Goal: Task Accomplishment & Management: Use online tool/utility

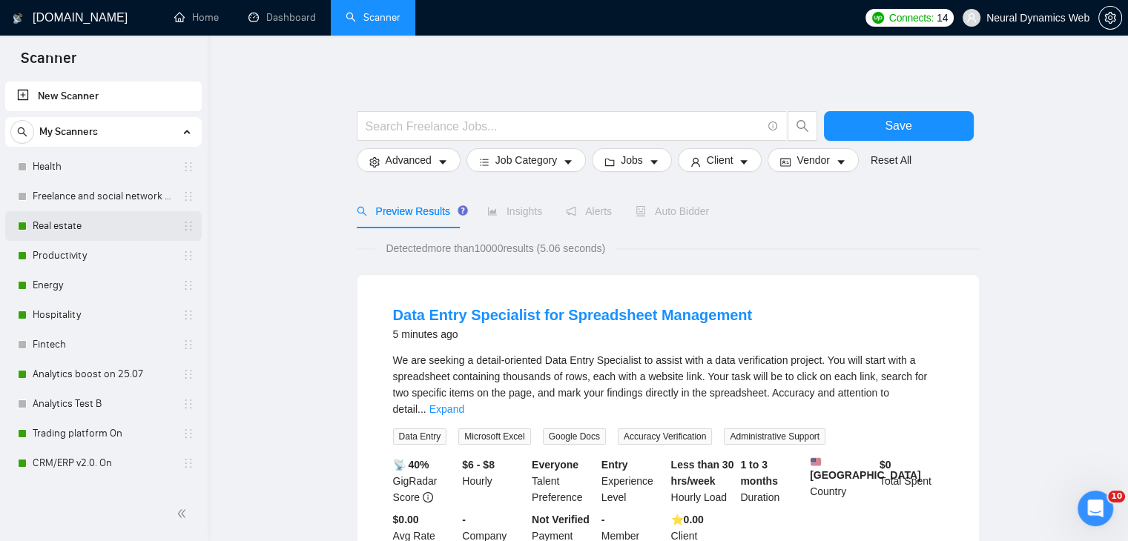
click at [94, 229] on link "Real estate" at bounding box center [103, 226] width 141 height 30
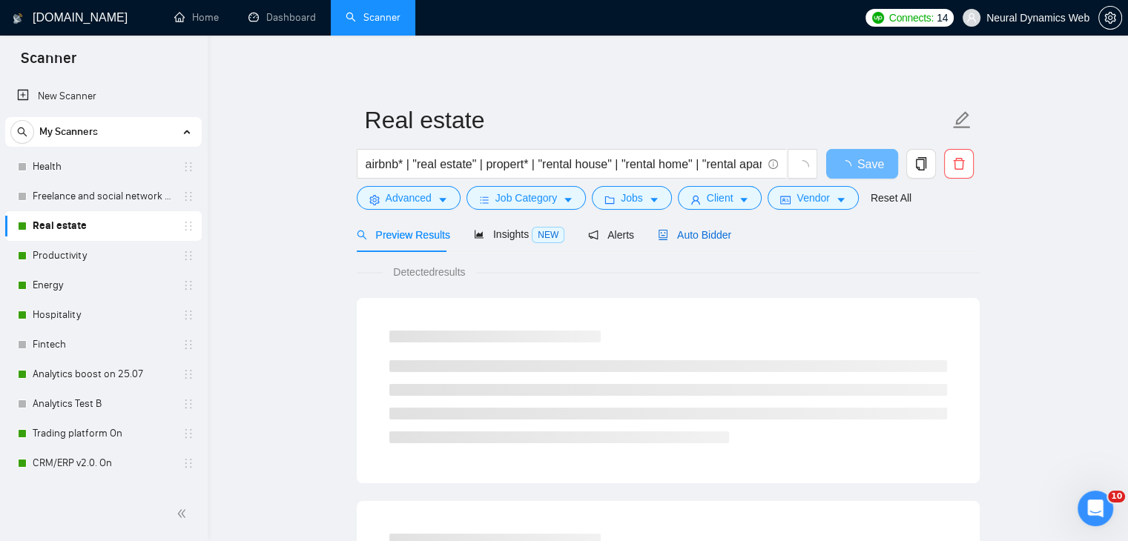
click at [697, 229] on span "Auto Bidder" at bounding box center [694, 235] width 73 height 12
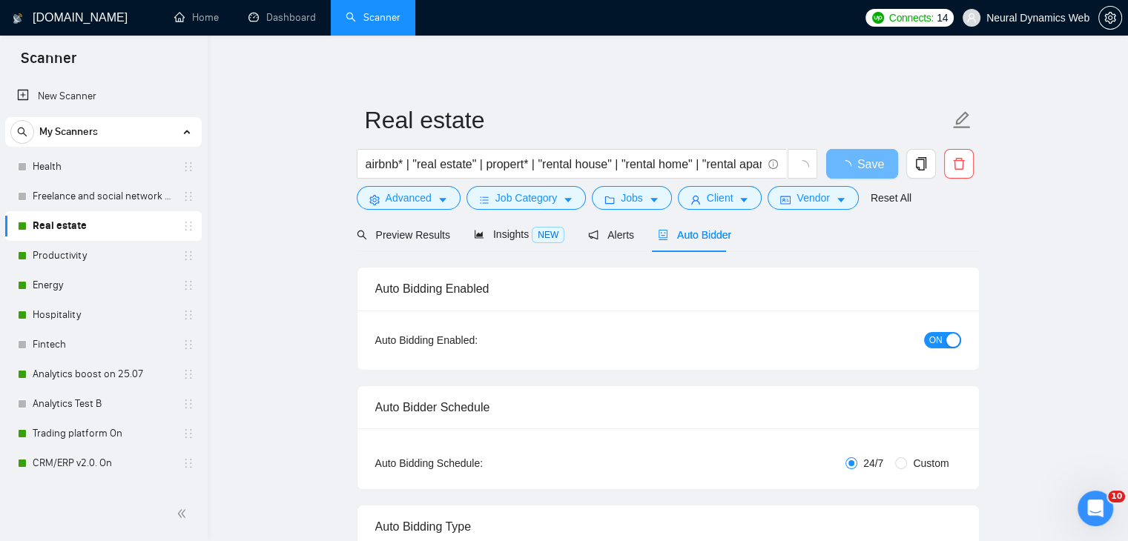
checkbox input "true"
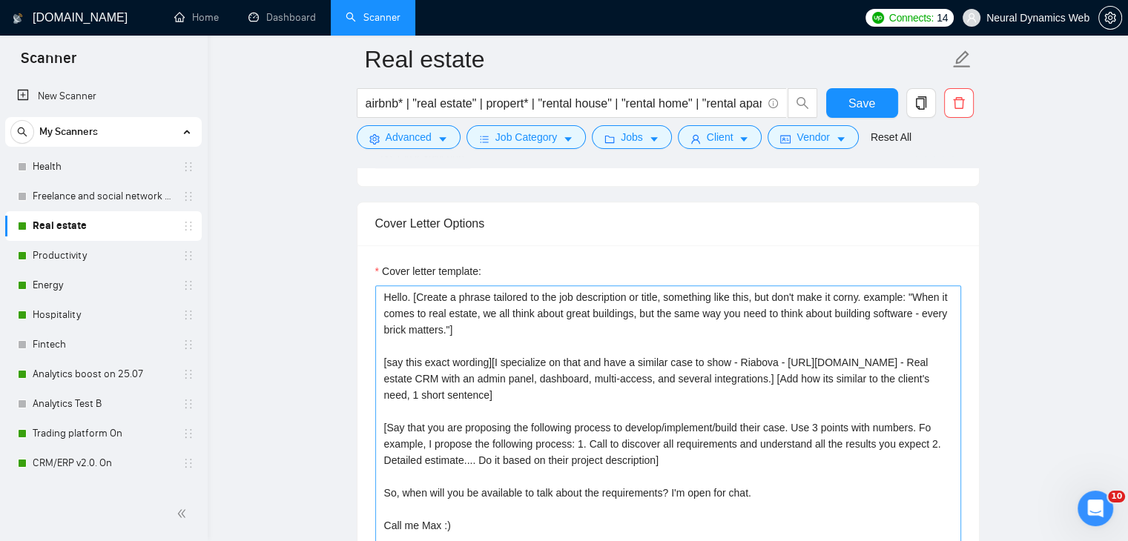
scroll to position [1631, 0]
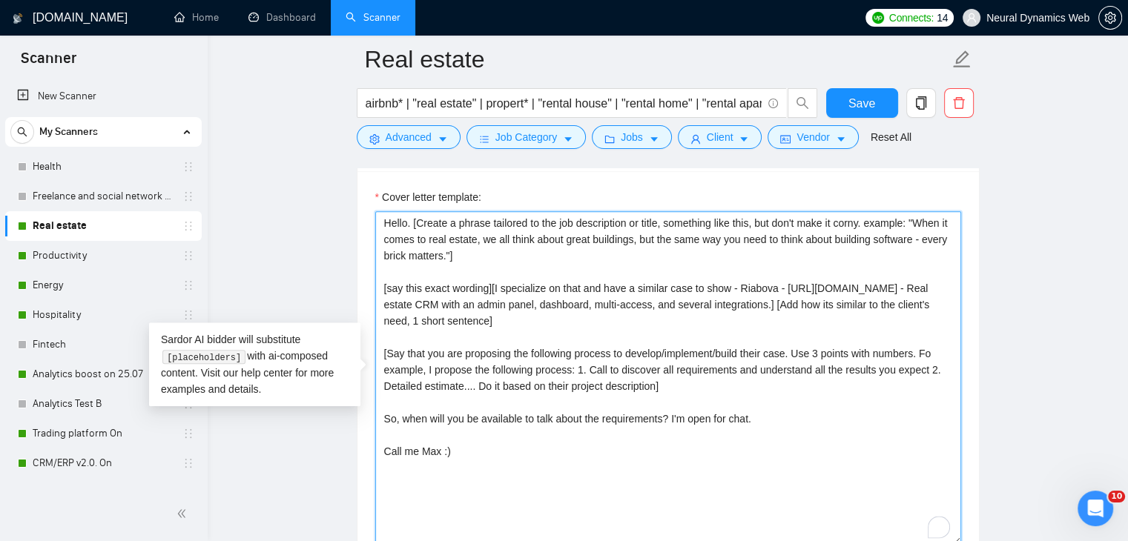
drag, startPoint x: 383, startPoint y: 302, endPoint x: 727, endPoint y: 303, distance: 344.1
click at [727, 303] on textarea "Hello. [Create a phrase tailored to the job description or title, something lik…" at bounding box center [668, 378] width 586 height 334
paste textarea "~01233fa30bcc59530b?p=168425602324216217"
drag, startPoint x: 440, startPoint y: 450, endPoint x: 424, endPoint y: 449, distance: 16.4
click at [424, 449] on textarea "Hello. [Create a phrase tailored to the job description or title, something lik…" at bounding box center [668, 378] width 586 height 334
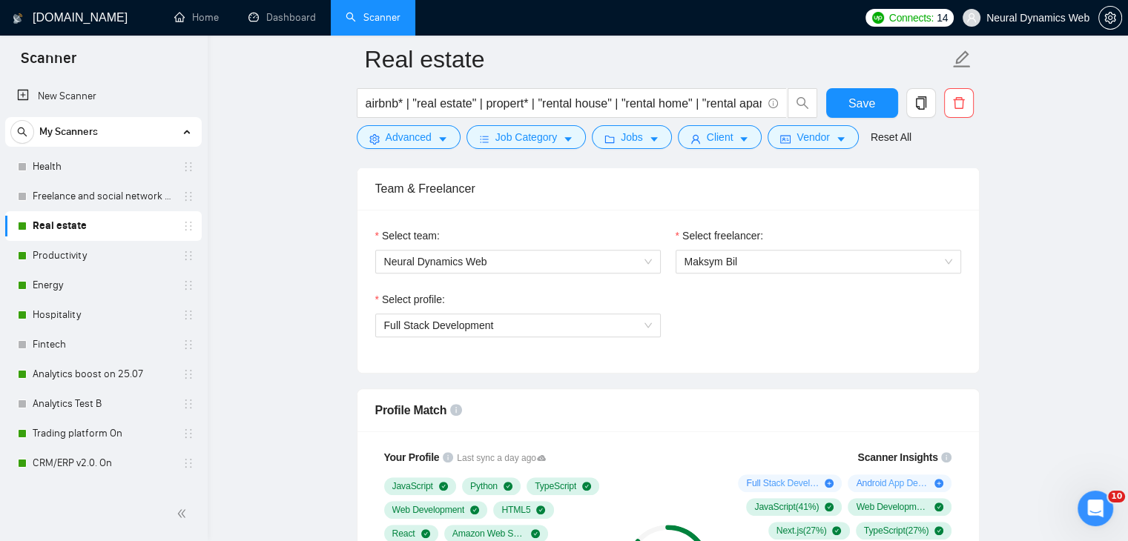
scroll to position [667, 0]
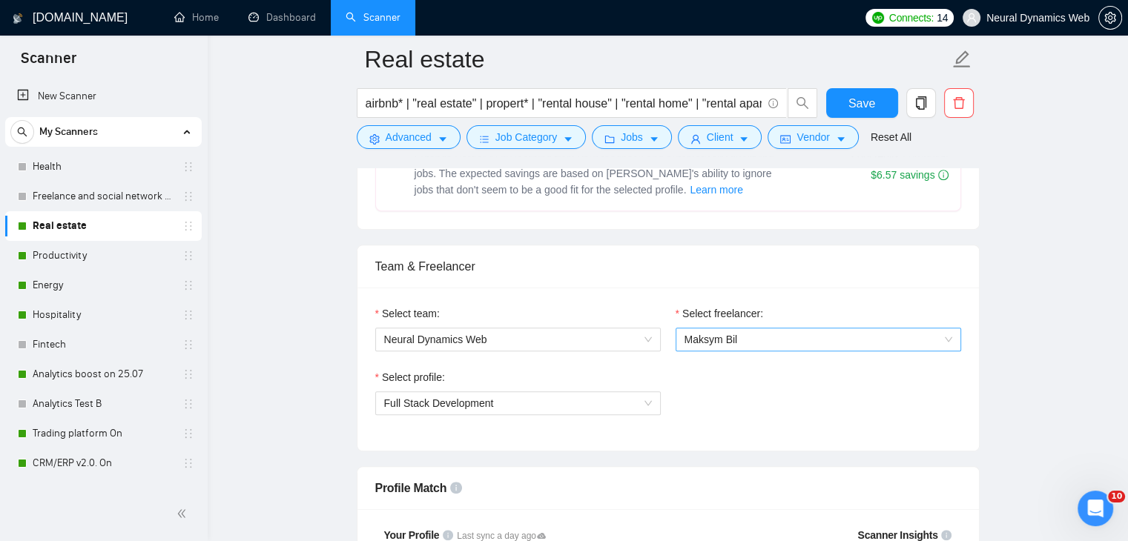
click at [722, 348] on span "Maksym Bil" at bounding box center [818, 340] width 268 height 22
type textarea "Hello. [Create a phrase tailored to the job description or title, something lik…"
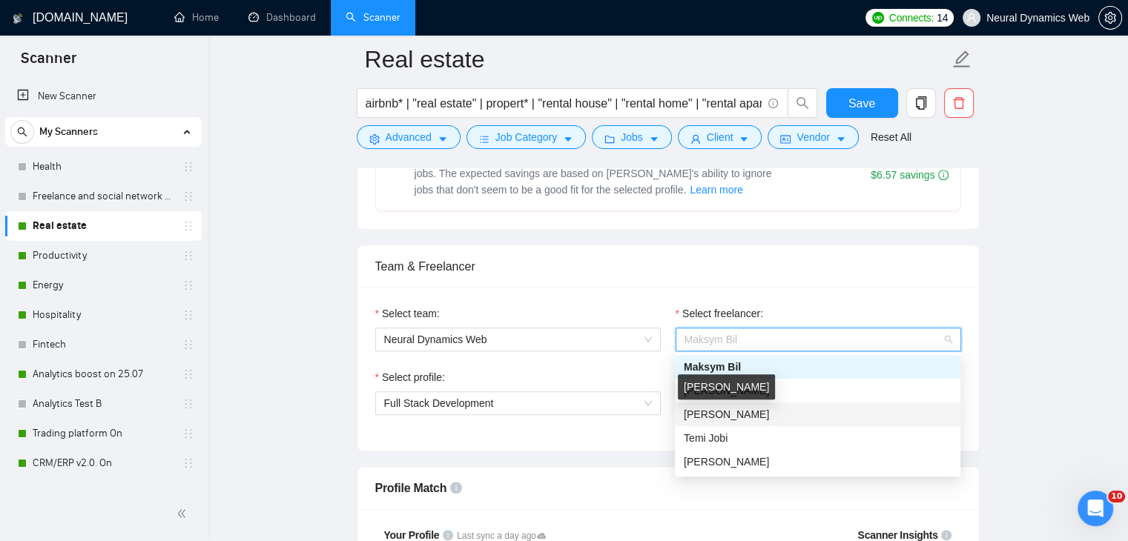
click at [727, 400] on div "[PERSON_NAME]" at bounding box center [726, 392] width 85 height 24
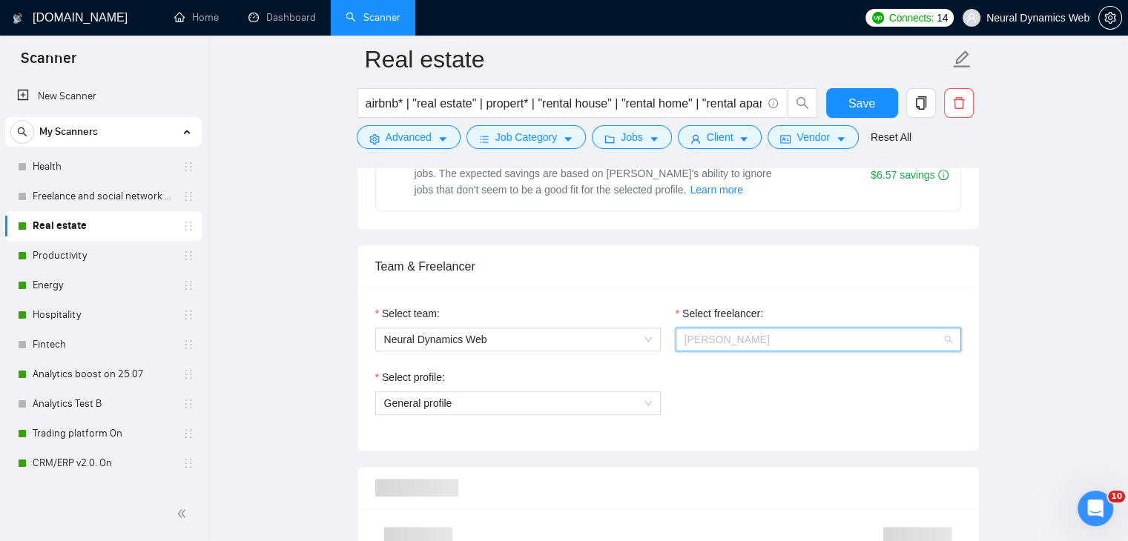
click at [720, 337] on span "[PERSON_NAME]" at bounding box center [726, 340] width 85 height 12
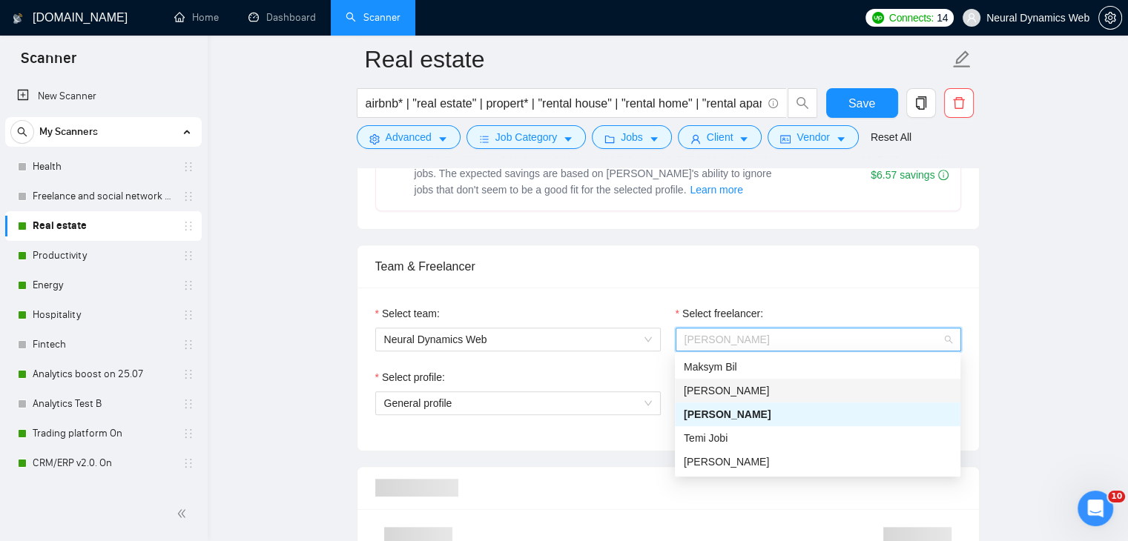
click at [719, 386] on span "[PERSON_NAME]" at bounding box center [726, 391] width 85 height 12
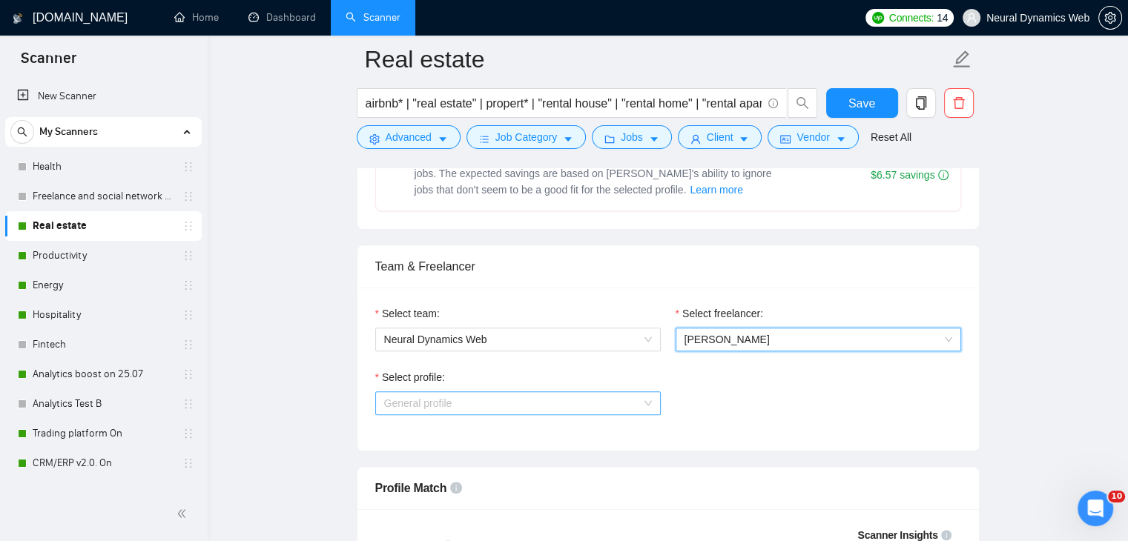
click at [561, 409] on span "General profile" at bounding box center [518, 403] width 268 height 22
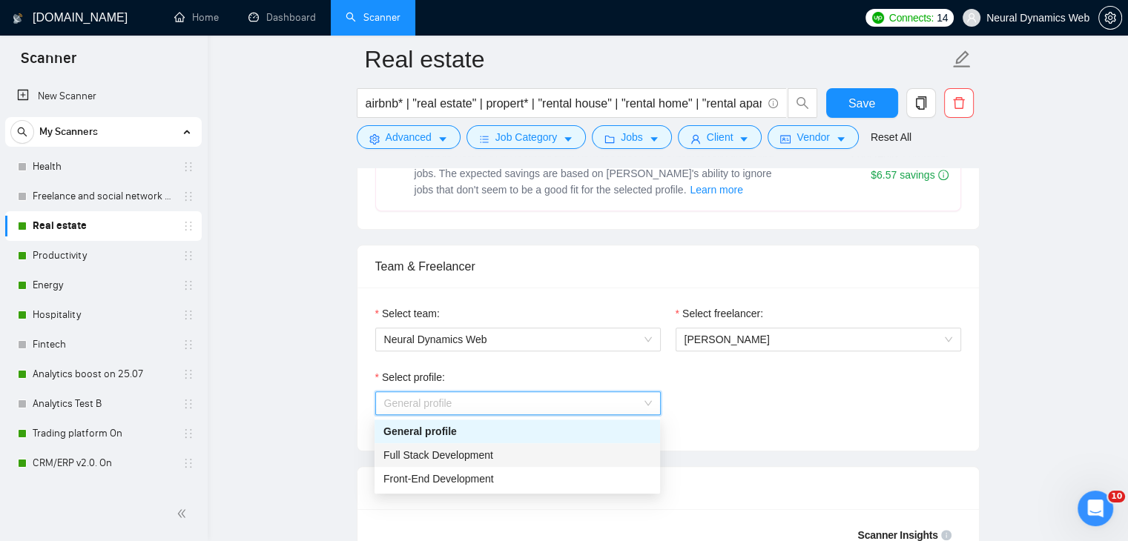
click at [507, 460] on div "Full Stack Development" at bounding box center [517, 455] width 268 height 16
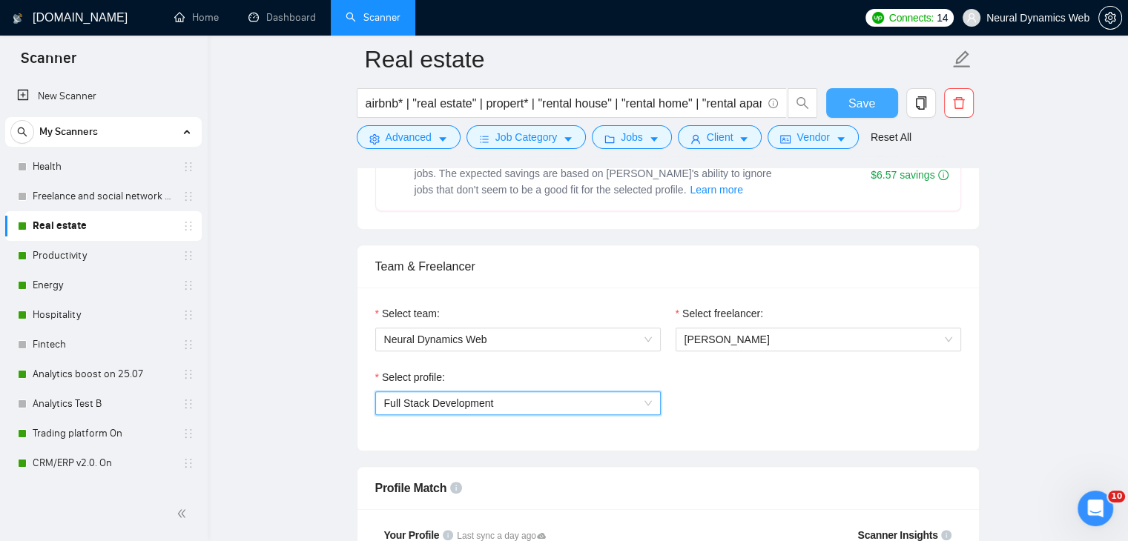
click at [858, 108] on span "Save" at bounding box center [861, 103] width 27 height 19
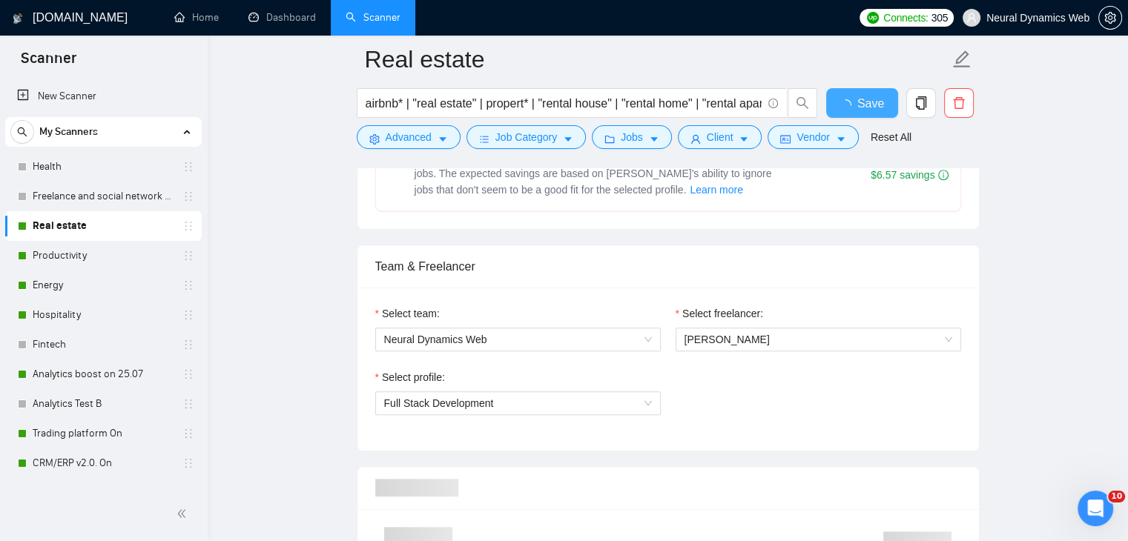
checkbox input "true"
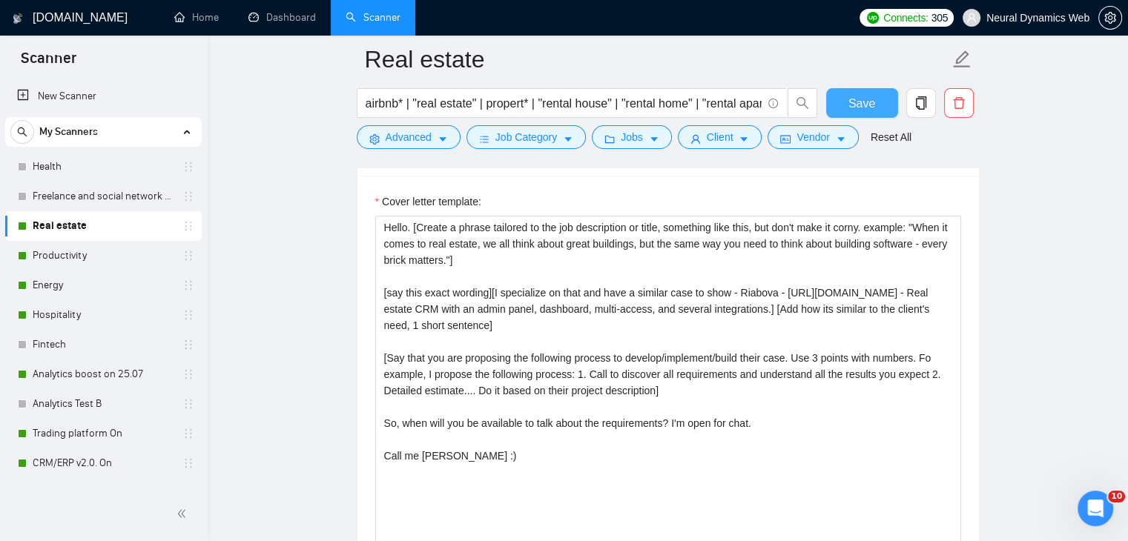
scroll to position [1706, 0]
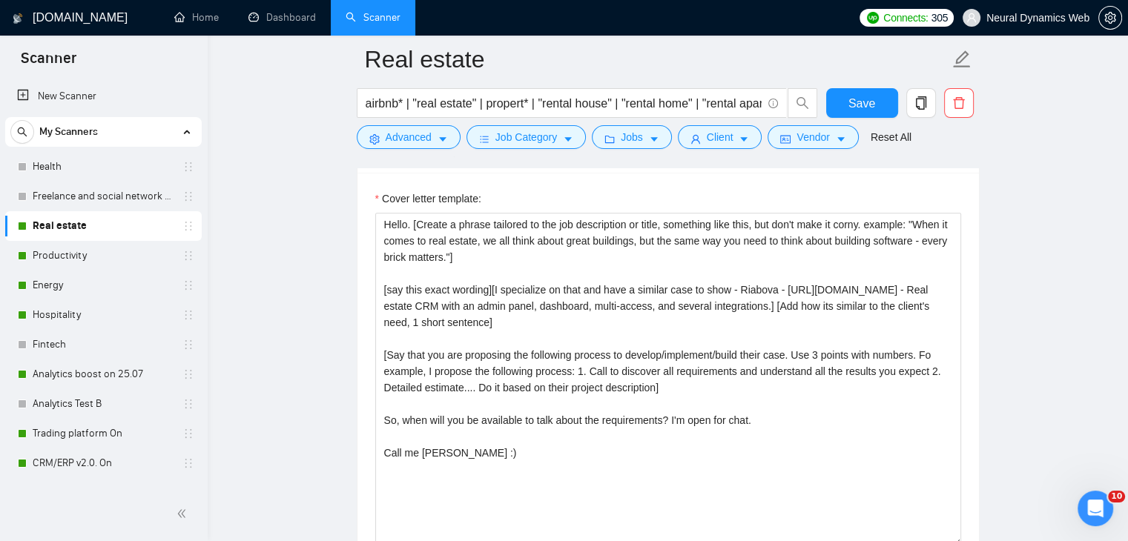
drag, startPoint x: 45, startPoint y: 257, endPoint x: 653, endPoint y: 223, distance: 608.3
click at [45, 257] on link "Productivity" at bounding box center [103, 256] width 141 height 30
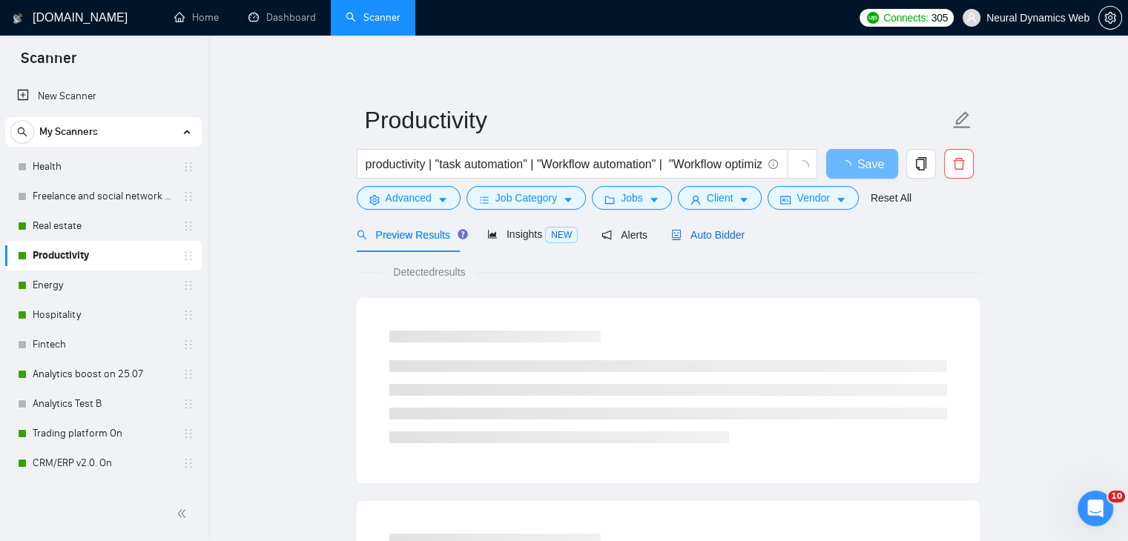
click at [679, 232] on span "Auto Bidder" at bounding box center [707, 235] width 73 height 12
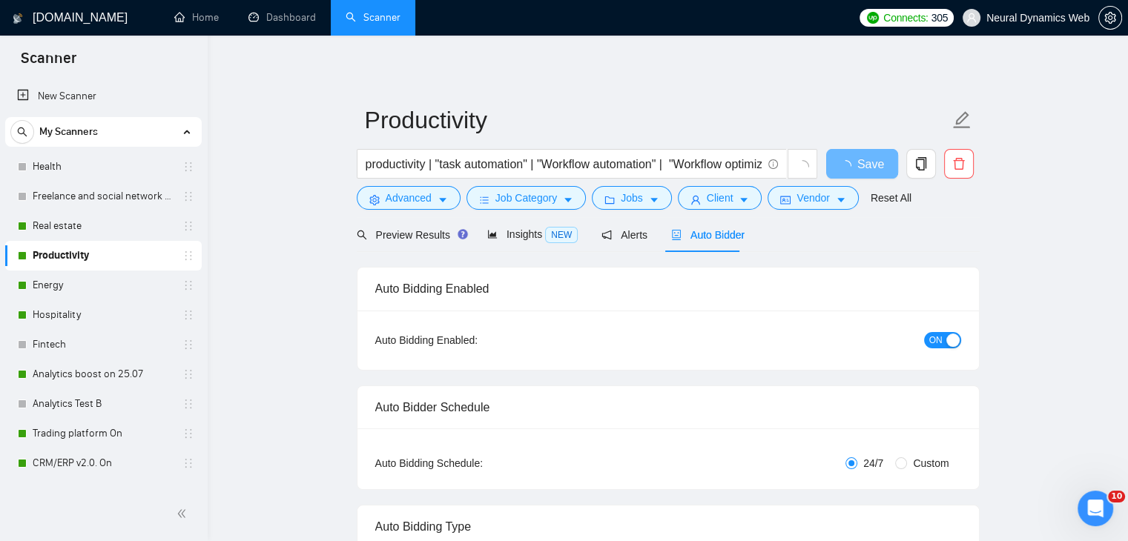
checkbox input "true"
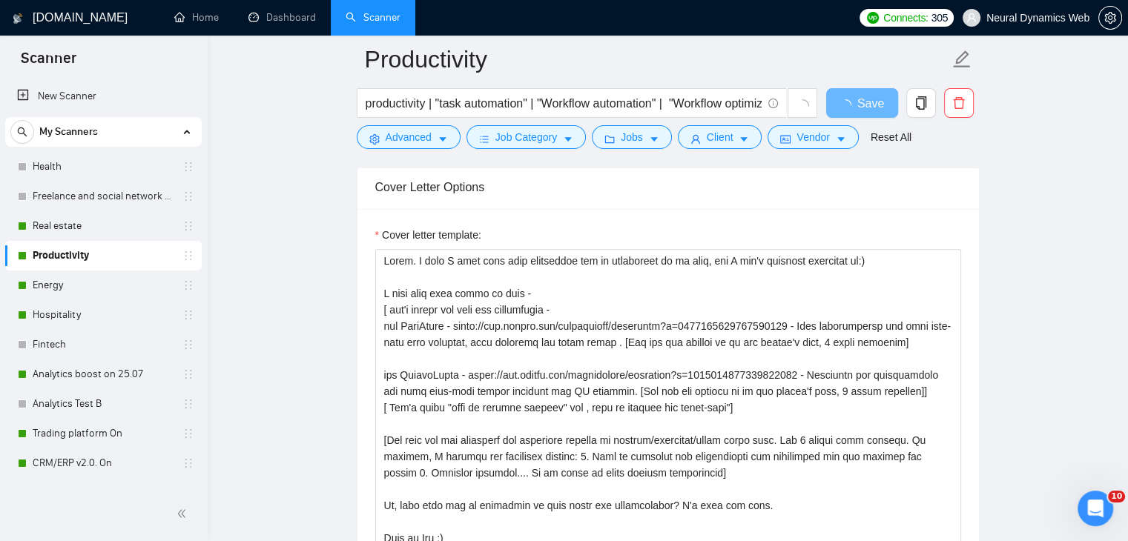
scroll to position [1557, 0]
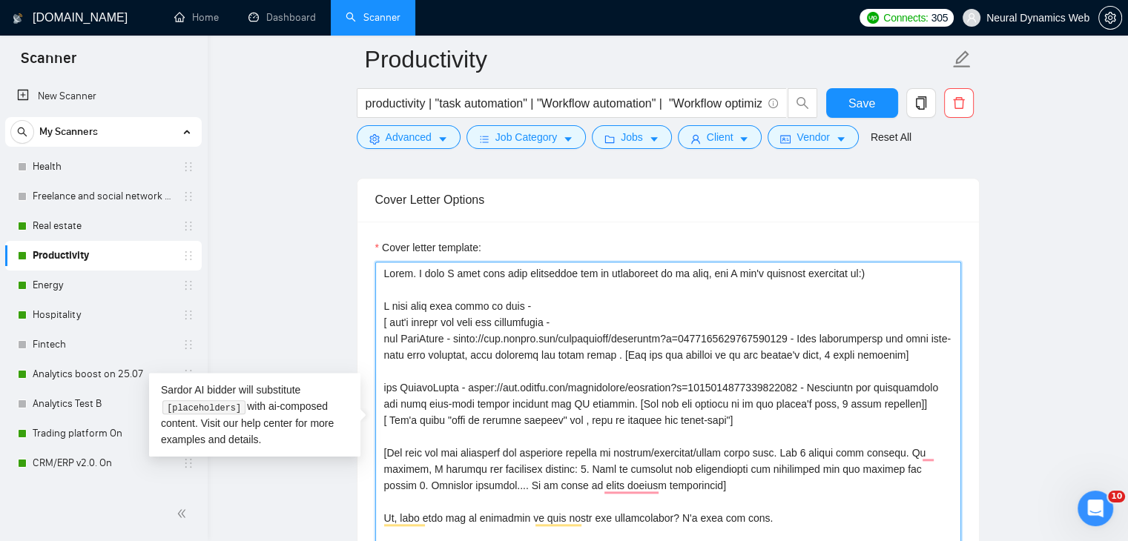
drag, startPoint x: 460, startPoint y: 336, endPoint x: 803, endPoint y: 334, distance: 343.3
click at [803, 334] on textarea "Cover letter template:" at bounding box center [668, 429] width 586 height 334
paste textarea "~01233fa30bcc59530b?p=195886455178209280"
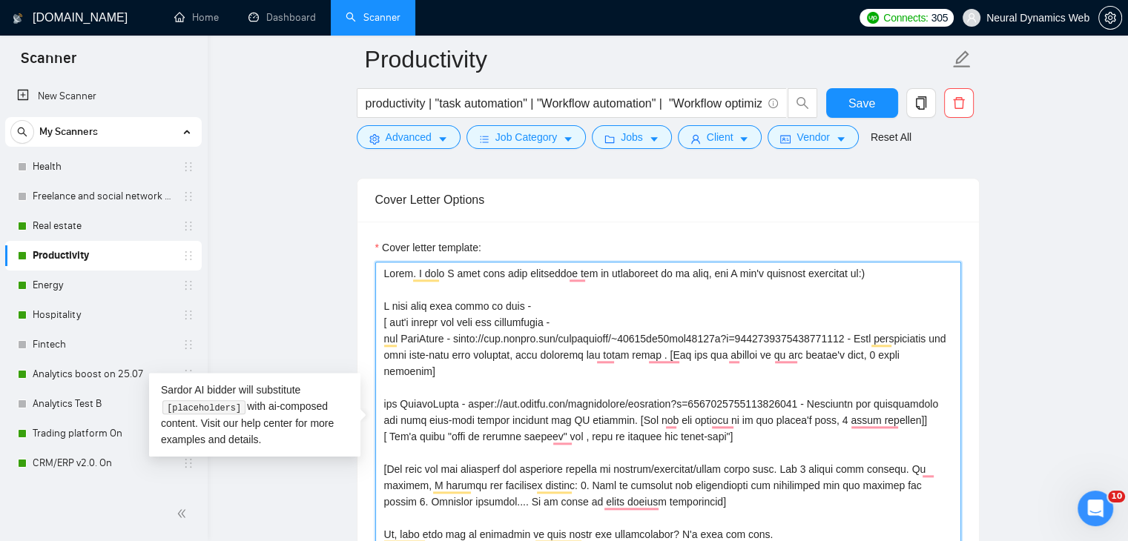
drag, startPoint x: 467, startPoint y: 401, endPoint x: 810, endPoint y: 399, distance: 342.6
click at [810, 399] on textarea "Cover letter template:" at bounding box center [668, 429] width 586 height 334
paste textarea "~01233fa30bcc59530b?p=196381537785316556"
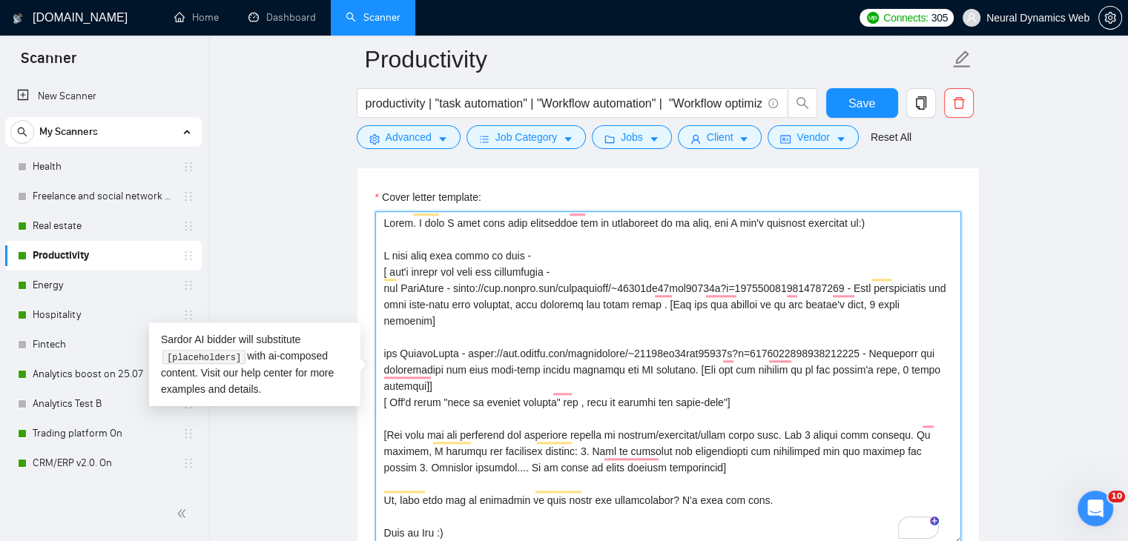
scroll to position [1631, 0]
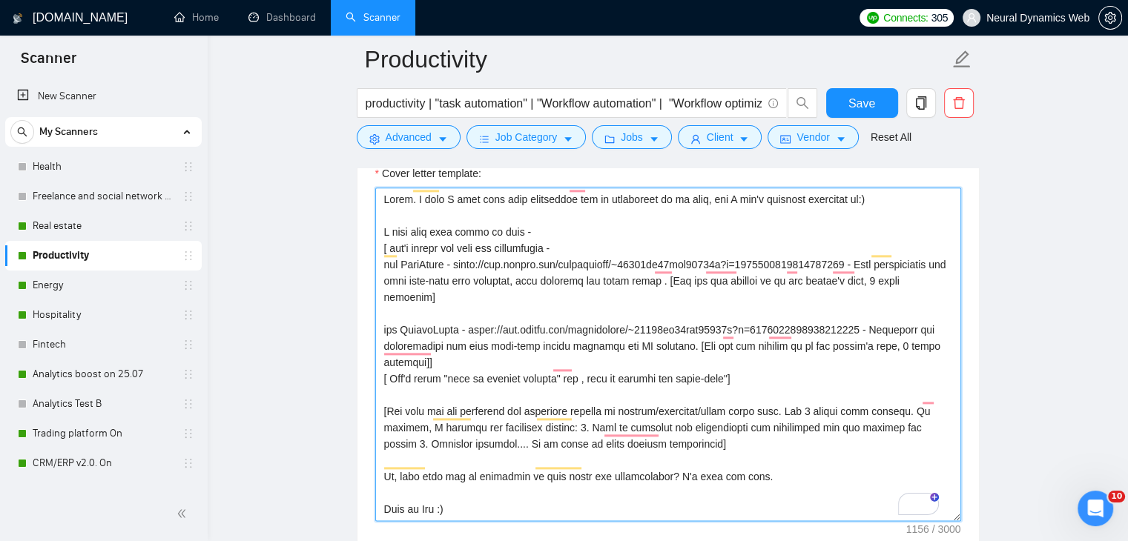
drag, startPoint x: 441, startPoint y: 490, endPoint x: 423, endPoint y: 490, distance: 17.8
click at [423, 490] on textarea "Cover letter template:" at bounding box center [668, 355] width 586 height 334
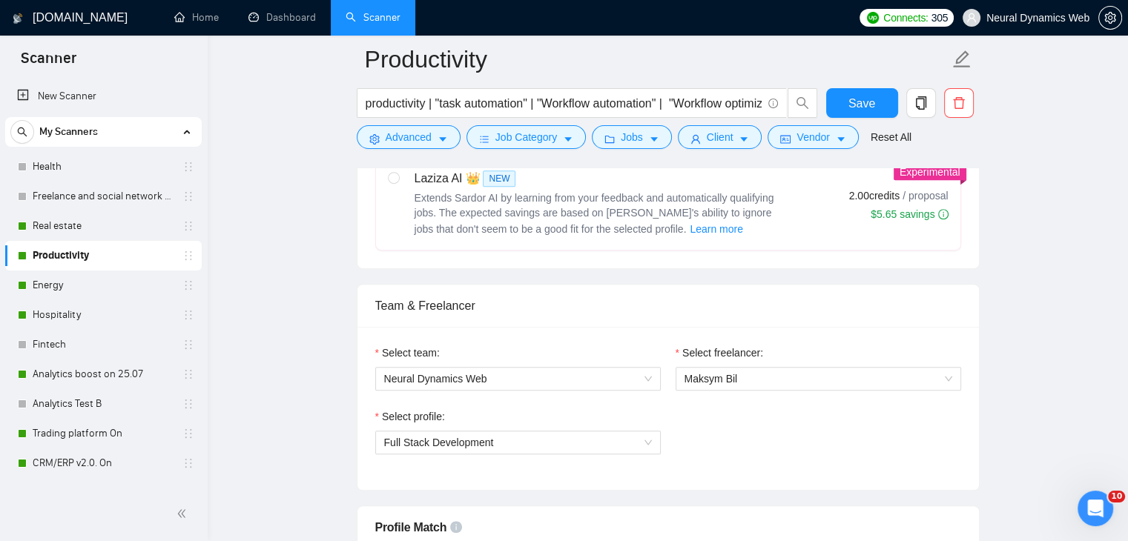
scroll to position [593, 0]
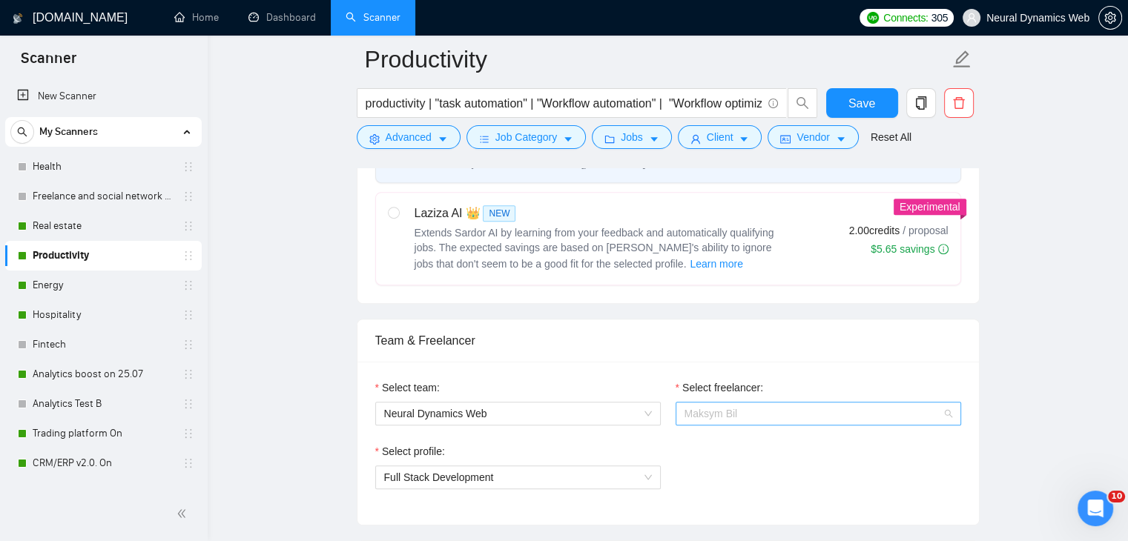
click at [719, 408] on span "Maksym Bil" at bounding box center [710, 414] width 53 height 12
type textarea "Hello. I wish I only wish that automation can be everywhere in my life, but I c…"
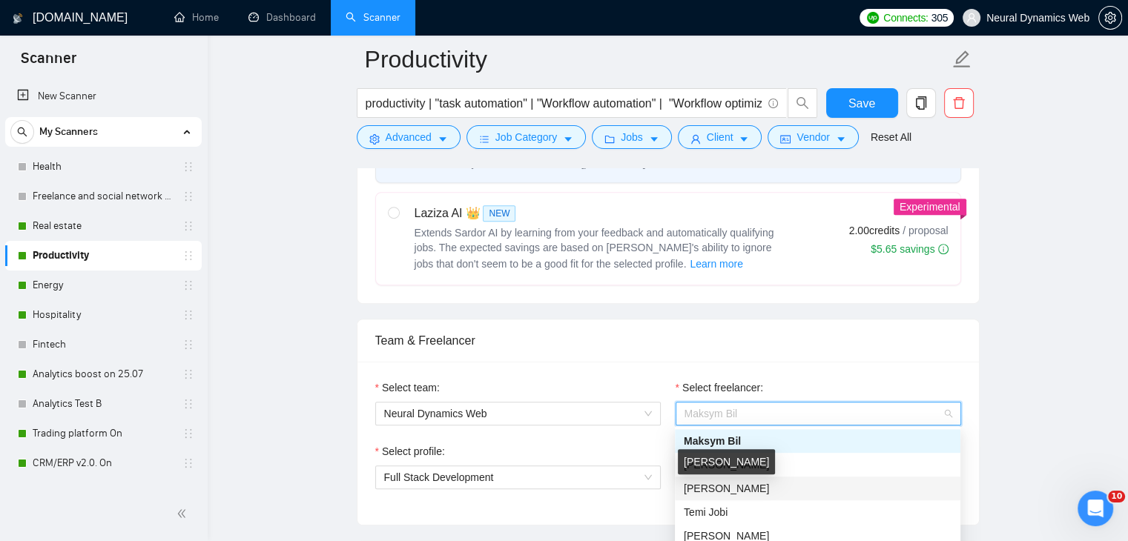
click at [713, 465] on div "[PERSON_NAME]" at bounding box center [726, 461] width 97 height 25
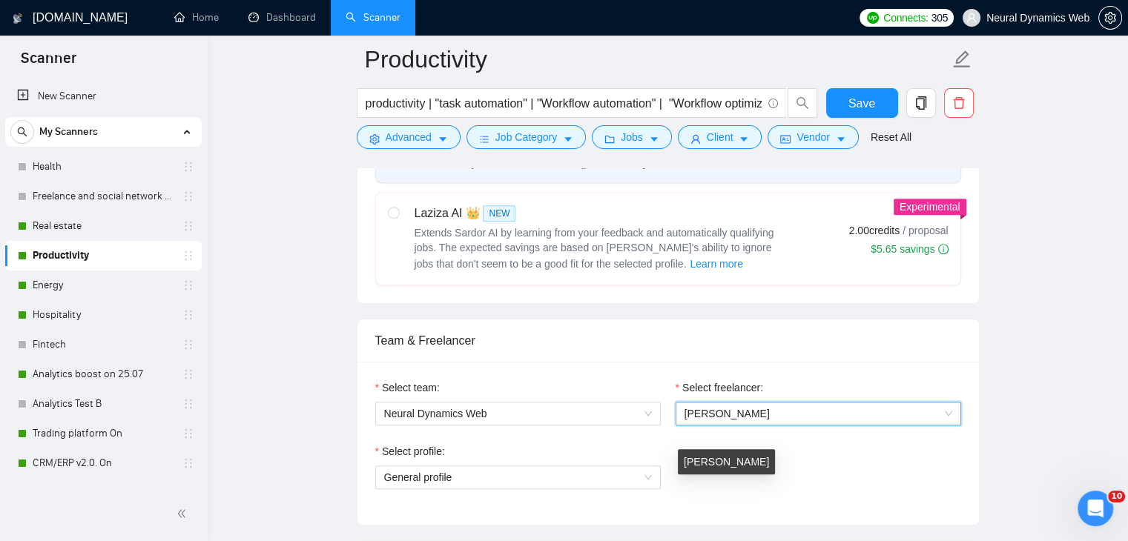
click at [713, 408] on span "[PERSON_NAME]" at bounding box center [726, 414] width 85 height 12
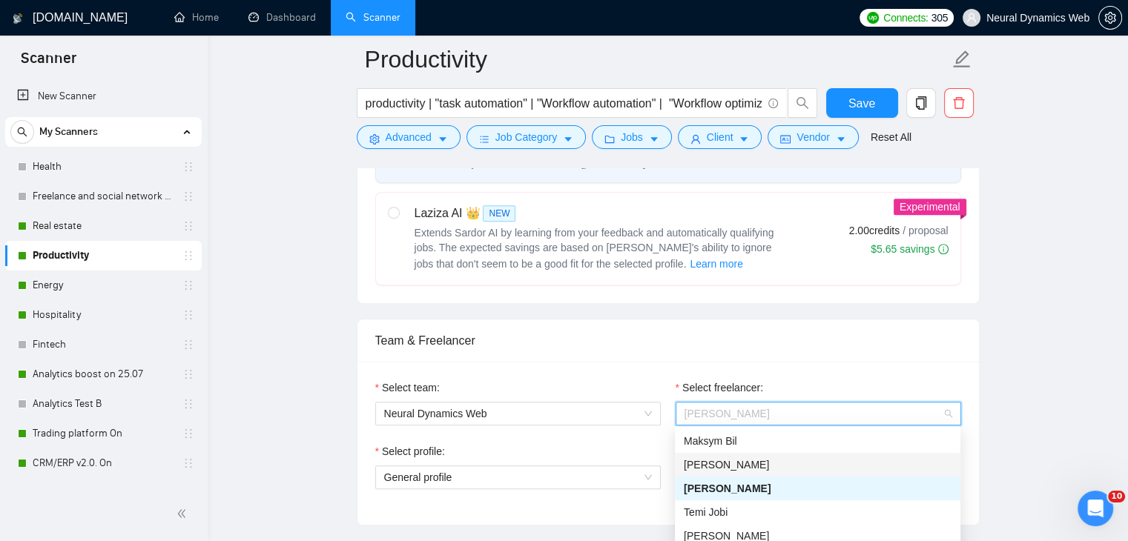
click at [699, 463] on span "[PERSON_NAME]" at bounding box center [726, 465] width 85 height 12
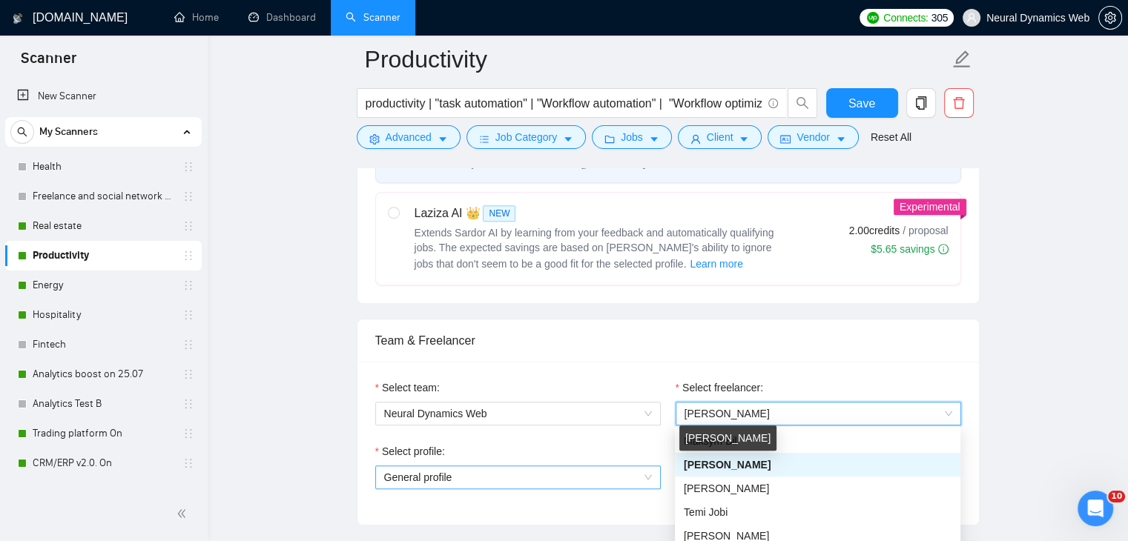
click at [564, 475] on span "General profile" at bounding box center [518, 477] width 268 height 22
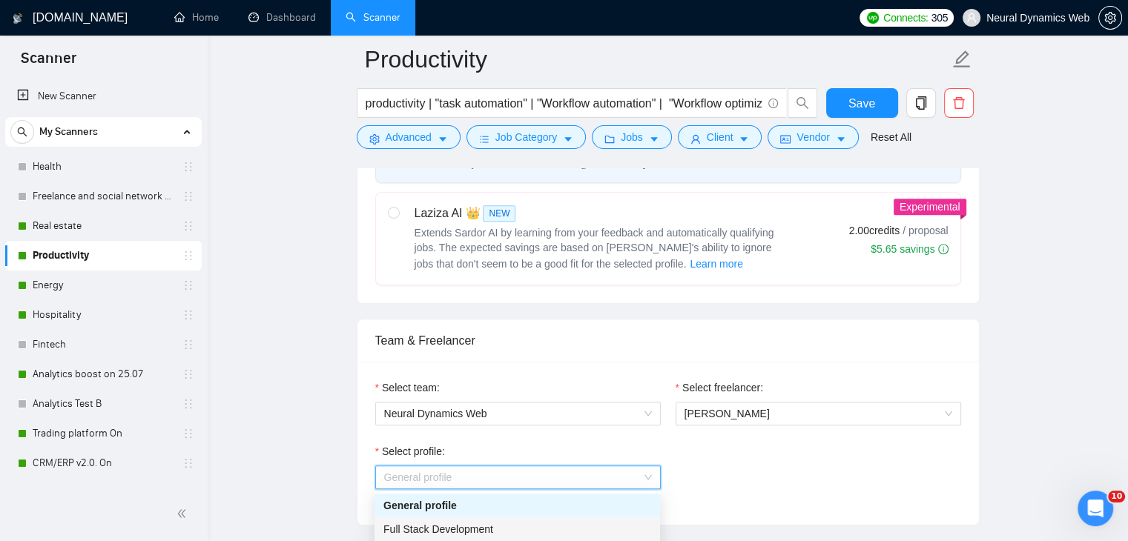
click at [482, 526] on span "Full Stack Development" at bounding box center [438, 530] width 110 height 12
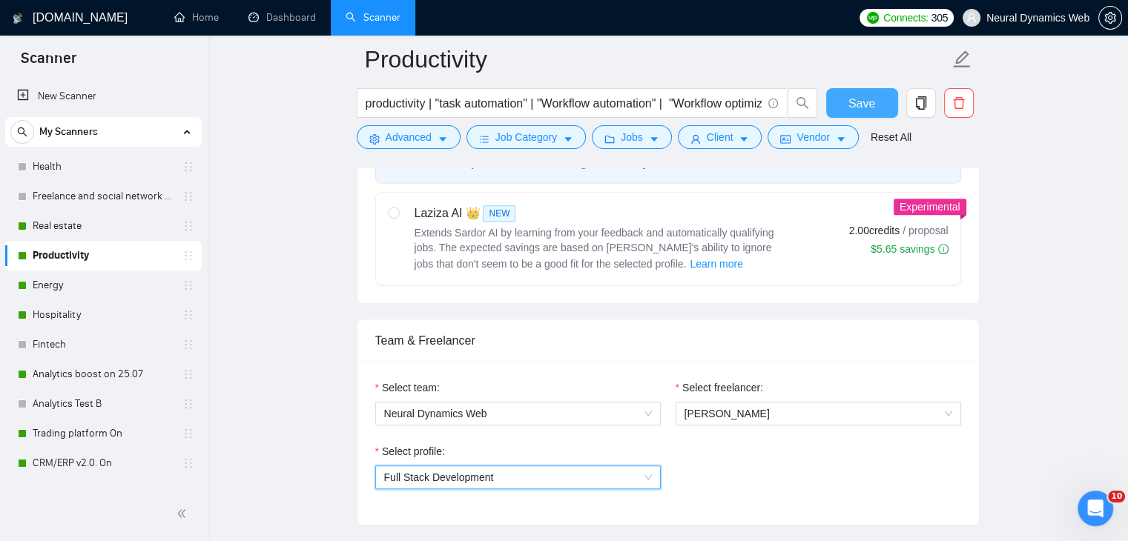
click at [866, 97] on span "Save" at bounding box center [861, 103] width 27 height 19
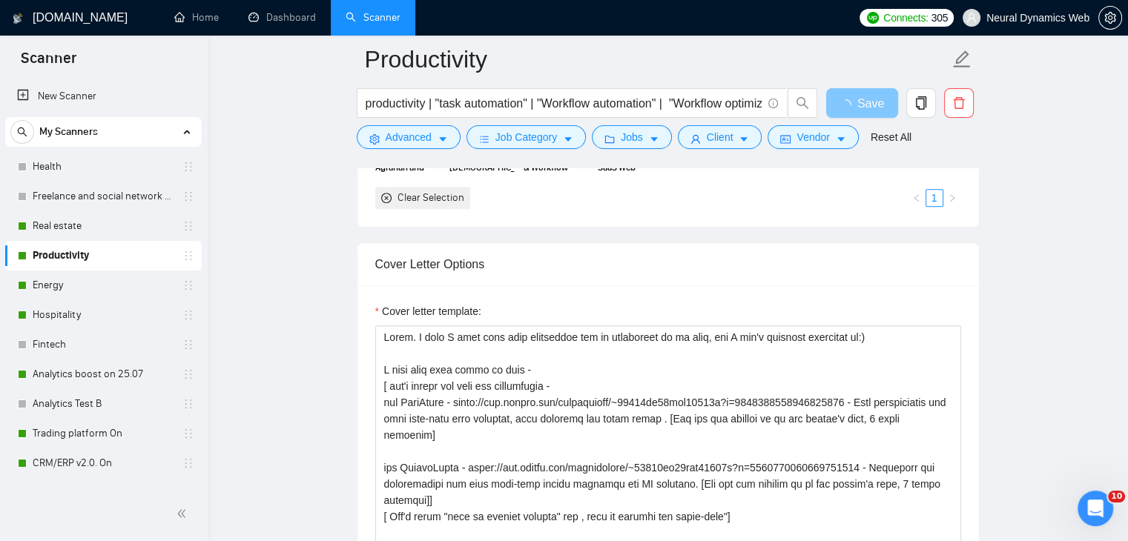
scroll to position [1631, 0]
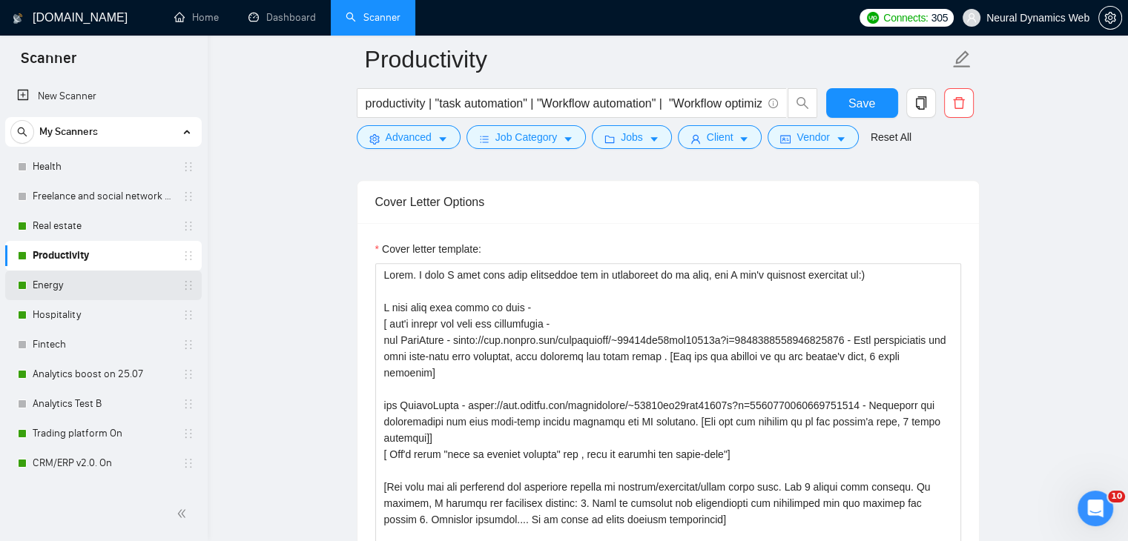
click at [91, 280] on link "Energy" at bounding box center [103, 286] width 141 height 30
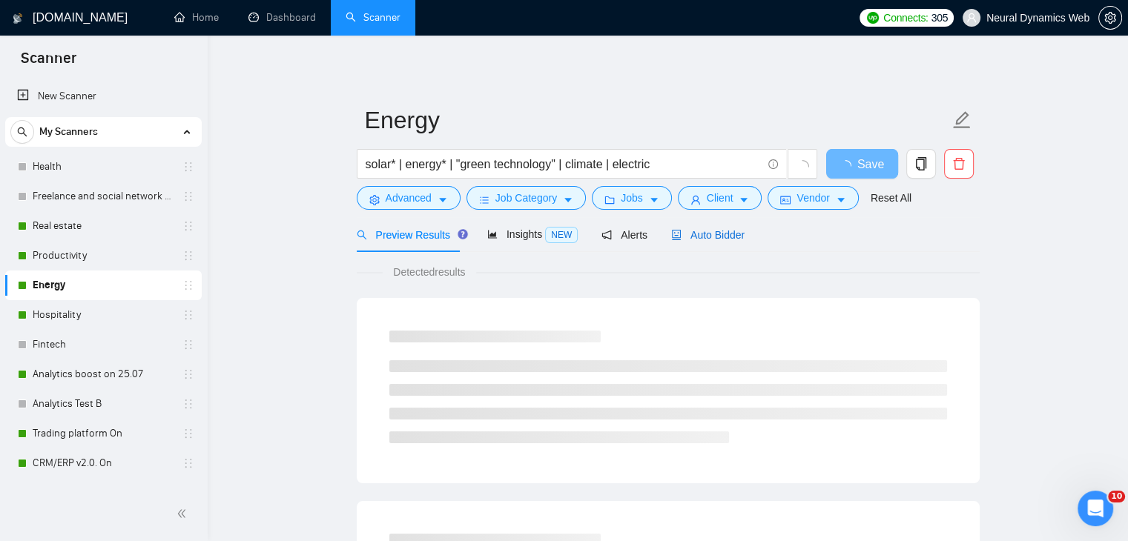
click at [681, 232] on span "Auto Bidder" at bounding box center [707, 235] width 73 height 12
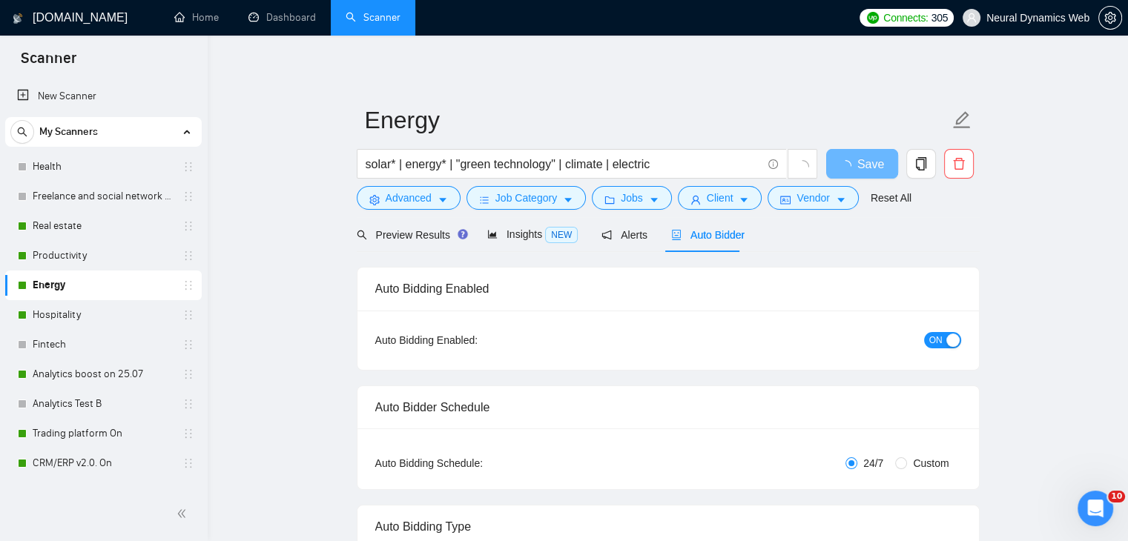
checkbox input "true"
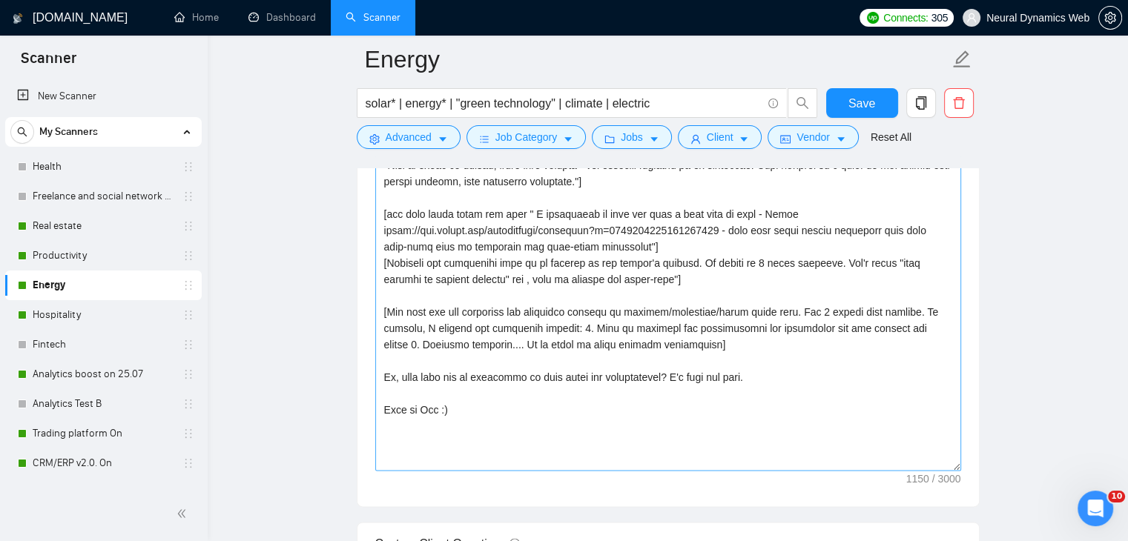
scroll to position [1631, 0]
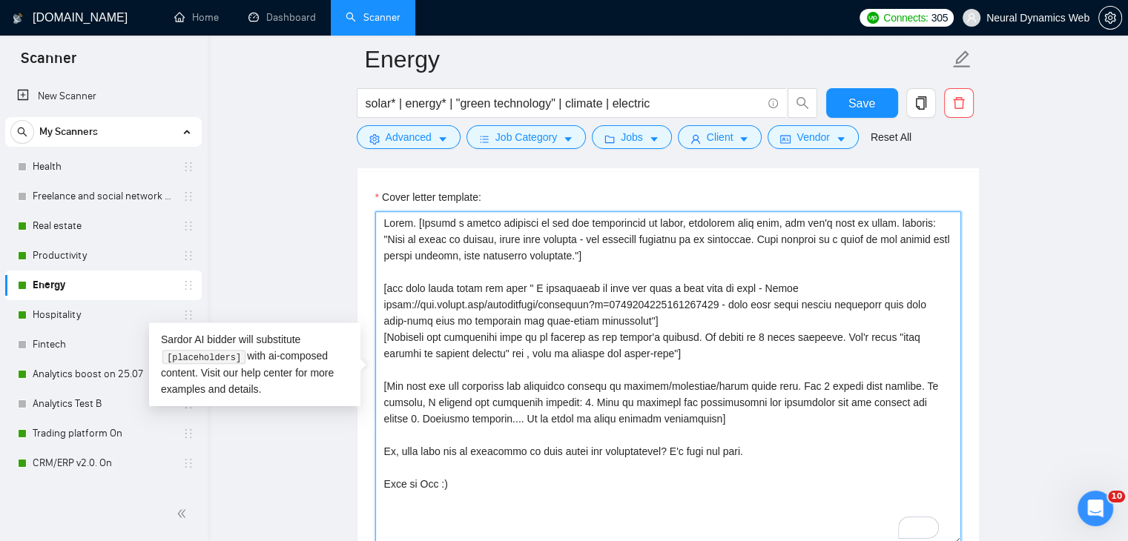
drag, startPoint x: 383, startPoint y: 302, endPoint x: 727, endPoint y: 303, distance: 343.3
click at [727, 303] on textarea "Cover letter template:" at bounding box center [668, 378] width 586 height 334
paste textarea "~01233fa30bcc59530b?p=1973758163663151104"
drag, startPoint x: 439, startPoint y: 486, endPoint x: 421, endPoint y: 488, distance: 17.9
click at [421, 488] on textarea "Cover letter template:" at bounding box center [668, 378] width 586 height 334
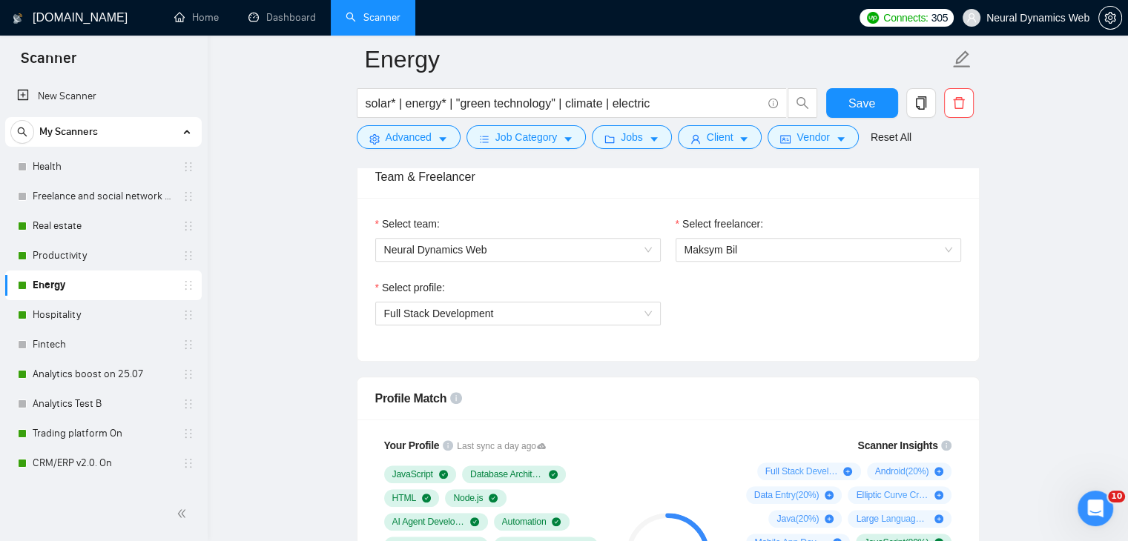
scroll to position [667, 0]
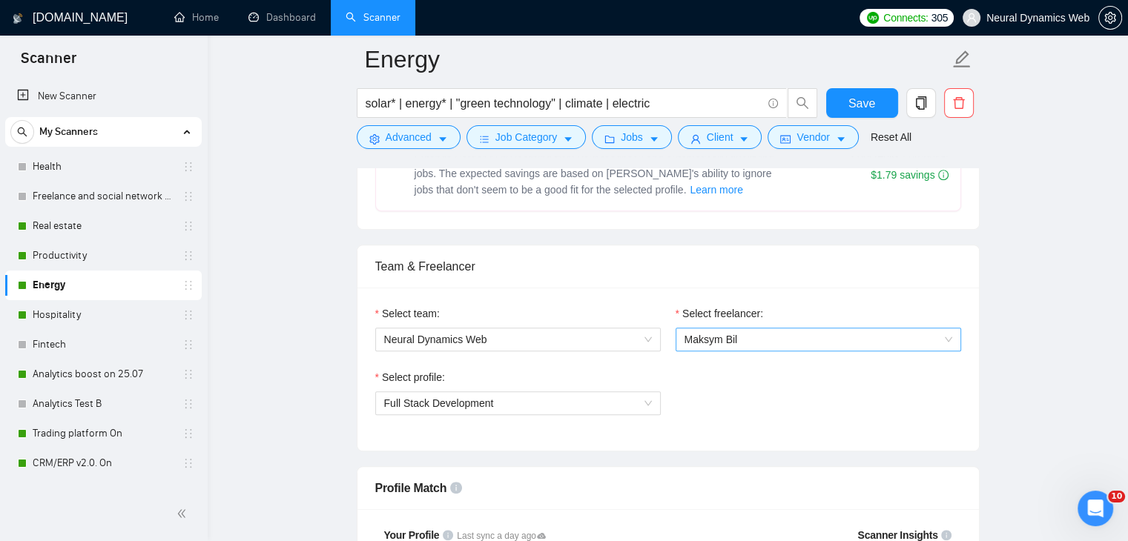
click at [702, 337] on span "Maksym Bil" at bounding box center [710, 340] width 53 height 12
type textarea "Hello. [Create a phrase tailored to the job description or title, something lik…"
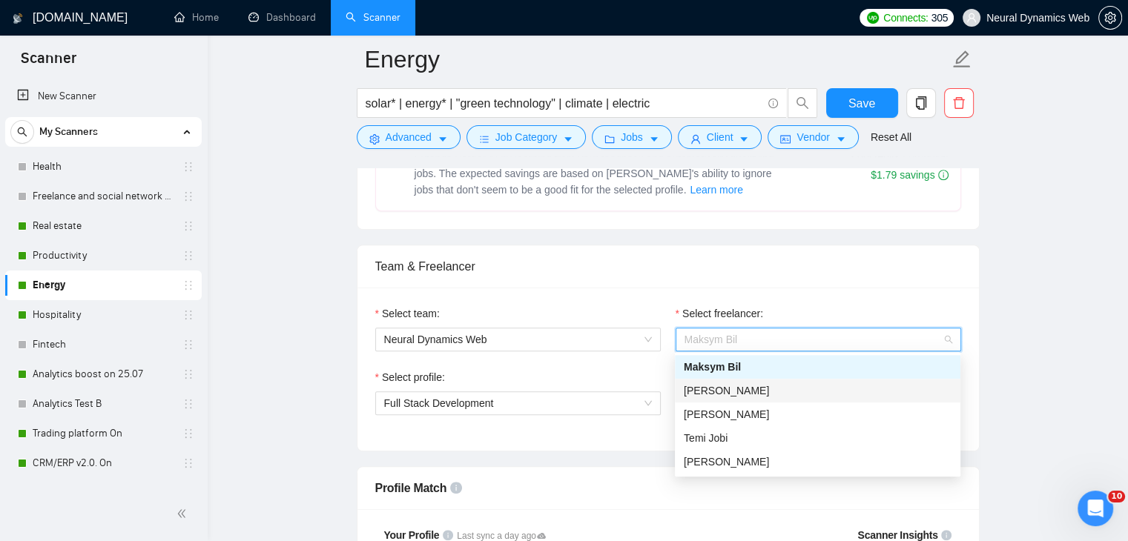
click at [721, 390] on span "[PERSON_NAME]" at bounding box center [726, 391] width 85 height 12
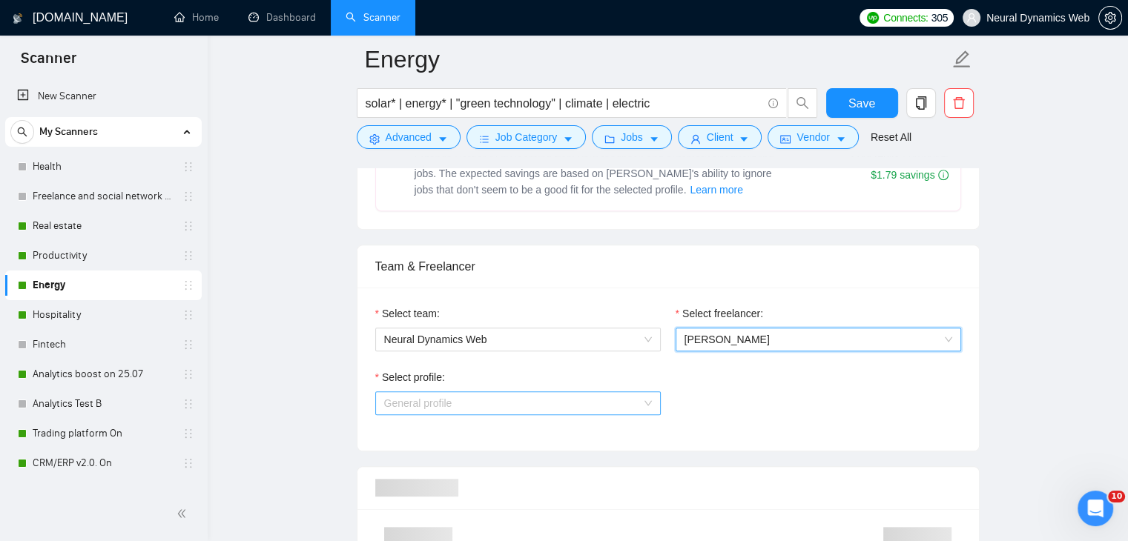
click at [565, 394] on span "General profile" at bounding box center [518, 403] width 268 height 22
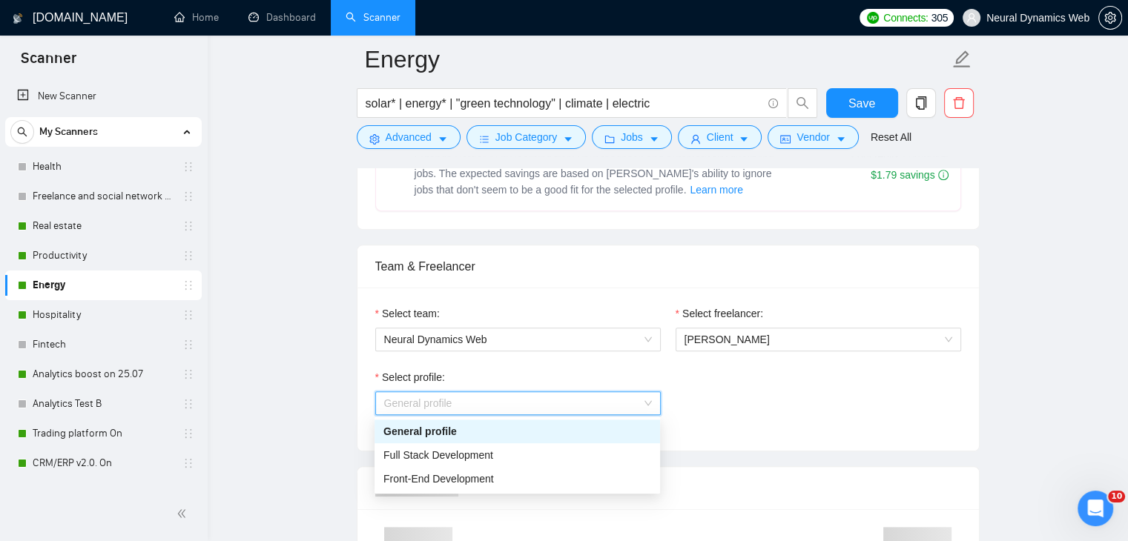
click at [460, 449] on span "Full Stack Development" at bounding box center [438, 455] width 110 height 12
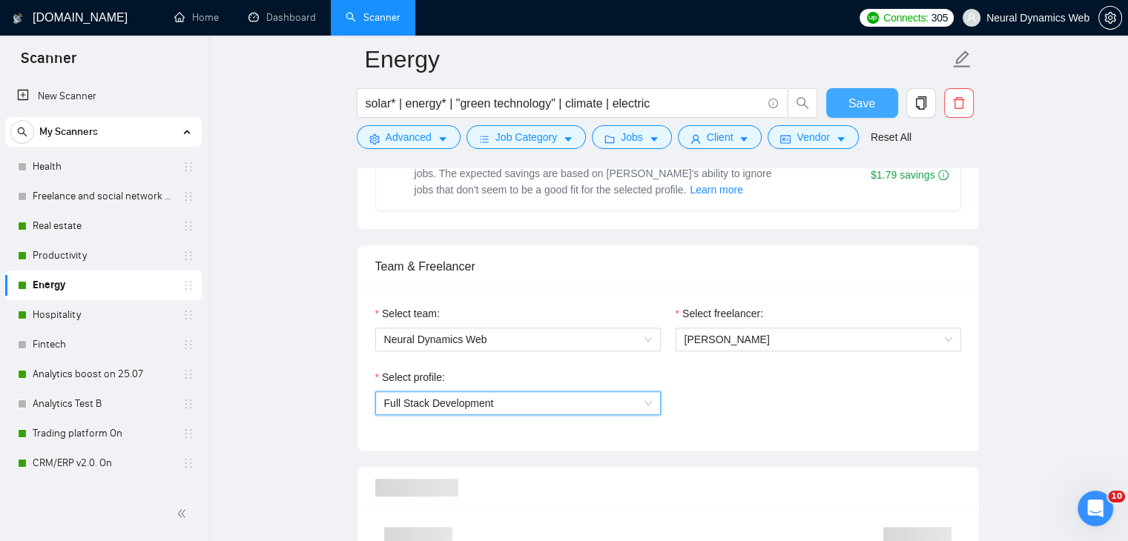
click at [875, 102] on button "Save" at bounding box center [862, 103] width 72 height 30
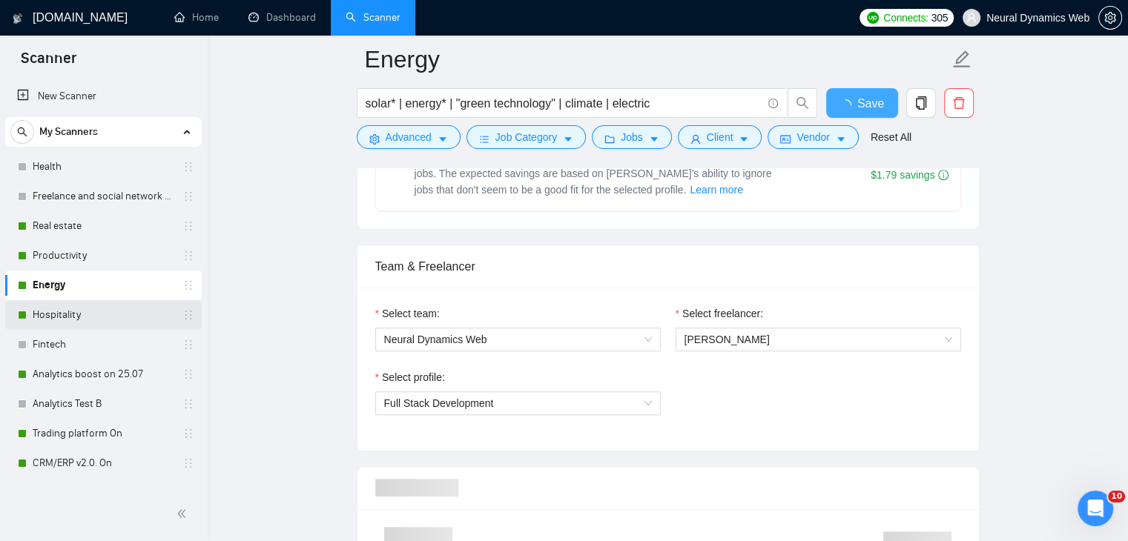
checkbox input "true"
click at [53, 317] on link "Hospitality" at bounding box center [103, 315] width 141 height 30
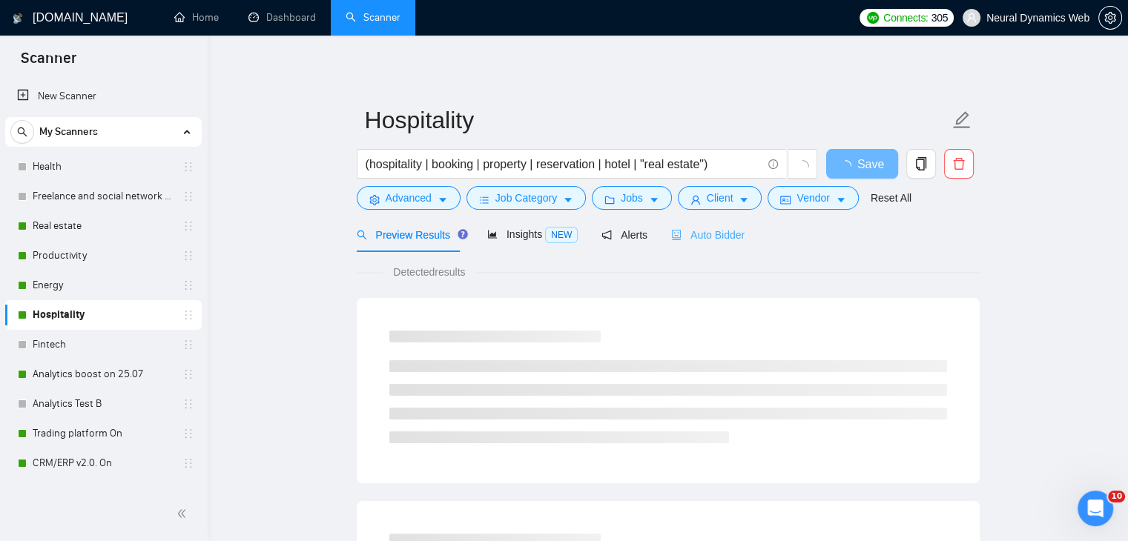
click at [688, 245] on div "Auto Bidder" at bounding box center [707, 234] width 73 height 35
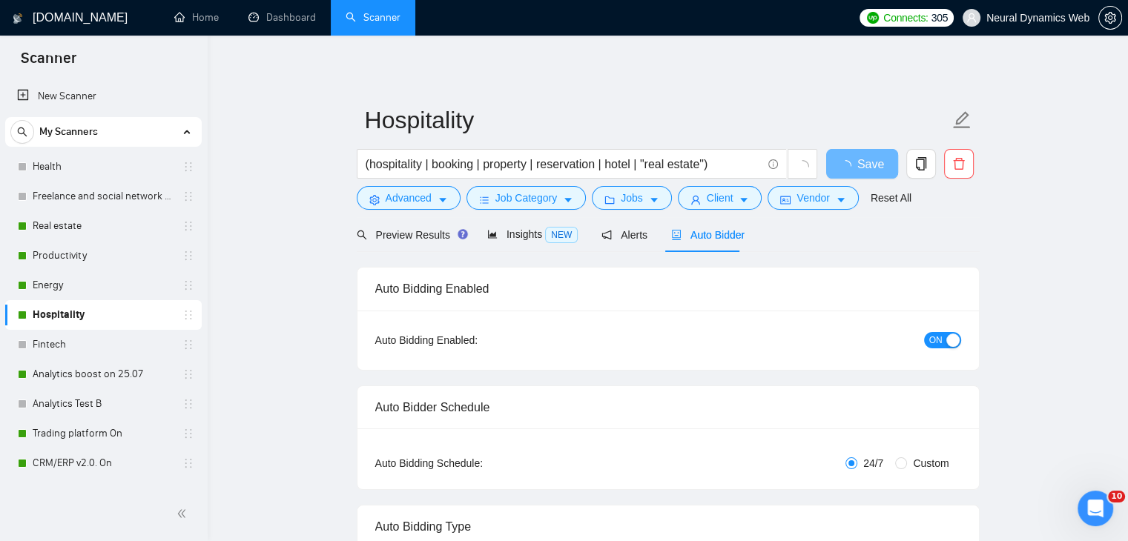
checkbox input "true"
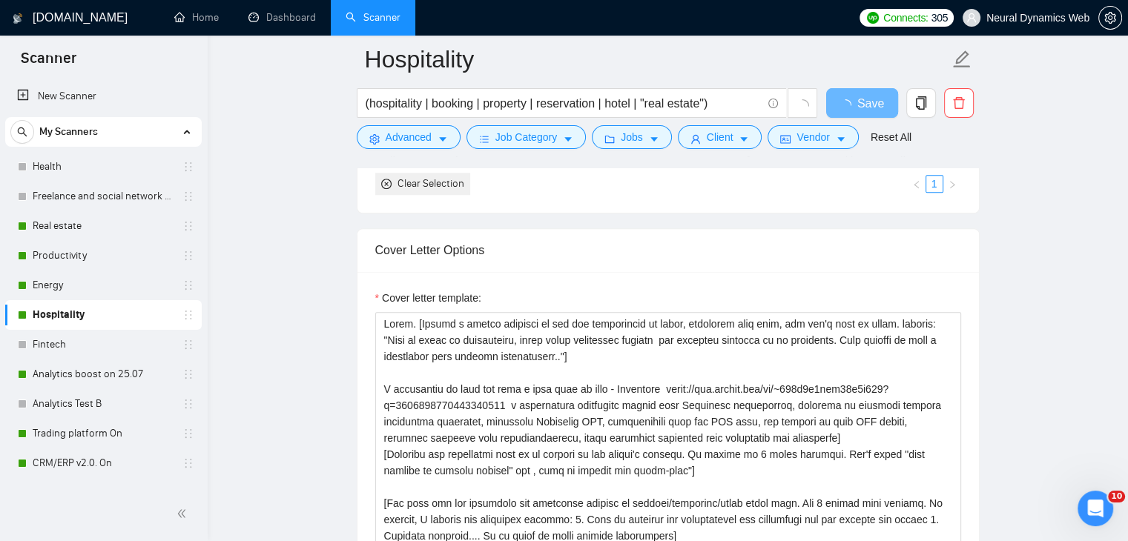
scroll to position [65, 0]
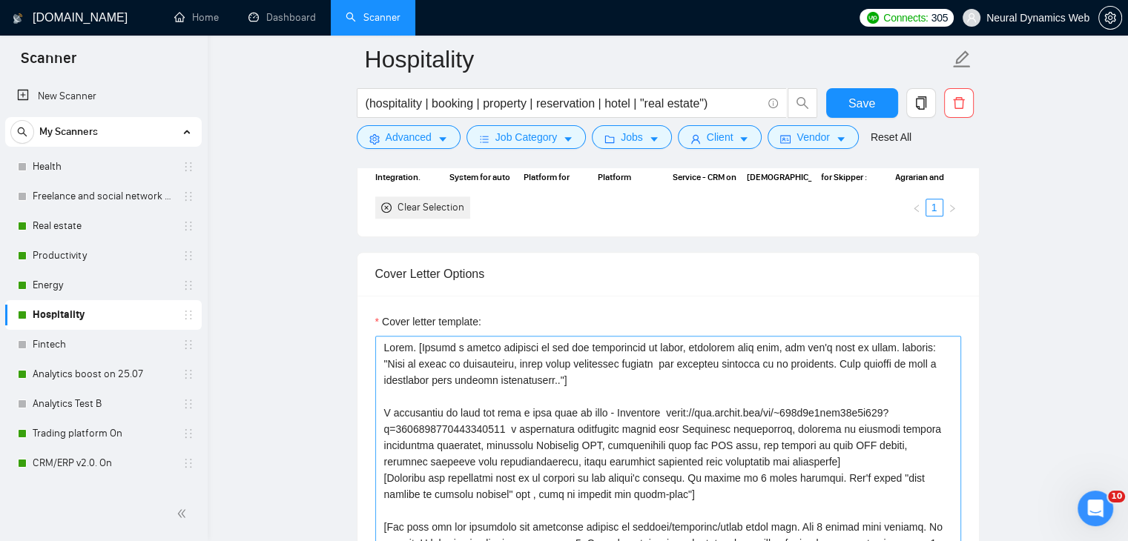
drag, startPoint x: 37, startPoint y: 374, endPoint x: 396, endPoint y: 356, distance: 359.3
click at [37, 374] on link "Analytics boost on 25.07" at bounding box center [103, 375] width 141 height 30
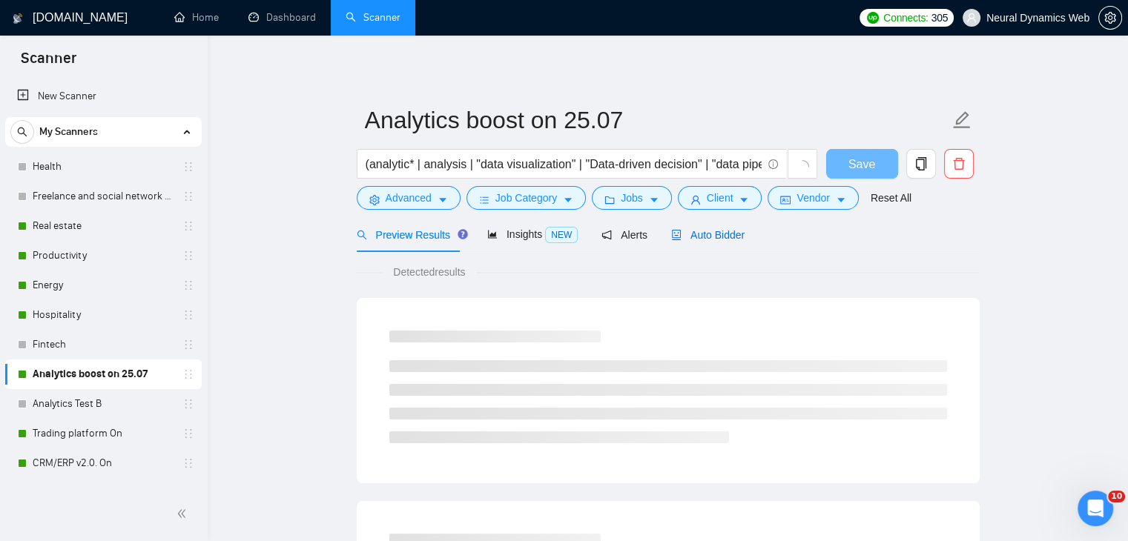
click at [682, 227] on div "Auto Bidder" at bounding box center [707, 235] width 73 height 16
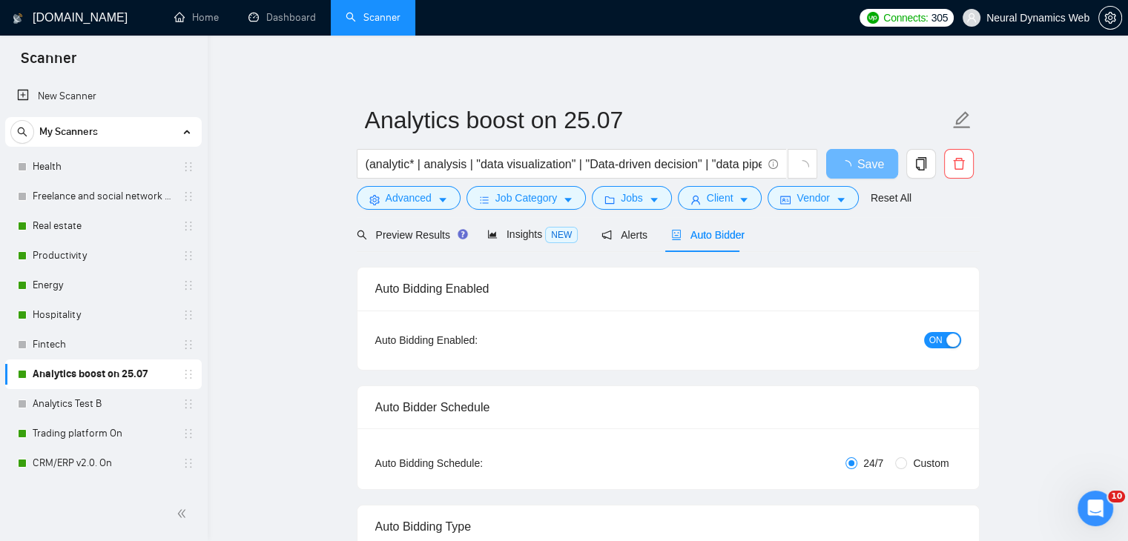
checkbox input "true"
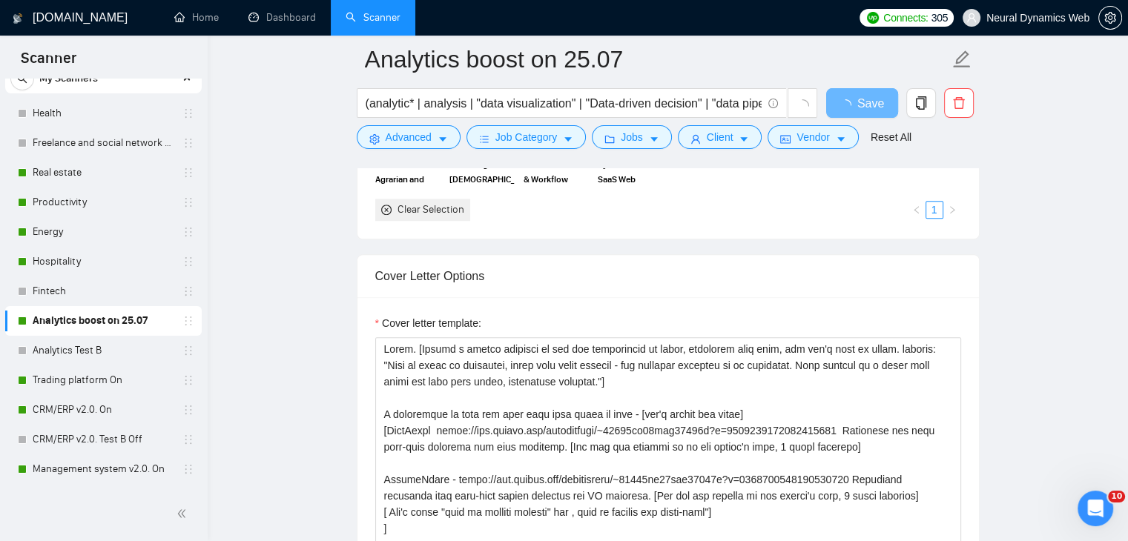
scroll to position [74, 0]
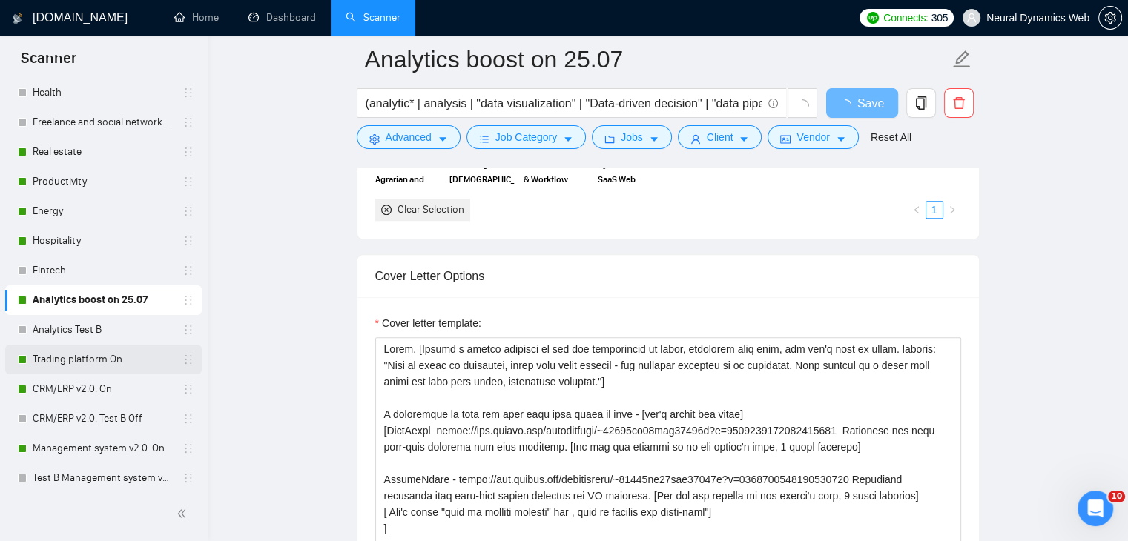
click at [50, 353] on link "Trading platform On" at bounding box center [103, 360] width 141 height 30
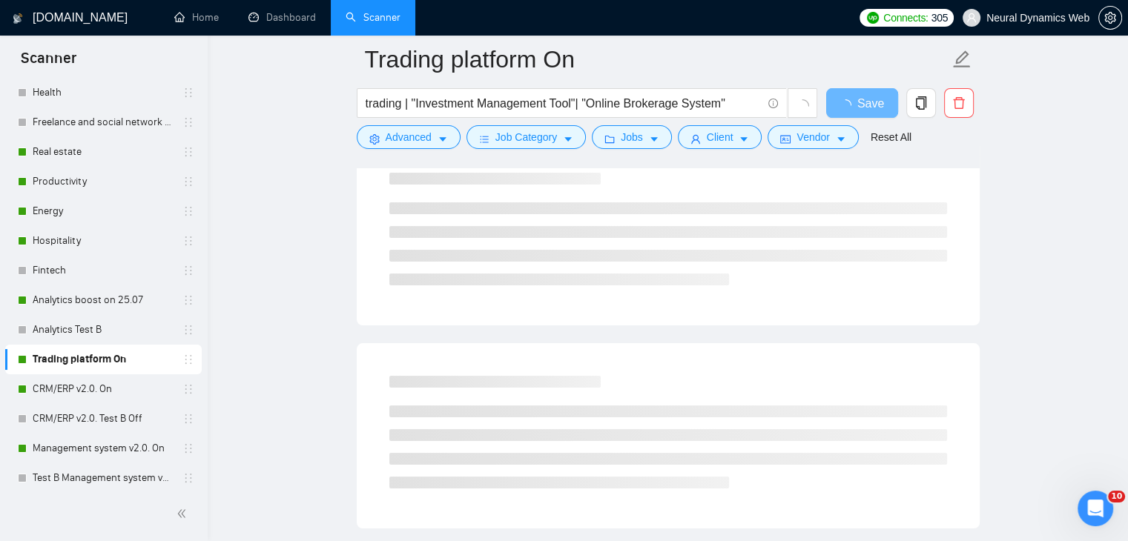
scroll to position [68, 0]
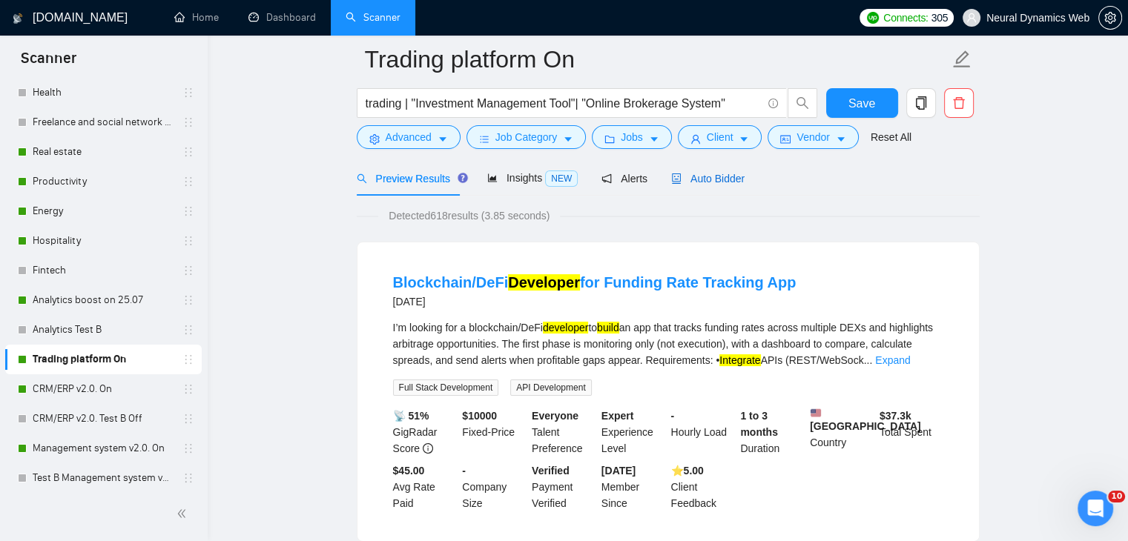
click at [690, 175] on span "Auto Bidder" at bounding box center [707, 179] width 73 height 12
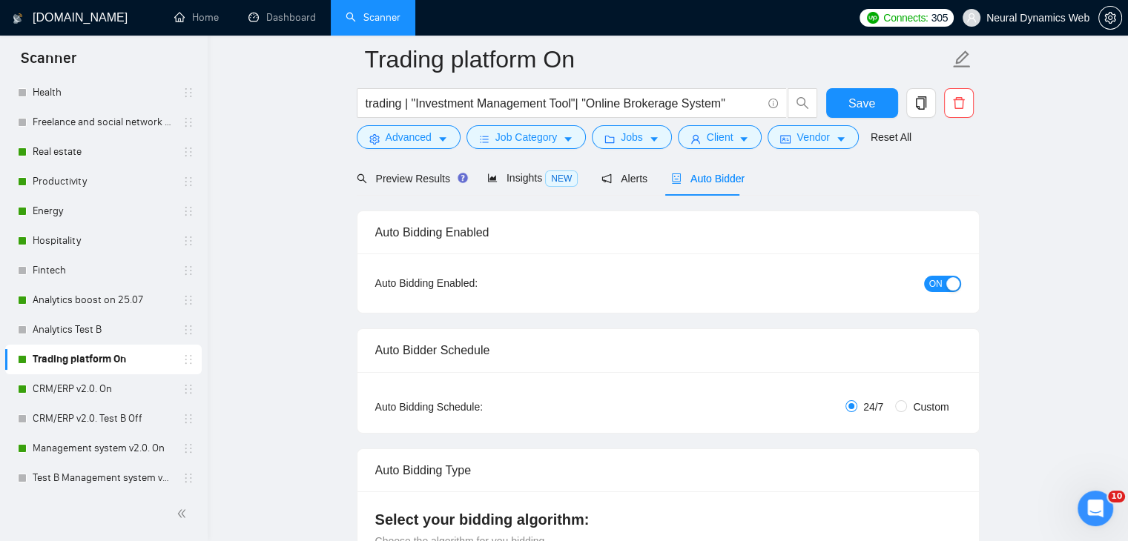
checkbox input "true"
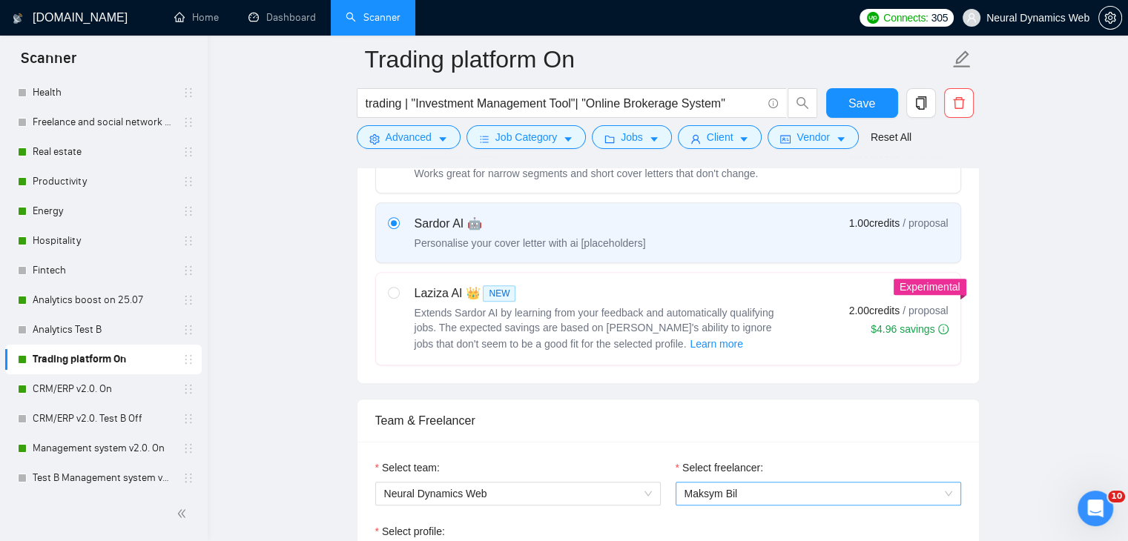
scroll to position [661, 0]
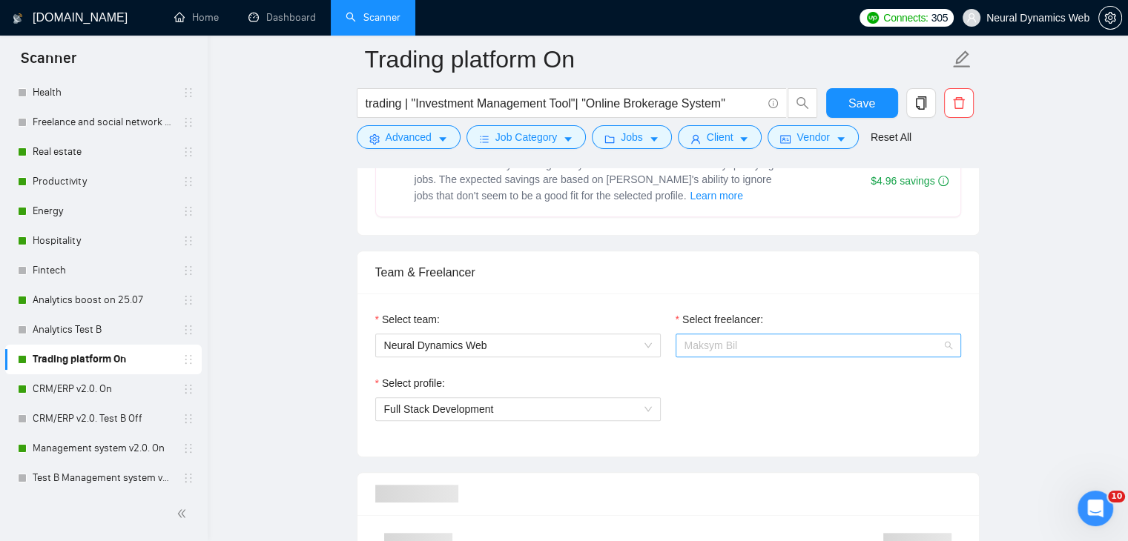
click at [724, 342] on span "Maksym Bil" at bounding box center [710, 346] width 53 height 12
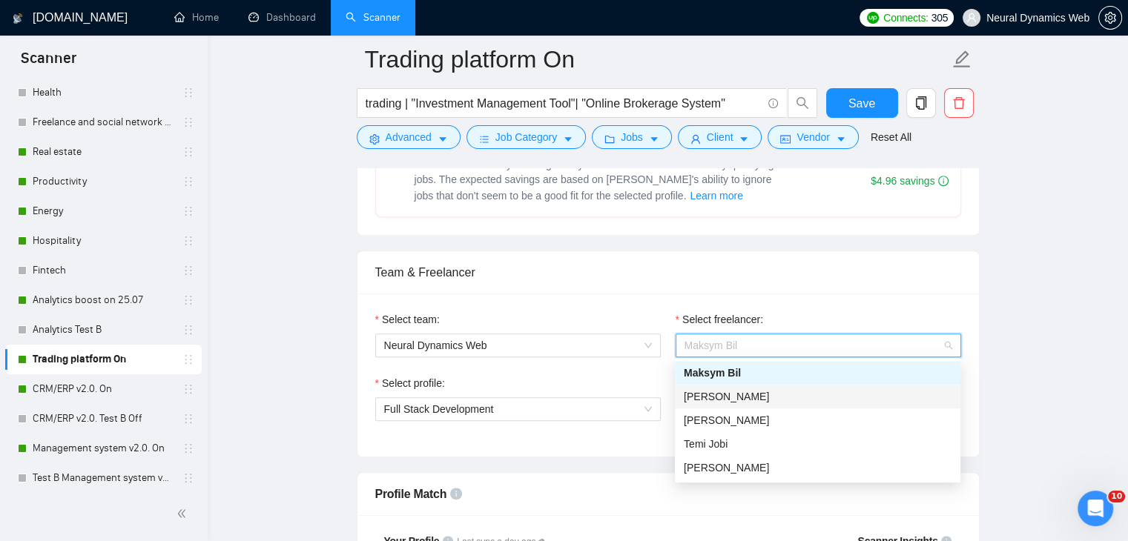
click at [701, 395] on span "[PERSON_NAME]" at bounding box center [726, 397] width 85 height 12
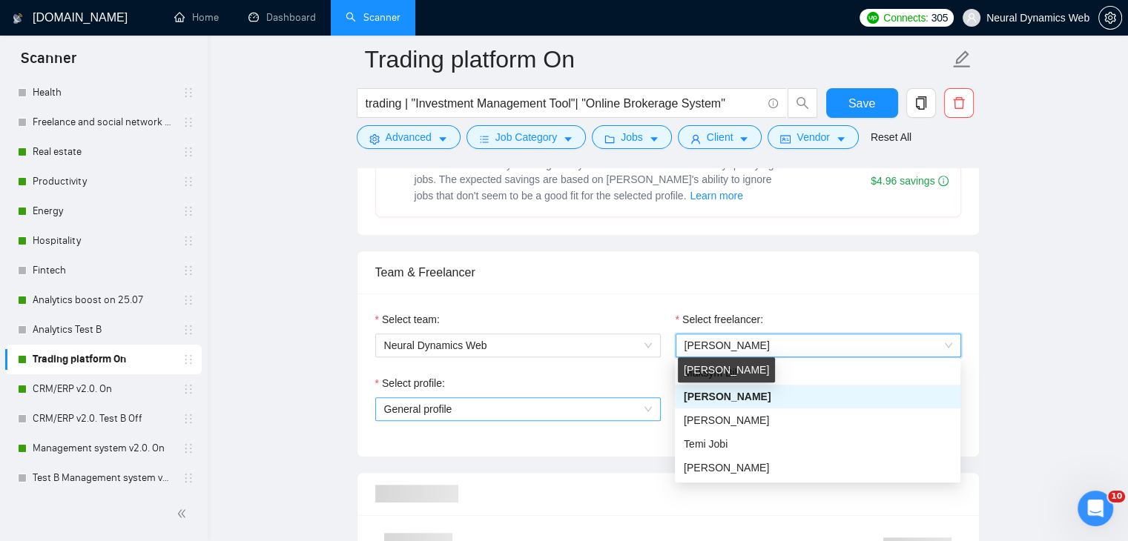
click at [519, 410] on span "General profile" at bounding box center [518, 409] width 268 height 22
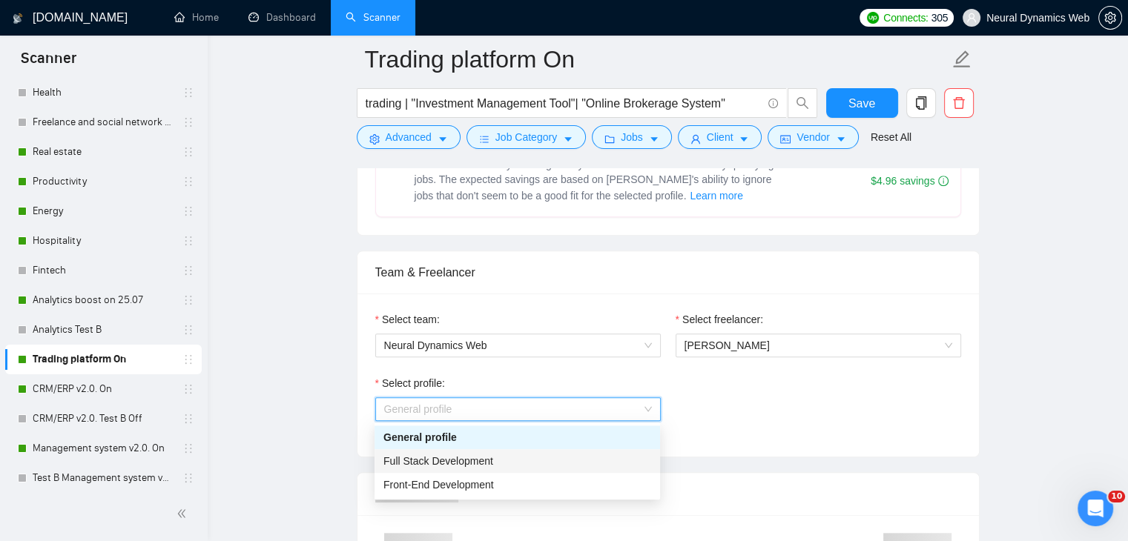
click at [454, 458] on span "Full Stack Development" at bounding box center [438, 461] width 110 height 12
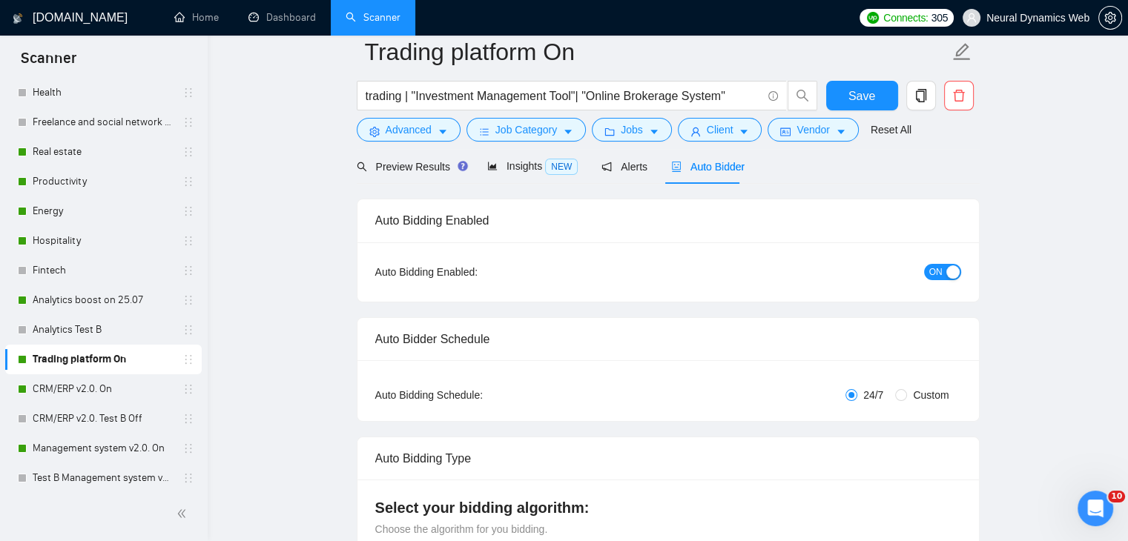
scroll to position [0, 0]
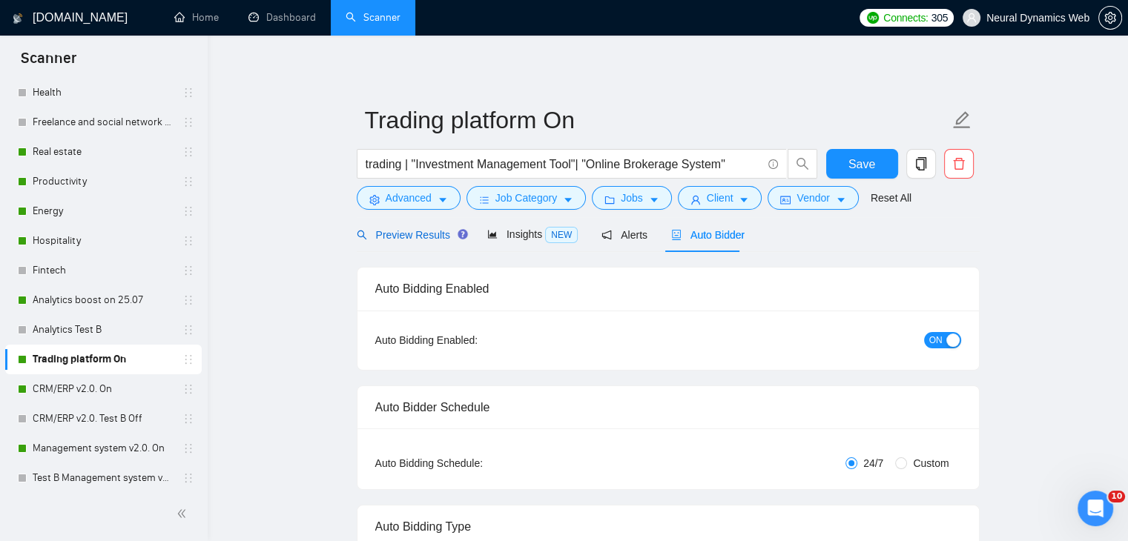
click at [413, 231] on span "Preview Results" at bounding box center [410, 235] width 107 height 12
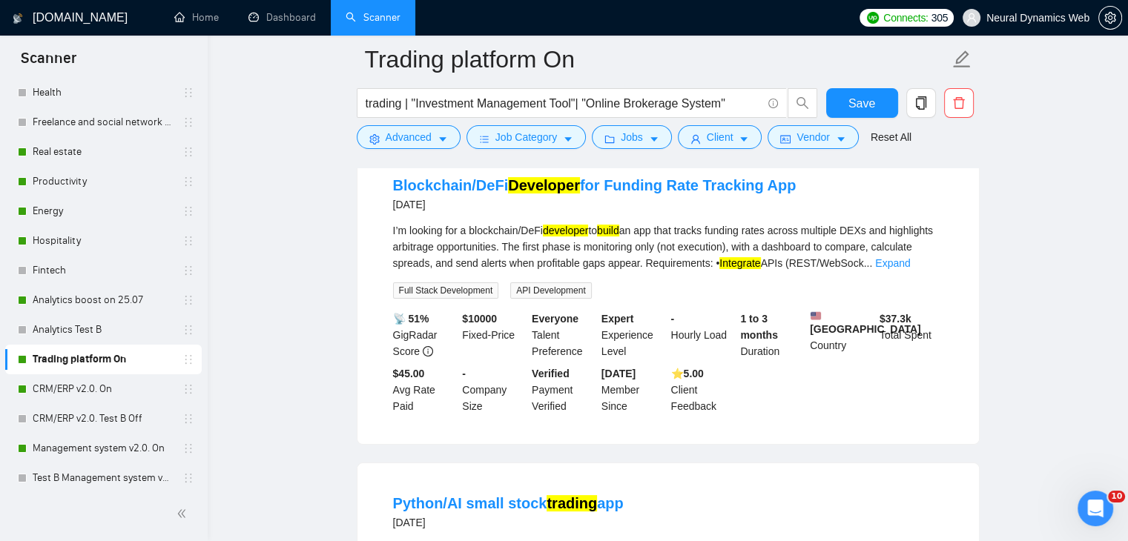
scroll to position [148, 0]
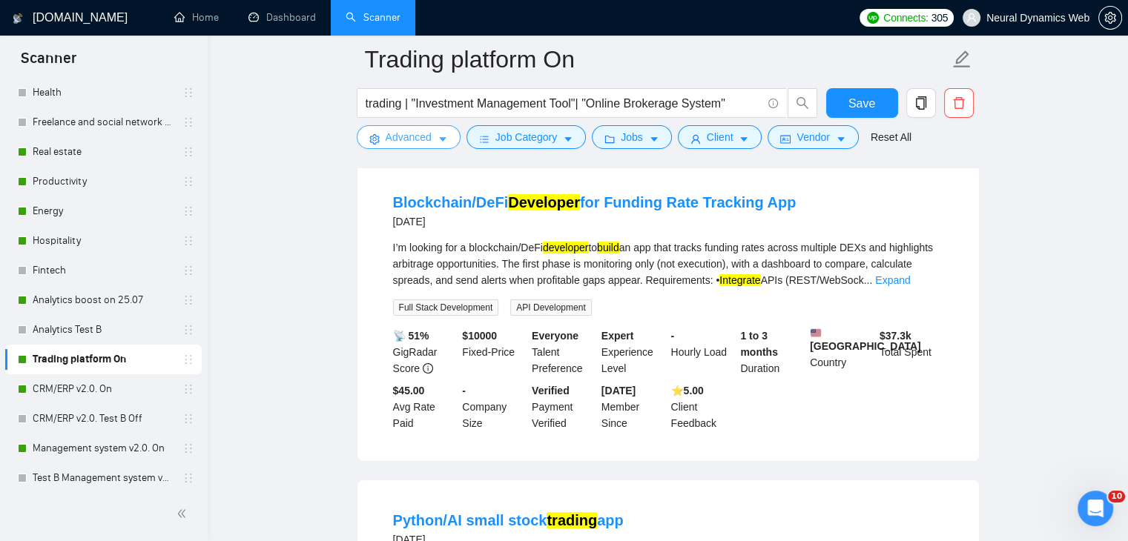
click at [409, 142] on span "Advanced" at bounding box center [409, 137] width 46 height 16
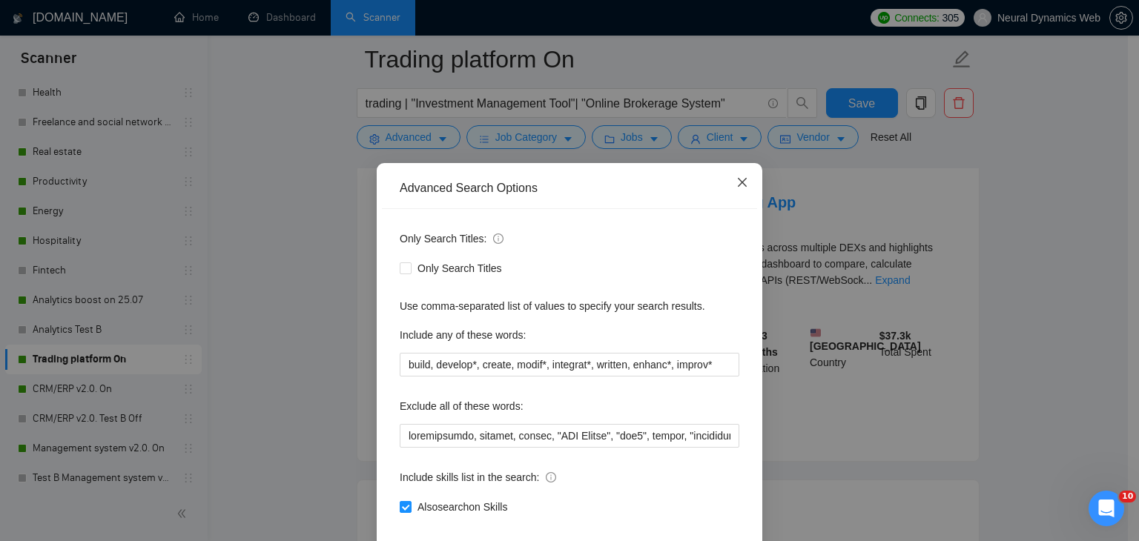
click at [733, 176] on span "Close" at bounding box center [742, 183] width 40 height 40
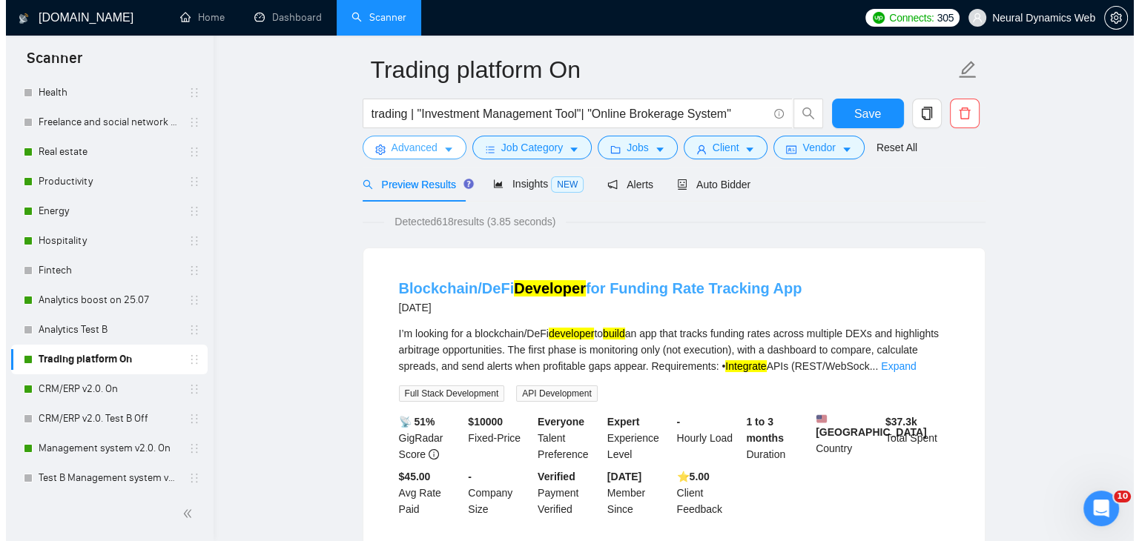
scroll to position [0, 0]
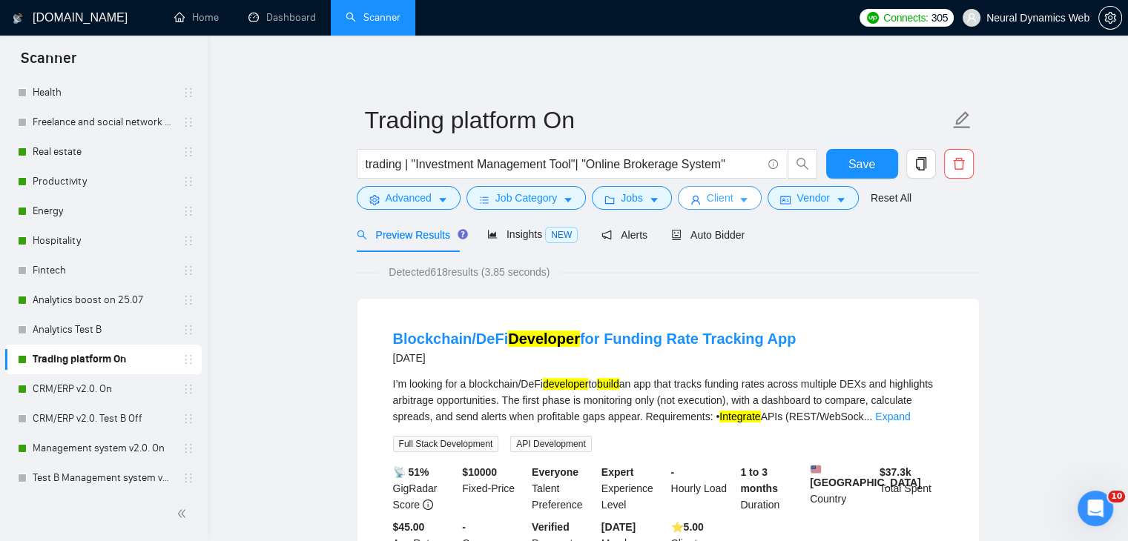
click at [709, 197] on span "Client" at bounding box center [720, 198] width 27 height 16
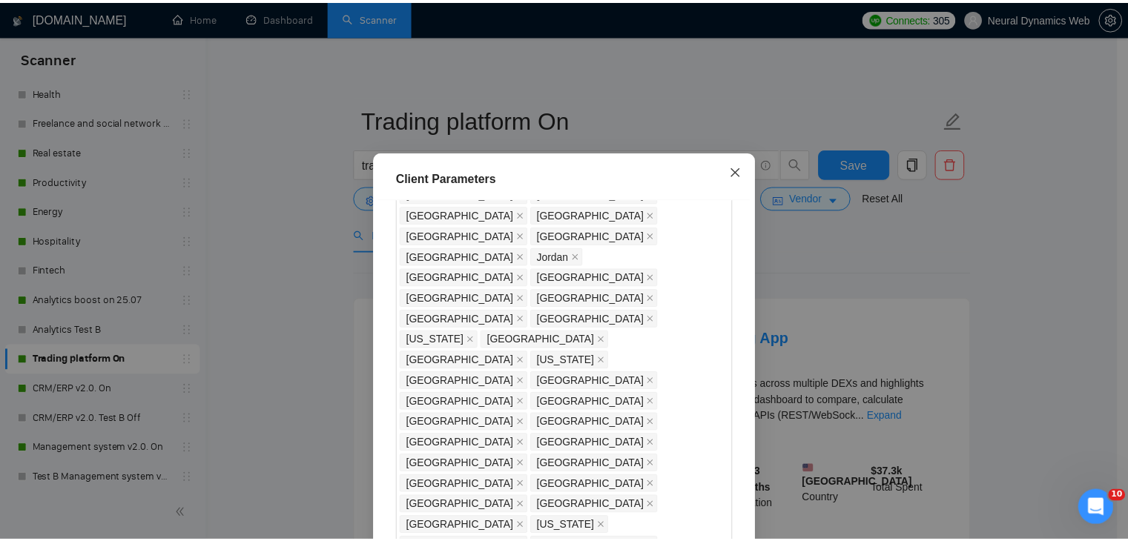
scroll to position [371, 0]
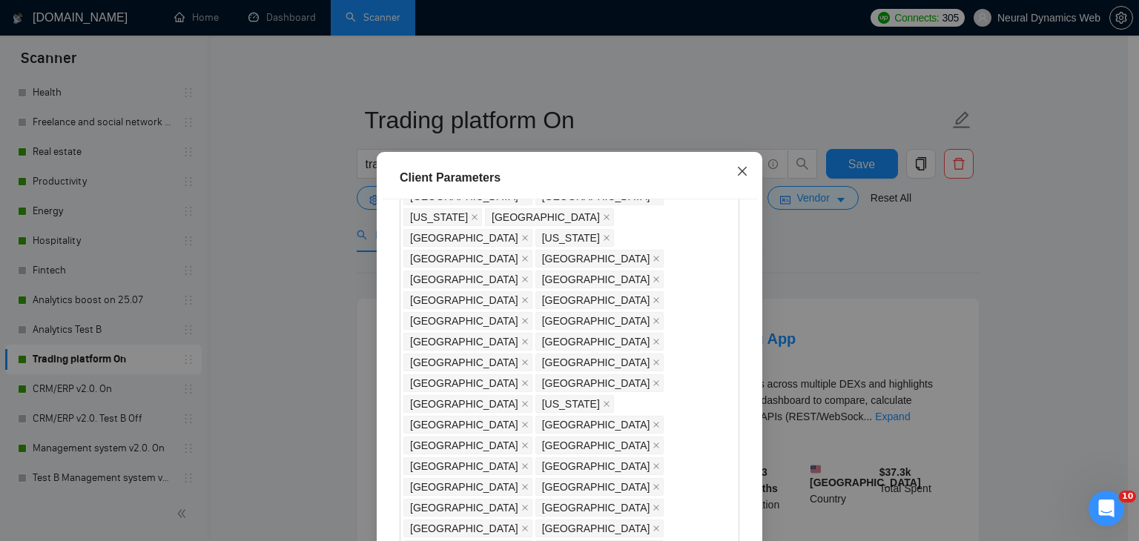
click at [736, 177] on icon "close" at bounding box center [742, 171] width 12 height 12
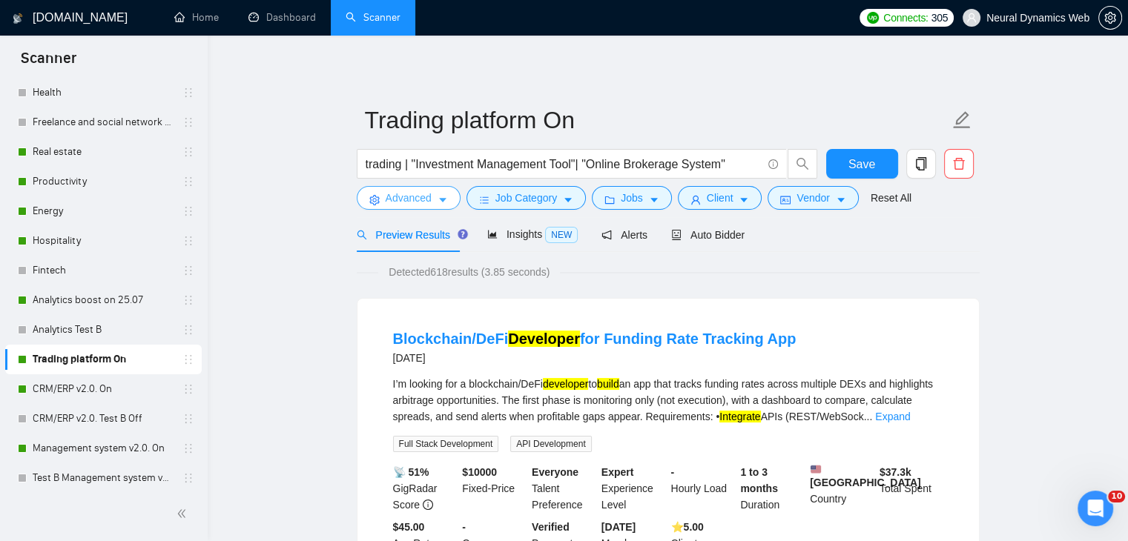
click at [391, 200] on span "Advanced" at bounding box center [409, 198] width 46 height 16
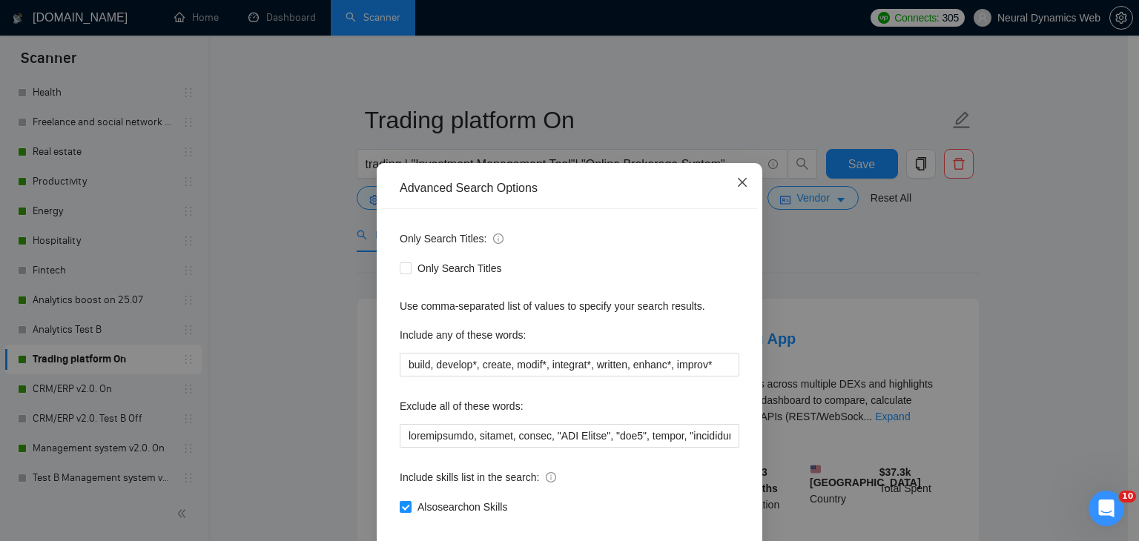
click at [739, 185] on icon "close" at bounding box center [742, 182] width 9 height 9
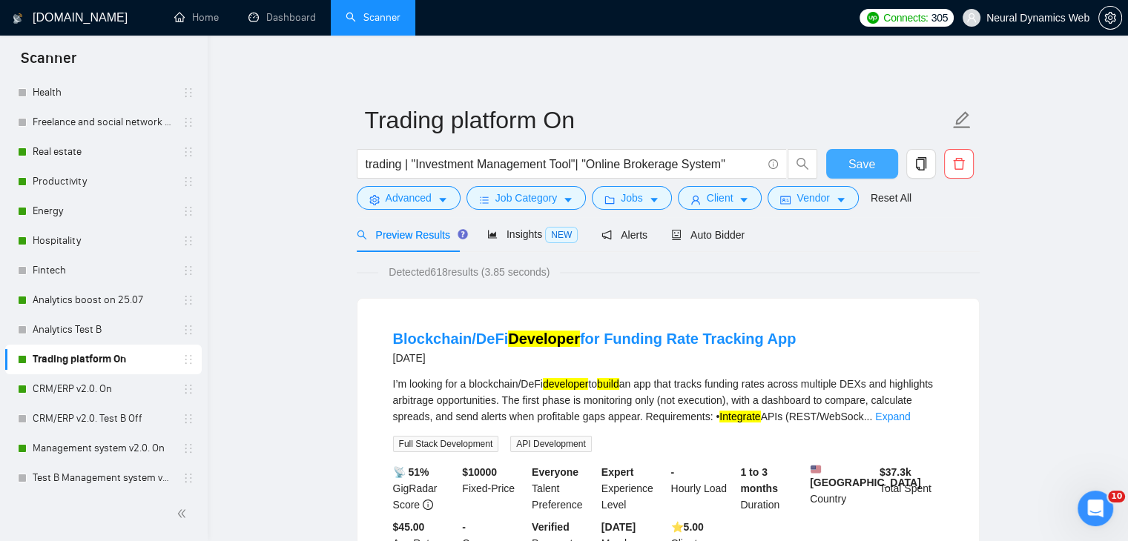
click at [856, 176] on button "Save" at bounding box center [862, 164] width 72 height 30
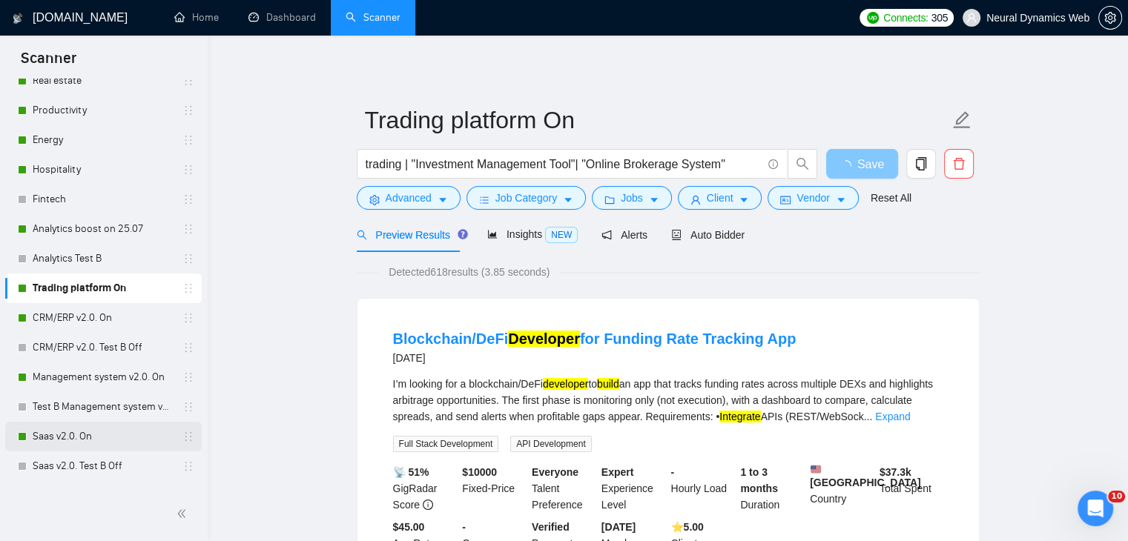
scroll to position [222, 0]
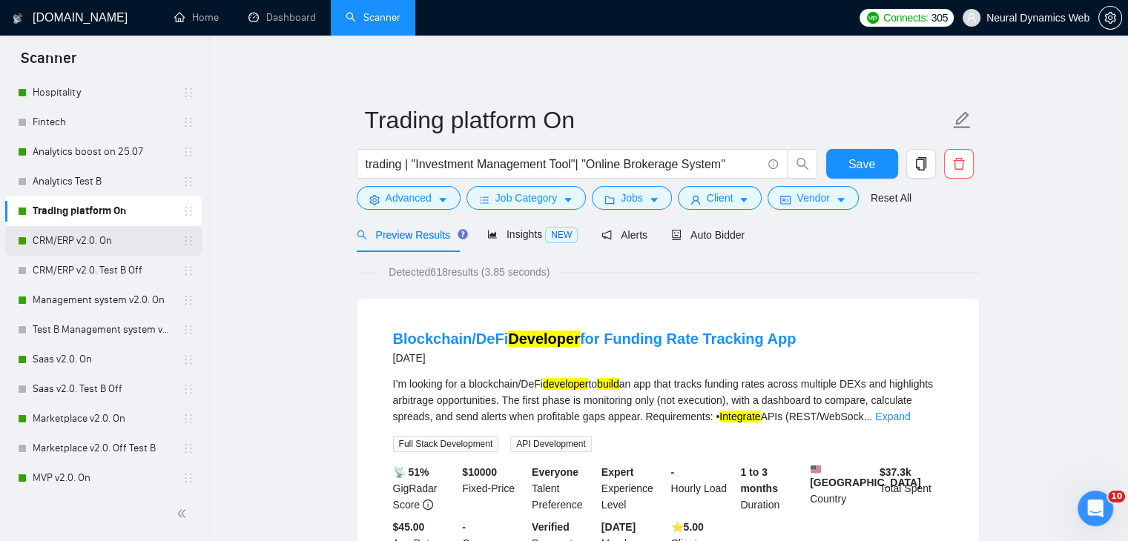
click at [79, 242] on link "CRM/ERP v2.0. On" at bounding box center [103, 241] width 141 height 30
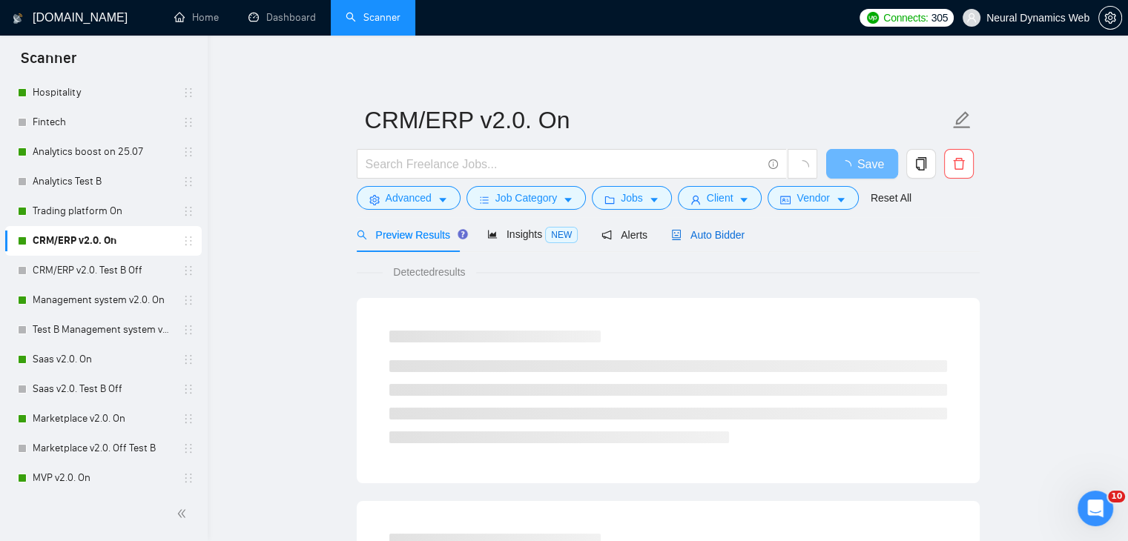
click at [709, 238] on span "Auto Bidder" at bounding box center [707, 235] width 73 height 12
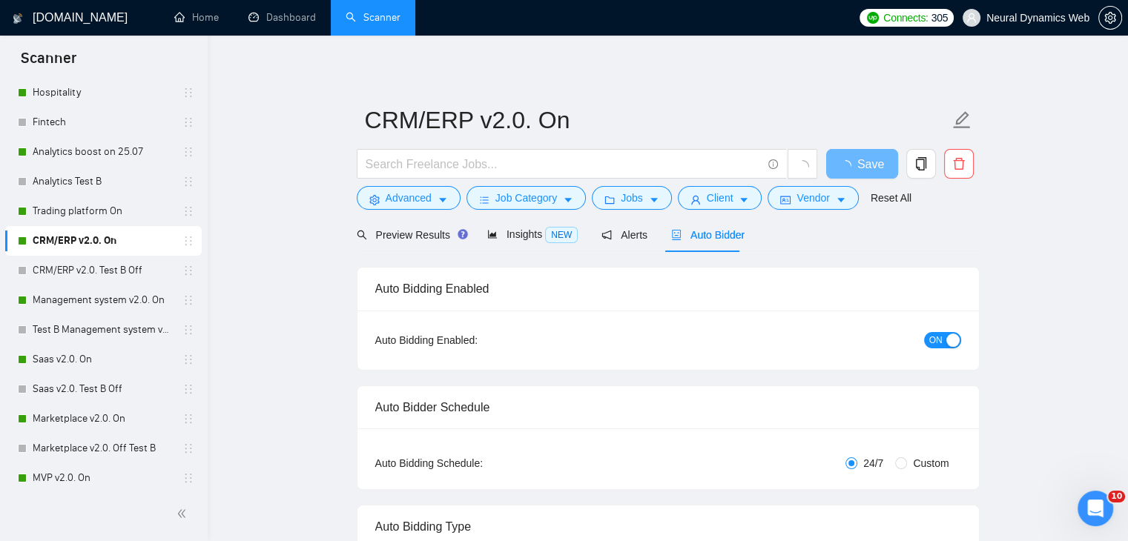
checkbox input "true"
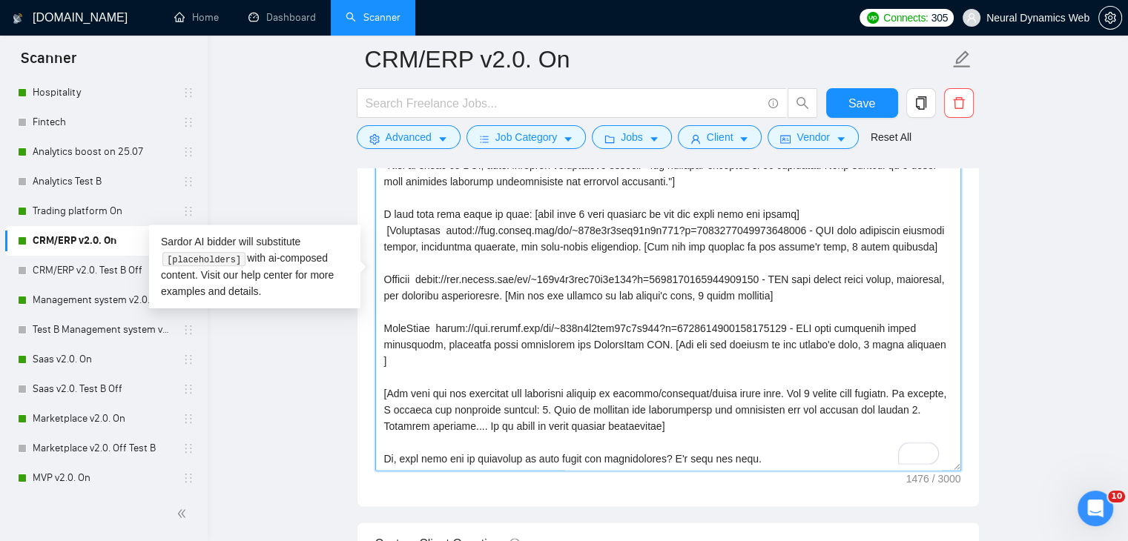
drag, startPoint x: 492, startPoint y: 199, endPoint x: 808, endPoint y: 205, distance: 316.0
click at [808, 205] on textarea "Cover letter template:" at bounding box center [668, 304] width 586 height 334
paste textarea "reelancers/~01233fa30bcc59530b?p=1963913770508169216"
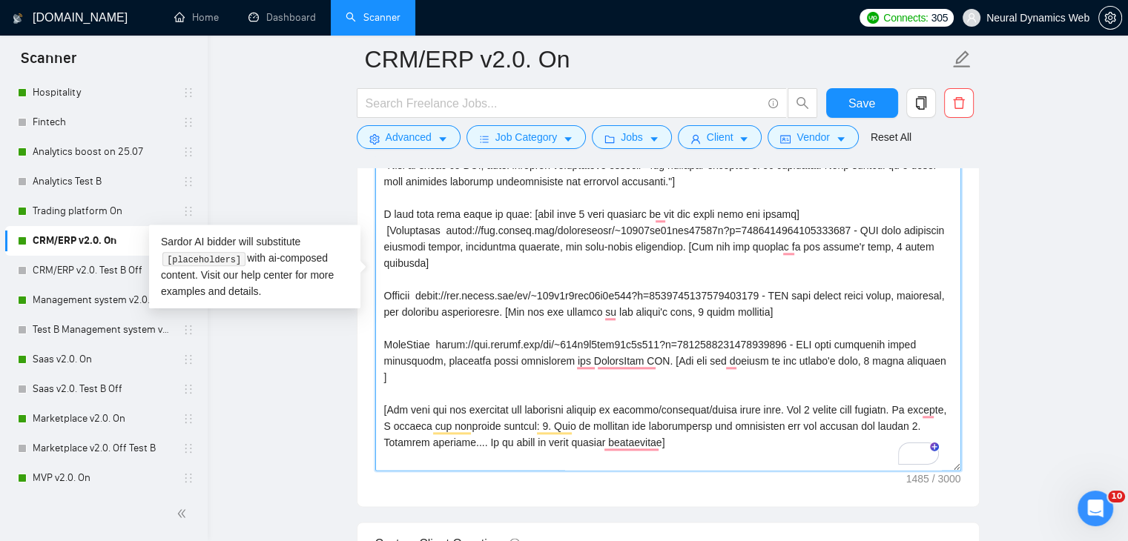
type textarea "Hello. [Create a phrase tailored to the job description or title, something lik…"
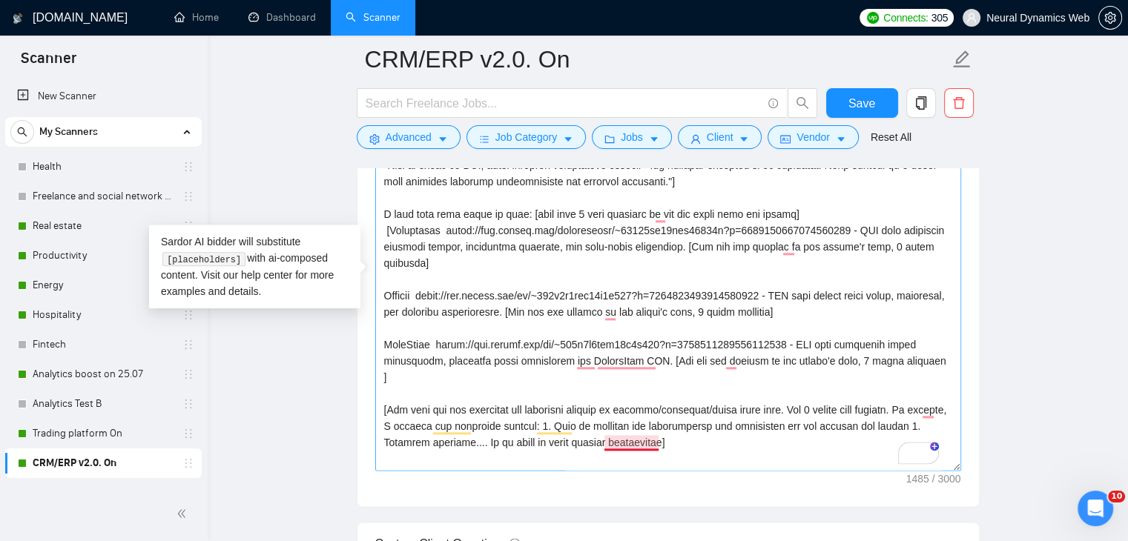
scroll to position [222, 0]
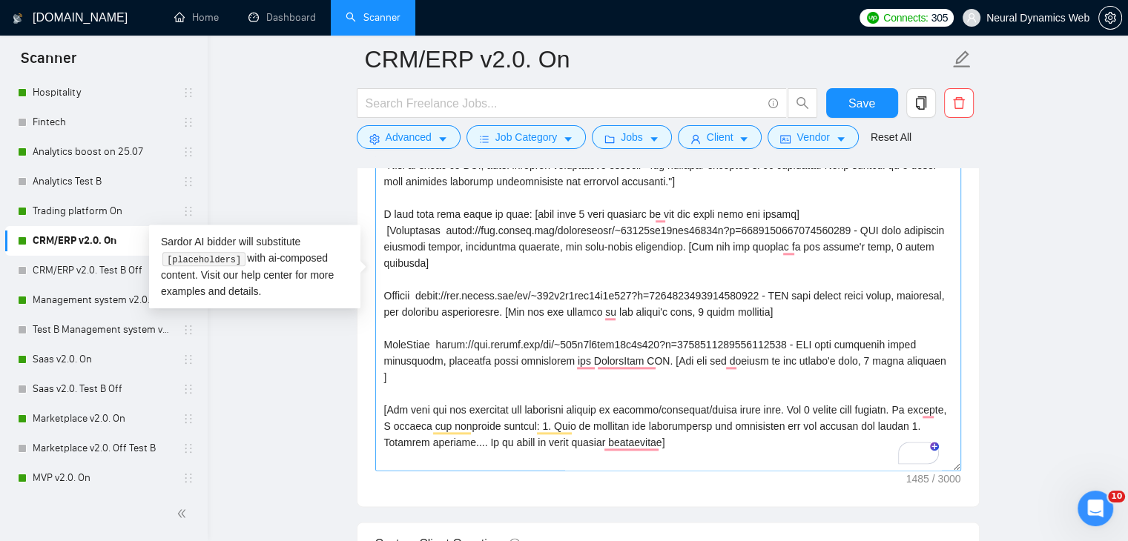
drag, startPoint x: 435, startPoint y: 318, endPoint x: 788, endPoint y: 320, distance: 353.7
click at [788, 320] on textarea "Cover letter template:" at bounding box center [668, 304] width 586 height 334
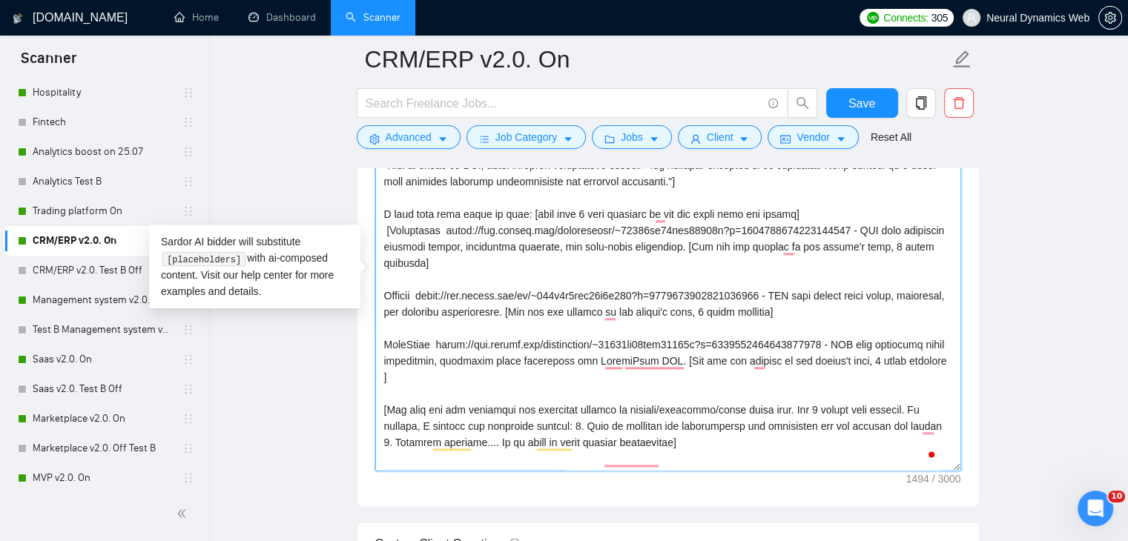
drag, startPoint x: 427, startPoint y: 268, endPoint x: 779, endPoint y: 265, distance: 352.2
click at [779, 265] on textarea "Cover letter template:" at bounding box center [668, 304] width 586 height 334
paste textarea "reelancers/~01233fa30bcc59530b?p=168425602324216217"
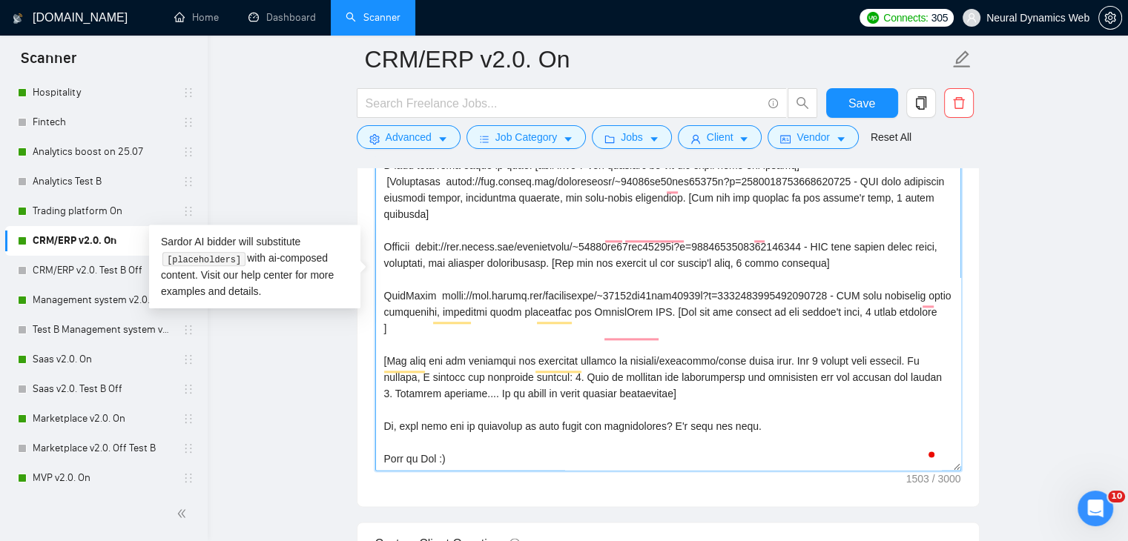
scroll to position [131, 0]
drag, startPoint x: 439, startPoint y: 368, endPoint x: 422, endPoint y: 367, distance: 17.1
click at [422, 367] on textarea "Cover letter template:" at bounding box center [668, 304] width 586 height 334
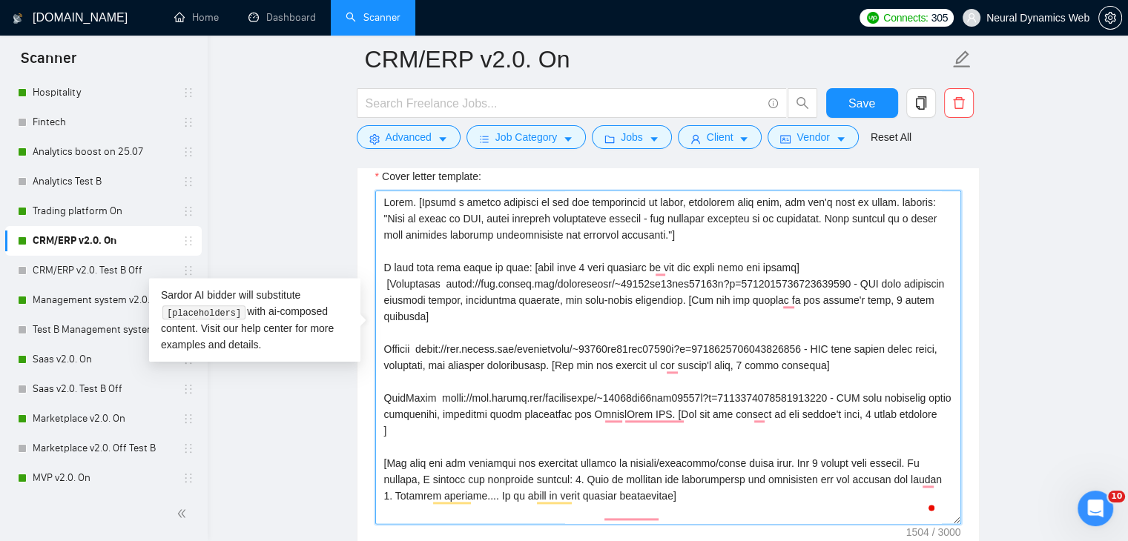
scroll to position [1631, 0]
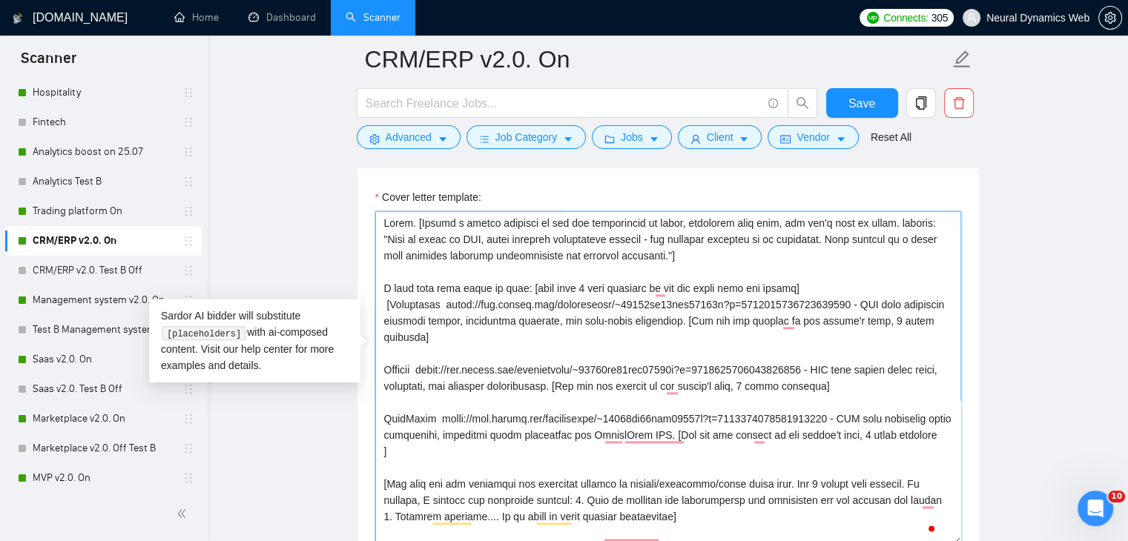
click at [442, 431] on textarea "Cover letter template:" at bounding box center [668, 378] width 586 height 334
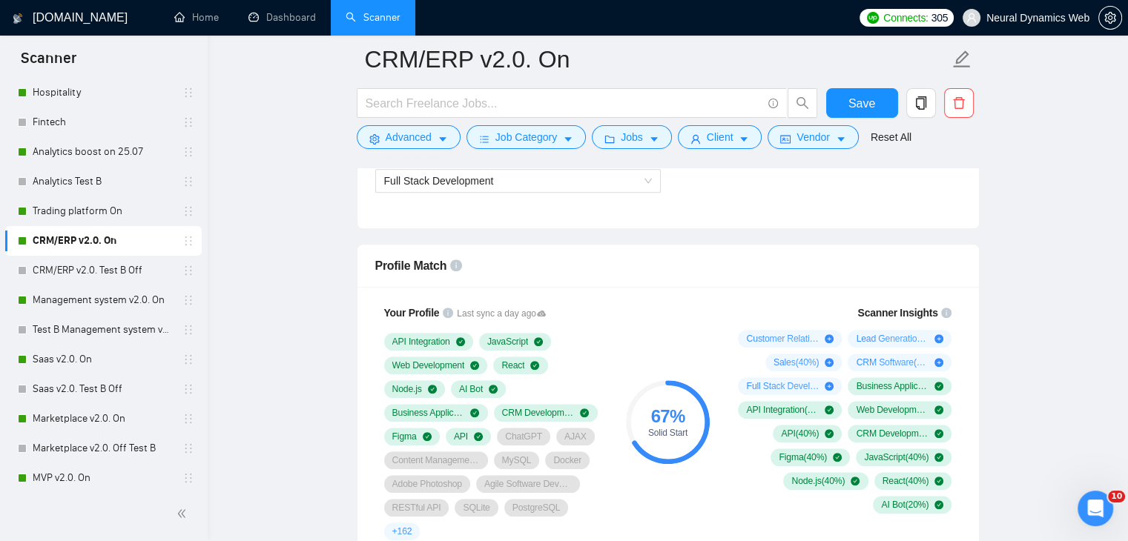
scroll to position [667, 0]
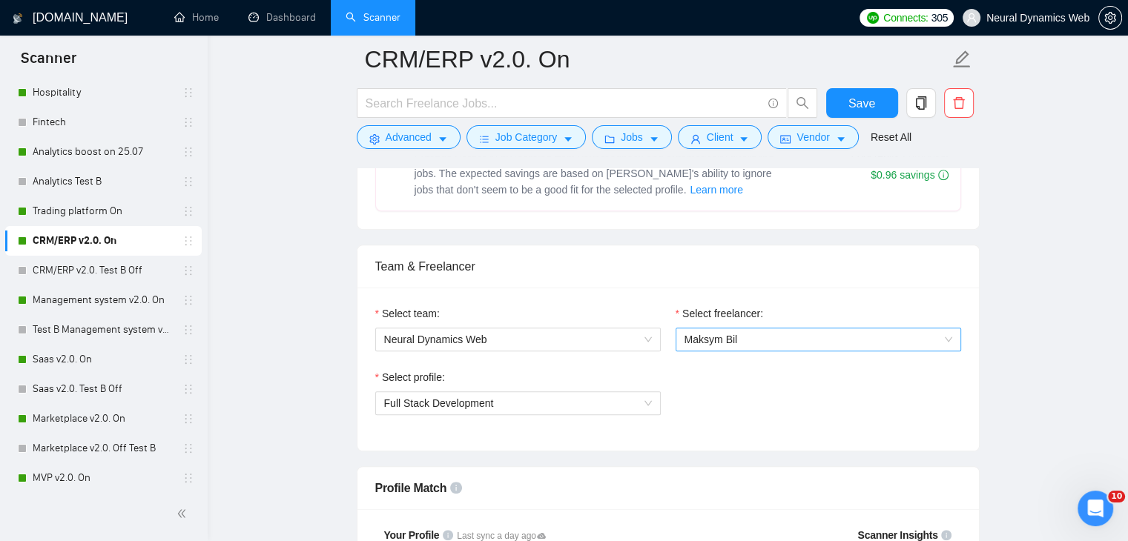
click at [703, 347] on span "Maksym Bil" at bounding box center [818, 340] width 268 height 22
type textarea "Hello. [Create a phrase tailored to the job description or title, something lik…"
click at [713, 389] on div "[PERSON_NAME]" at bounding box center [726, 386] width 97 height 25
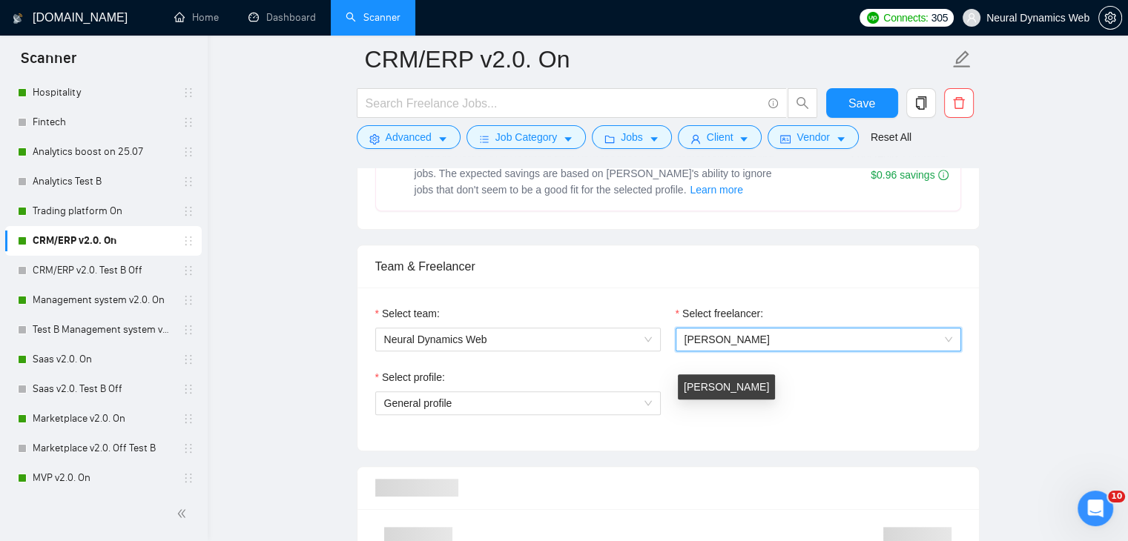
click at [709, 334] on span "[PERSON_NAME]" at bounding box center [726, 340] width 85 height 12
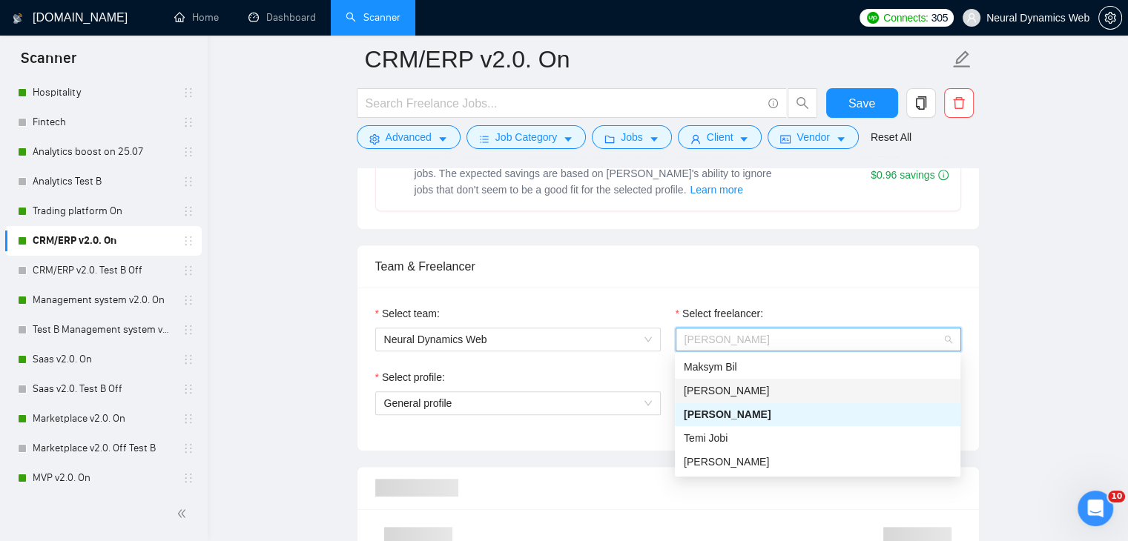
click at [788, 383] on div "[PERSON_NAME]" at bounding box center [818, 391] width 268 height 16
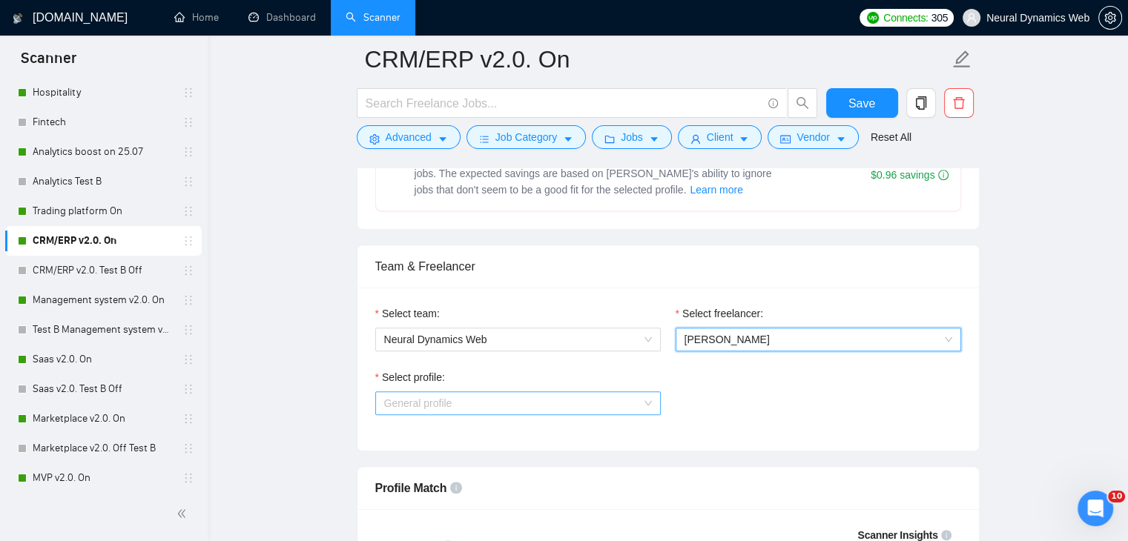
click at [582, 407] on span "General profile" at bounding box center [518, 403] width 268 height 22
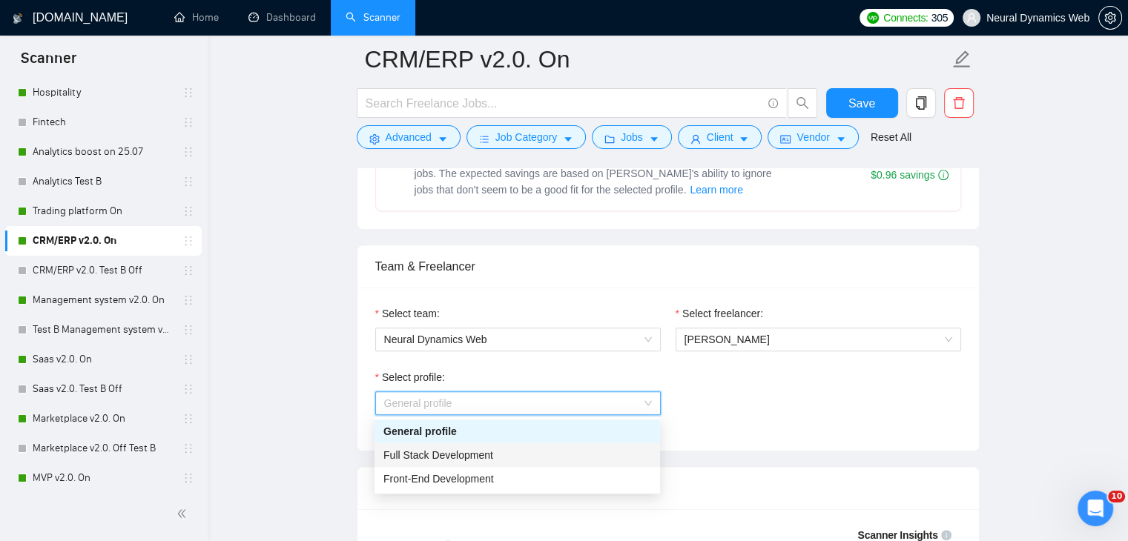
click at [492, 458] on div "Full Stack Development" at bounding box center [517, 455] width 268 height 16
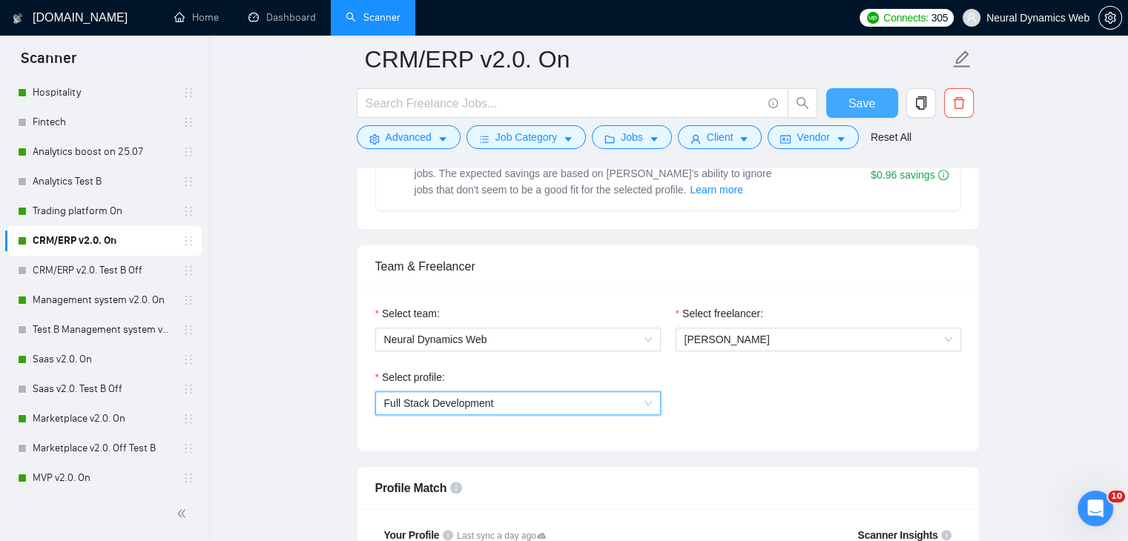
click at [856, 108] on span "Save" at bounding box center [861, 103] width 27 height 19
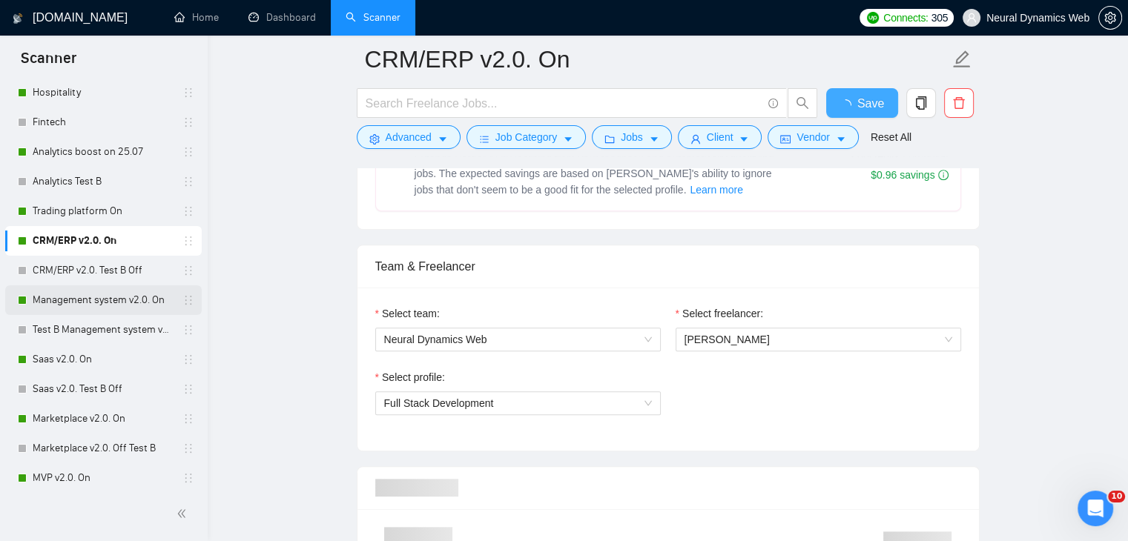
checkbox input "true"
drag, startPoint x: 104, startPoint y: 288, endPoint x: 483, endPoint y: 229, distance: 383.4
click at [104, 288] on link "Management system v2.0. On" at bounding box center [103, 300] width 141 height 30
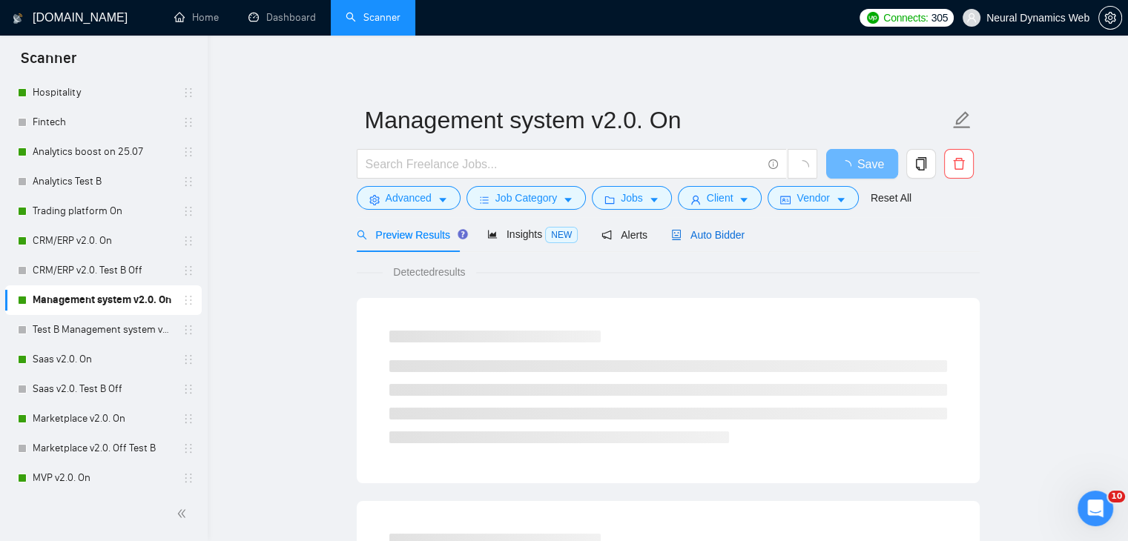
click at [696, 236] on span "Auto Bidder" at bounding box center [707, 235] width 73 height 12
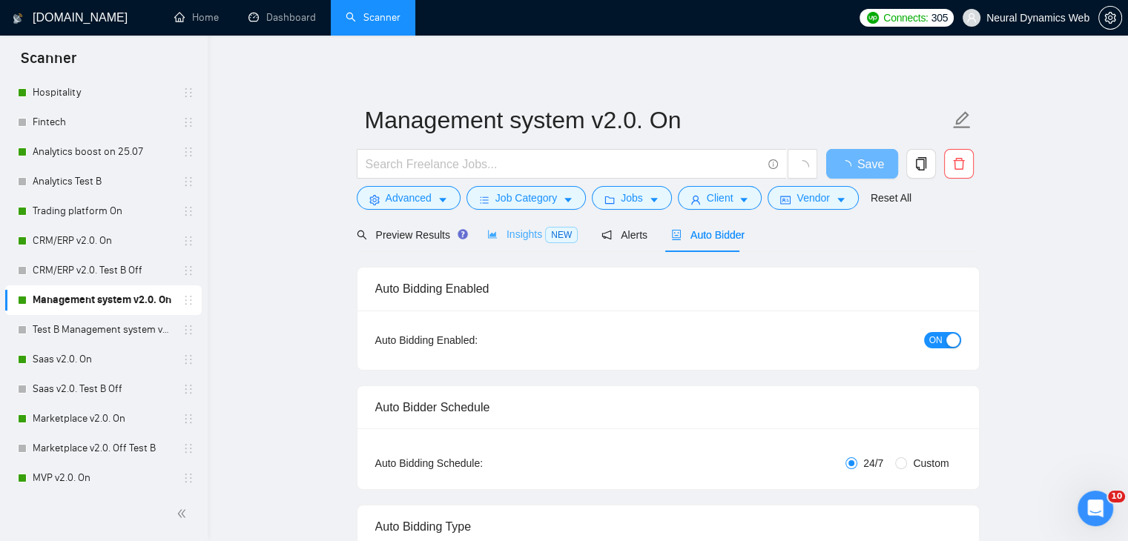
checkbox input "true"
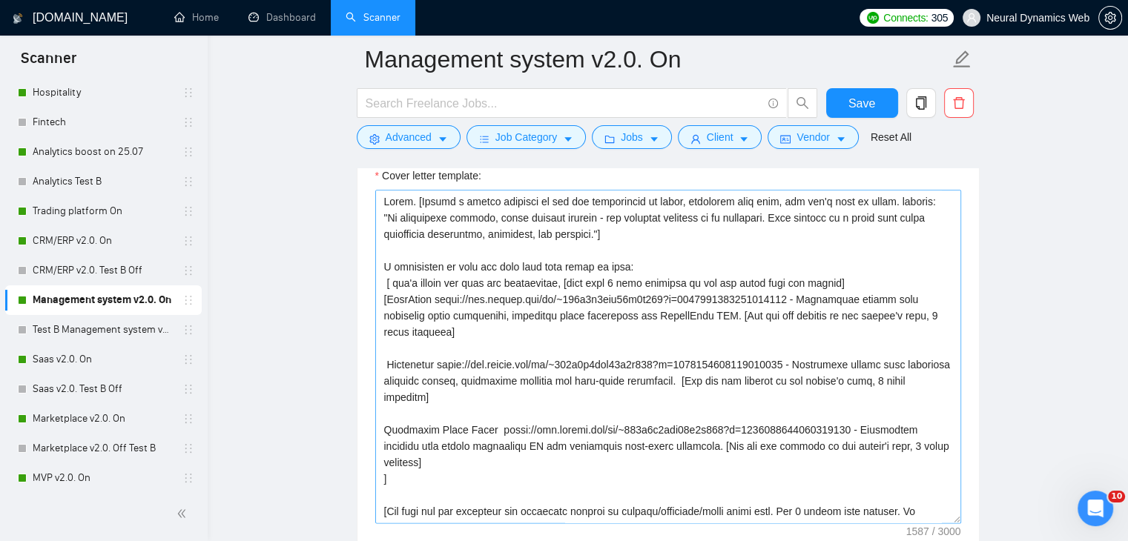
scroll to position [1631, 0]
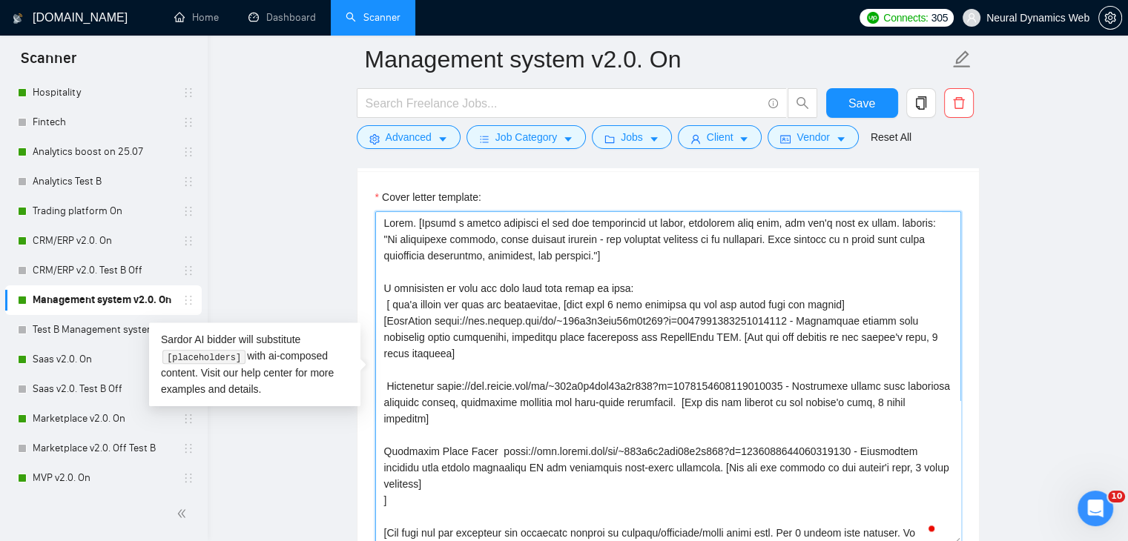
drag, startPoint x: 435, startPoint y: 318, endPoint x: 788, endPoint y: 320, distance: 353.0
click at [788, 320] on textarea "Cover letter template:" at bounding box center [668, 378] width 586 height 334
paste textarea "reelancers/~01233fa30bcc59530b?p=1684241276592996352"
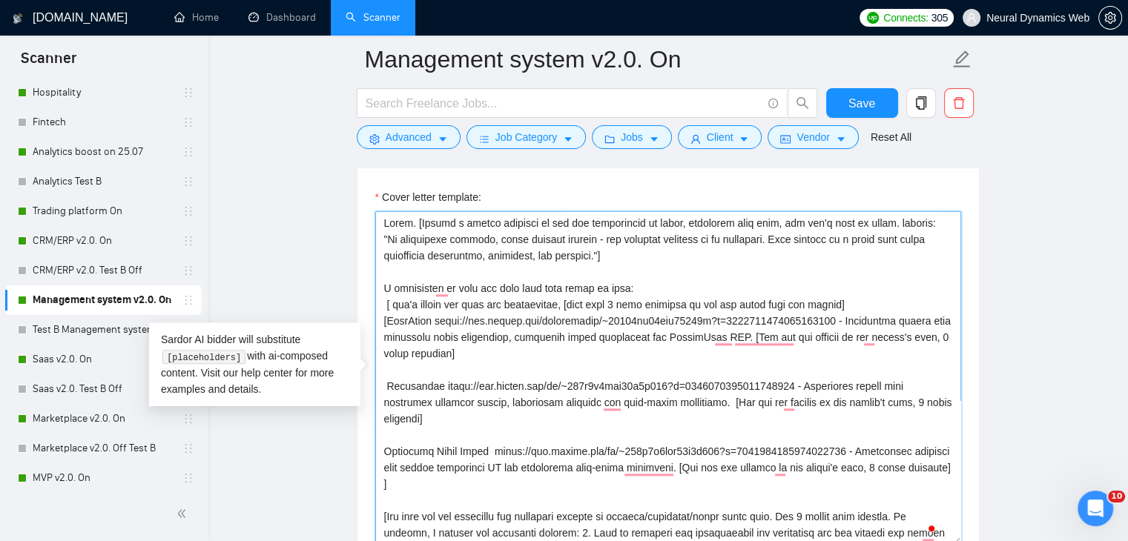
drag, startPoint x: 450, startPoint y: 383, endPoint x: 802, endPoint y: 384, distance: 352.2
click at [802, 384] on textarea "Cover letter template:" at bounding box center [668, 378] width 586 height 334
paste textarea "reelancers/~01233fa30bcc59530b?p=1963913770508169216"
drag, startPoint x: 489, startPoint y: 449, endPoint x: 845, endPoint y: 453, distance: 356.0
click at [845, 453] on textarea "Cover letter template:" at bounding box center [668, 378] width 586 height 334
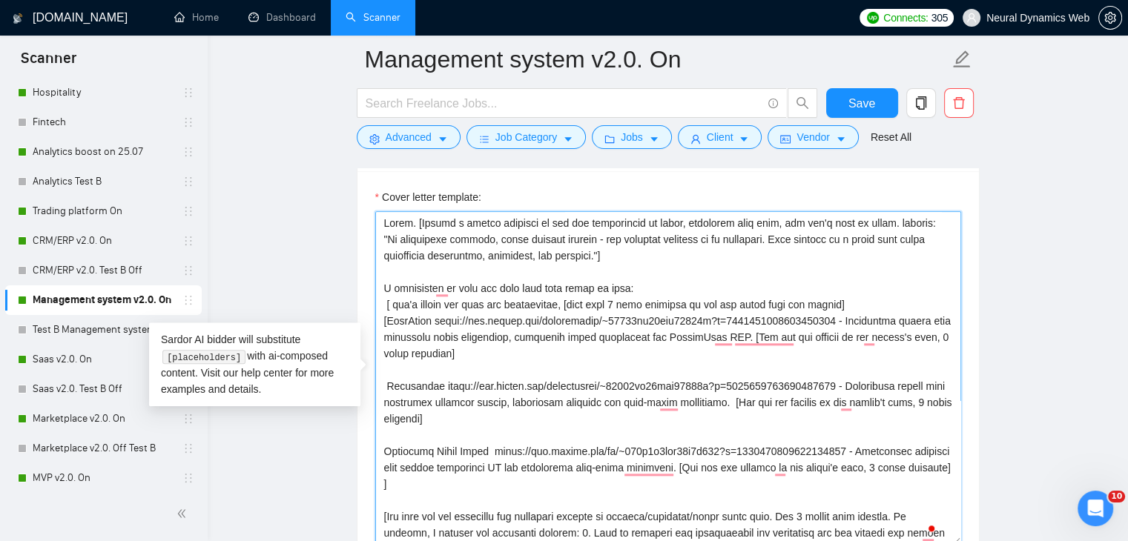
paste textarea "reelancers/~01233fa30bcc59530b?p=1963913204496617472"
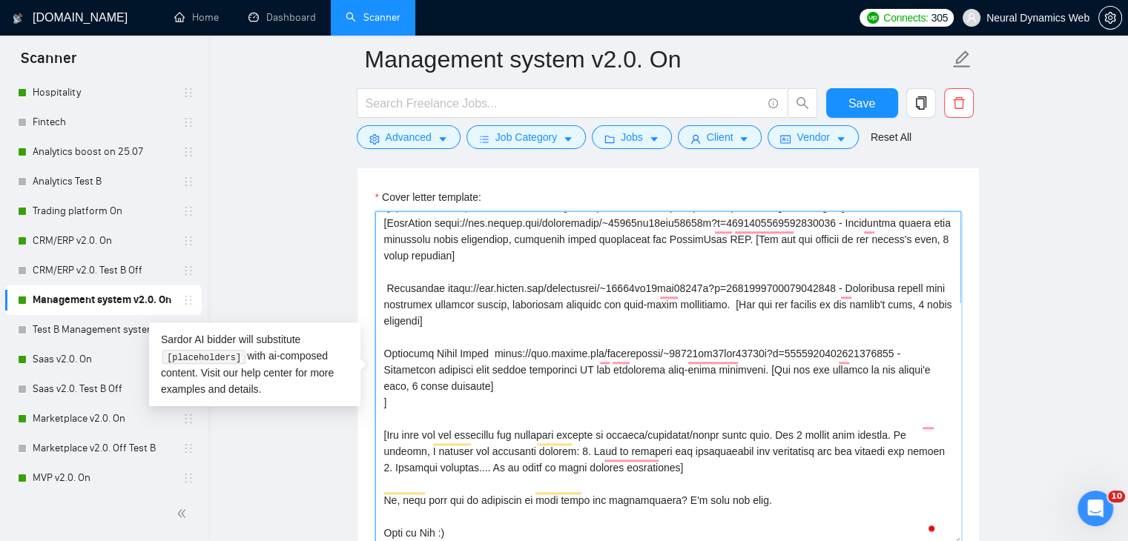
scroll to position [0, 0]
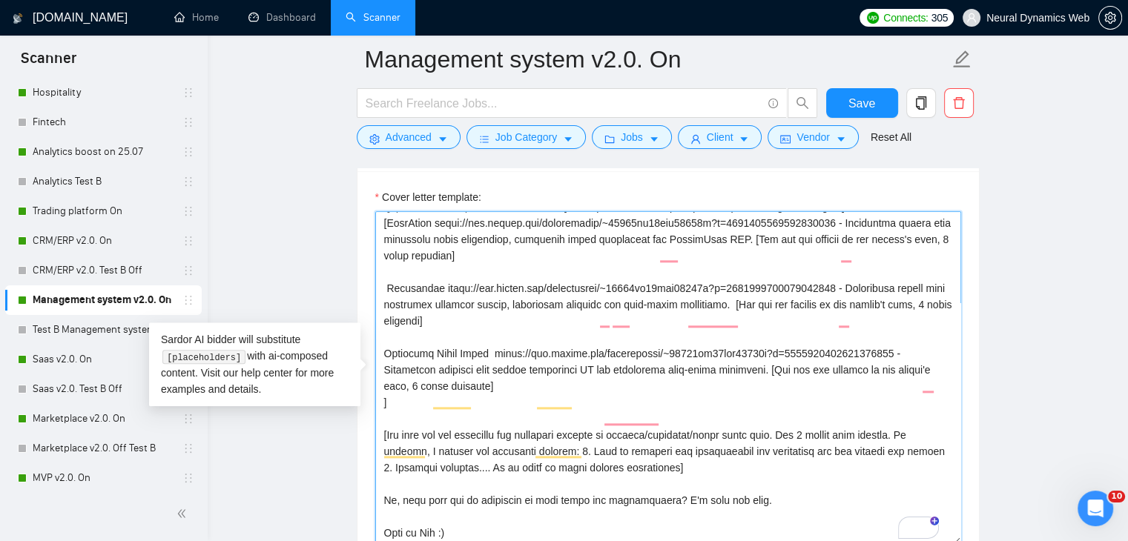
drag, startPoint x: 437, startPoint y: 480, endPoint x: 423, endPoint y: 478, distance: 13.4
click at [423, 478] on textarea "Cover letter template:" at bounding box center [668, 378] width 586 height 334
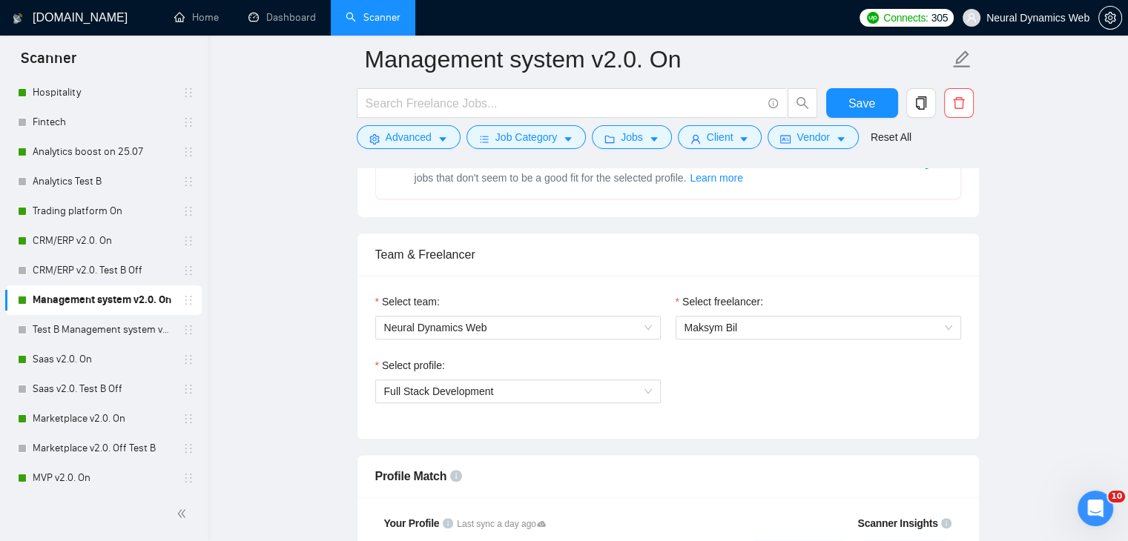
scroll to position [667, 0]
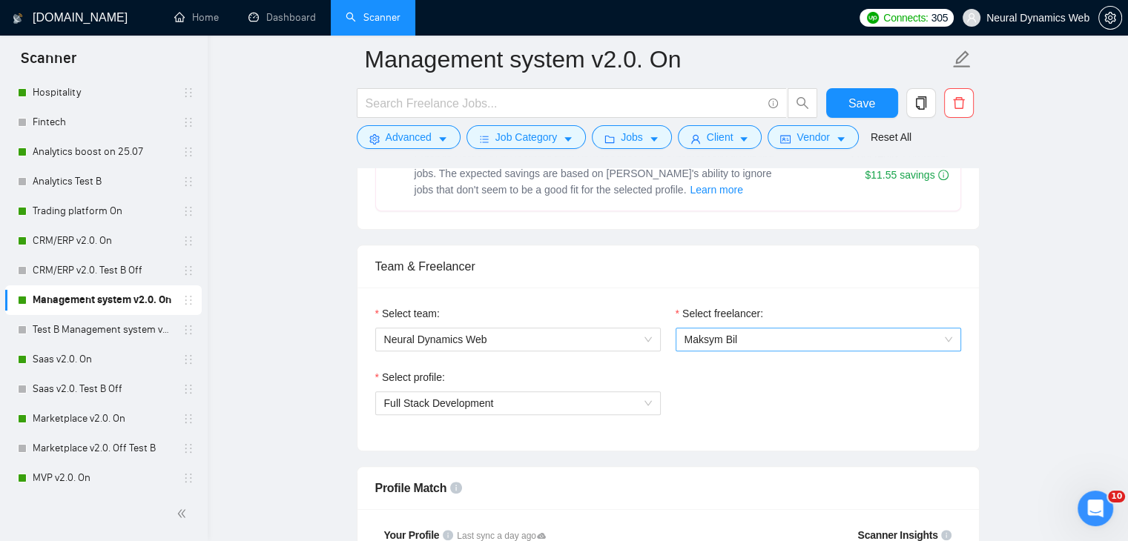
click at [704, 347] on span "Maksym Bil" at bounding box center [818, 340] width 268 height 22
type textarea "Hello. [Create a phrase tailored to the job description or title, something lik…"
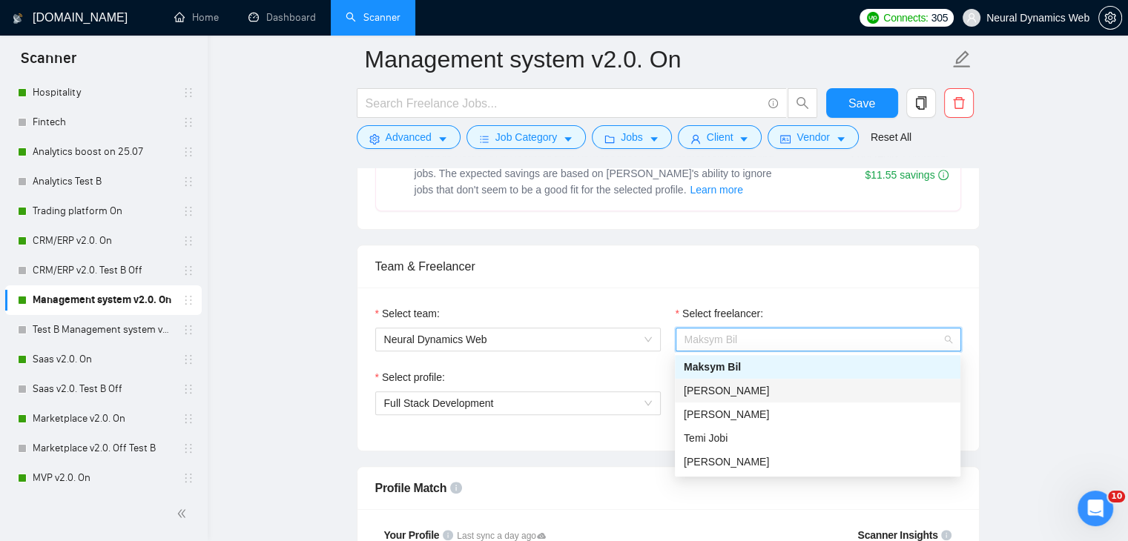
click at [809, 389] on div "[PERSON_NAME]" at bounding box center [818, 391] width 268 height 16
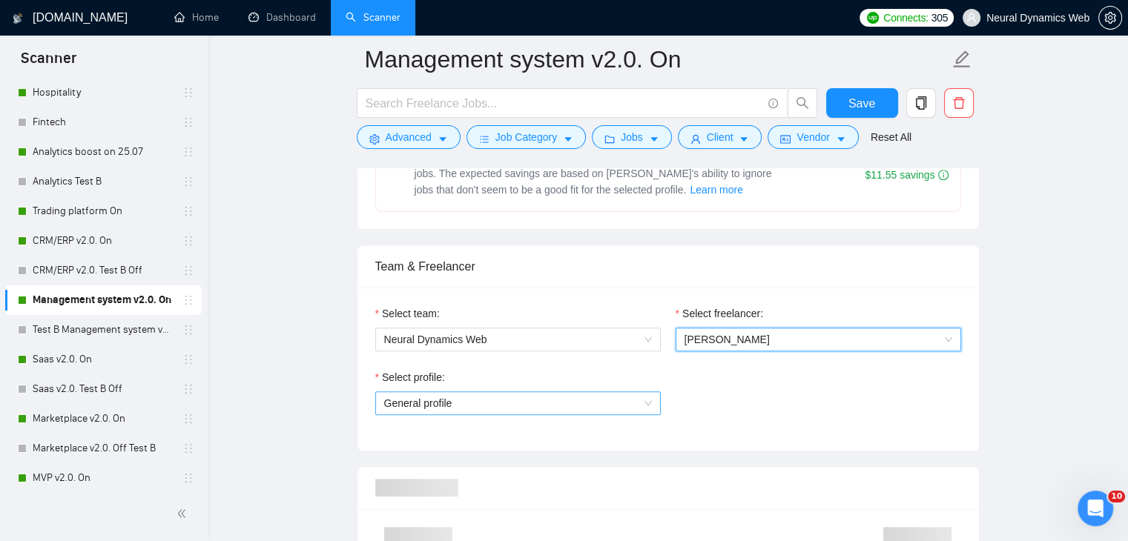
click at [567, 407] on span "General profile" at bounding box center [518, 403] width 268 height 22
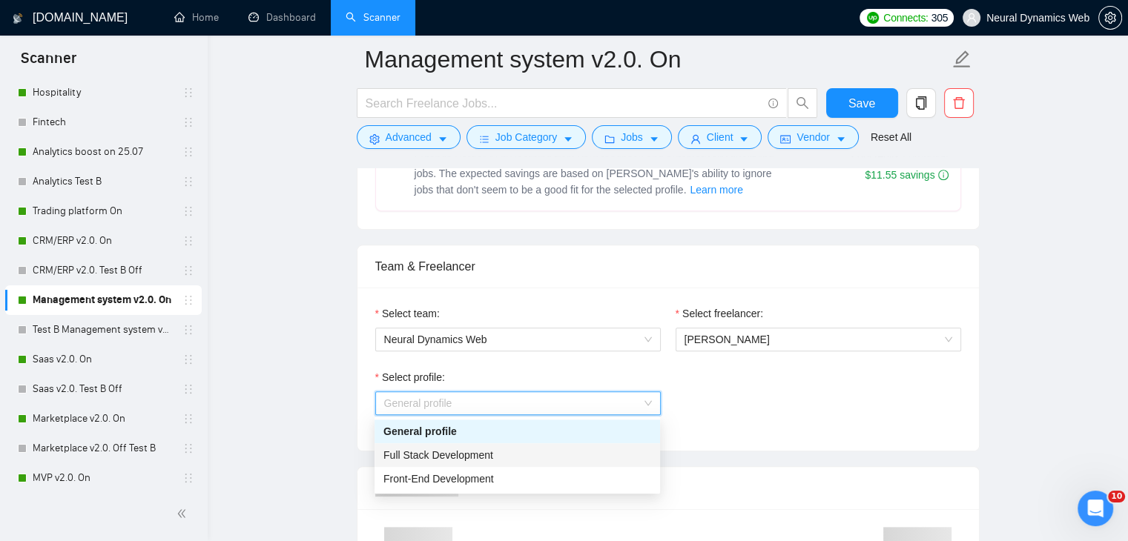
click at [464, 464] on div "Full Stack Development" at bounding box center [516, 455] width 285 height 24
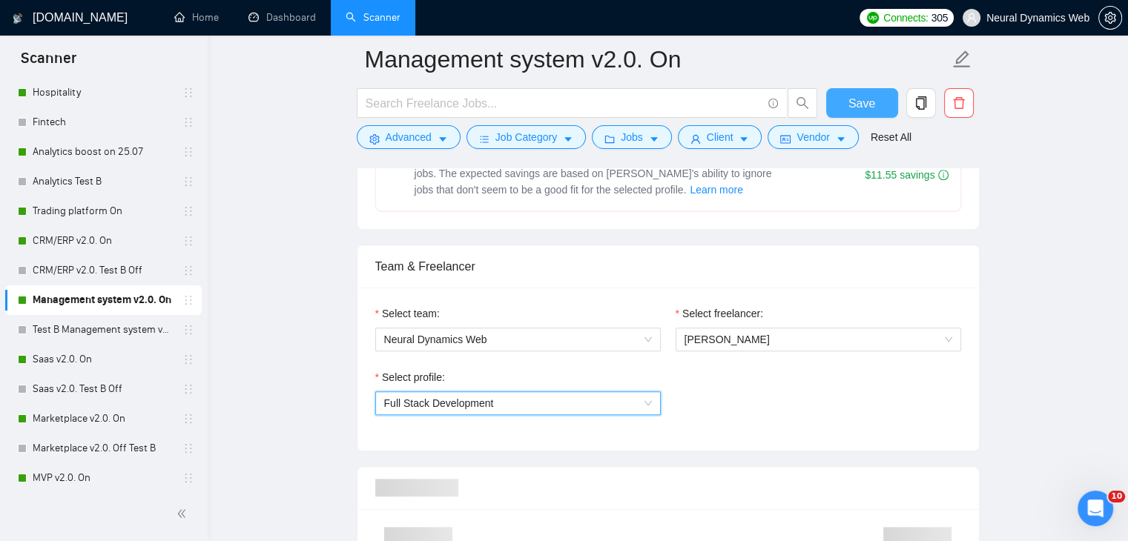
click at [852, 97] on span "Save" at bounding box center [861, 103] width 27 height 19
checkbox input "true"
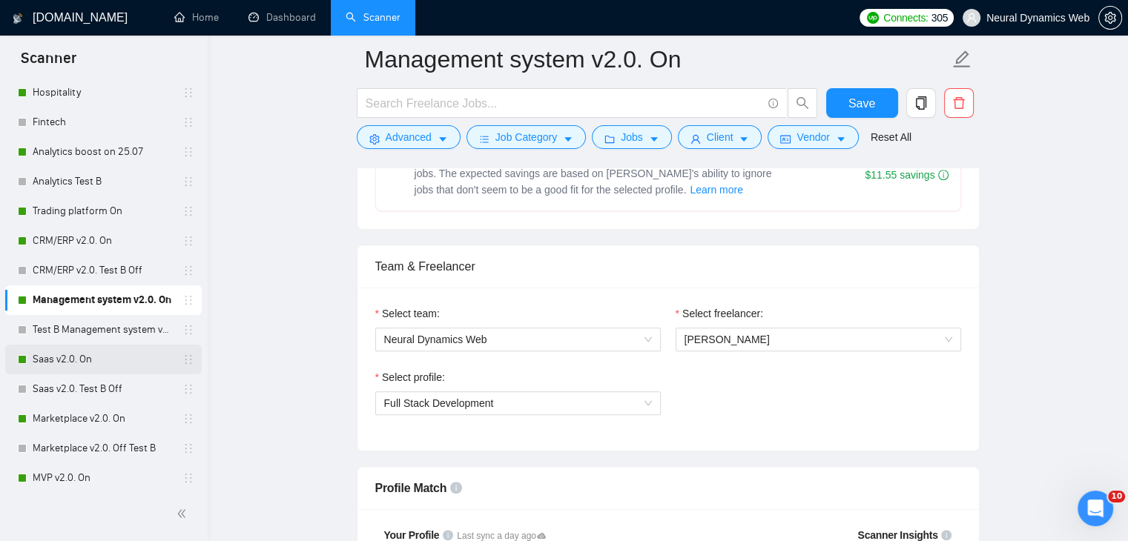
click at [54, 362] on link "Saas v2.0. On" at bounding box center [103, 360] width 141 height 30
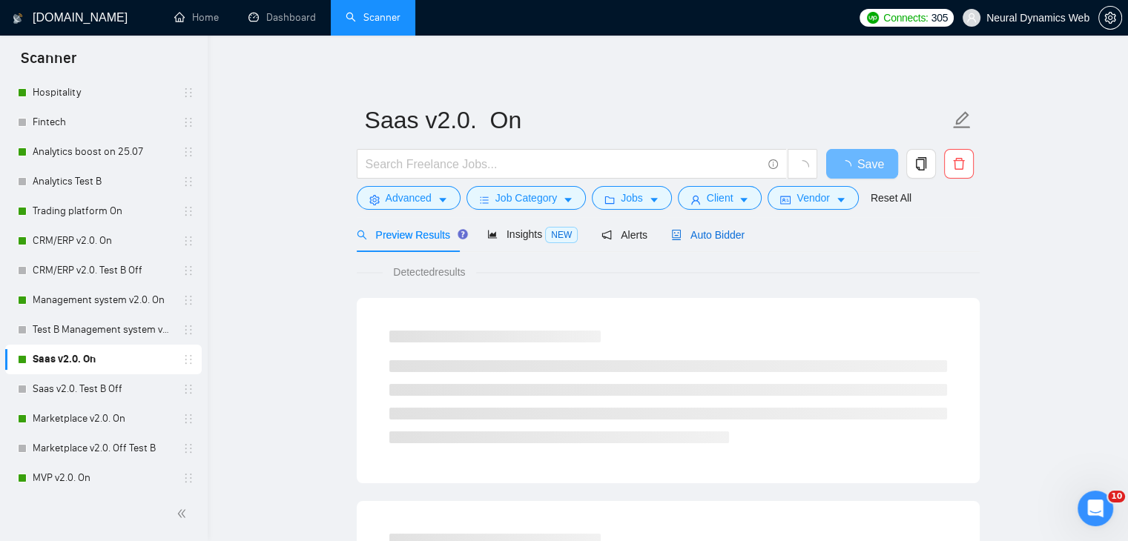
click at [720, 238] on span "Auto Bidder" at bounding box center [707, 235] width 73 height 12
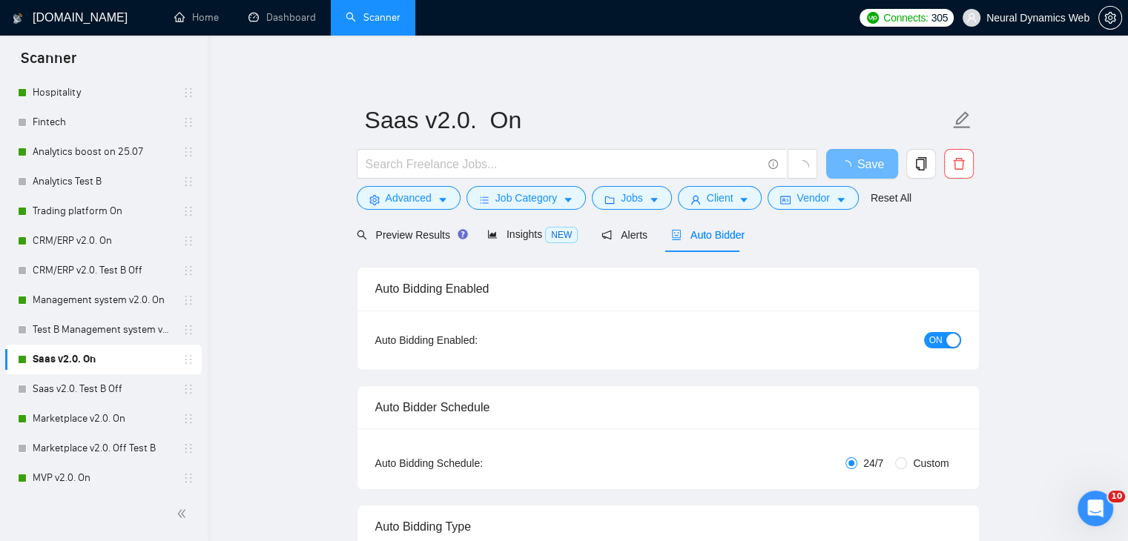
checkbox input "true"
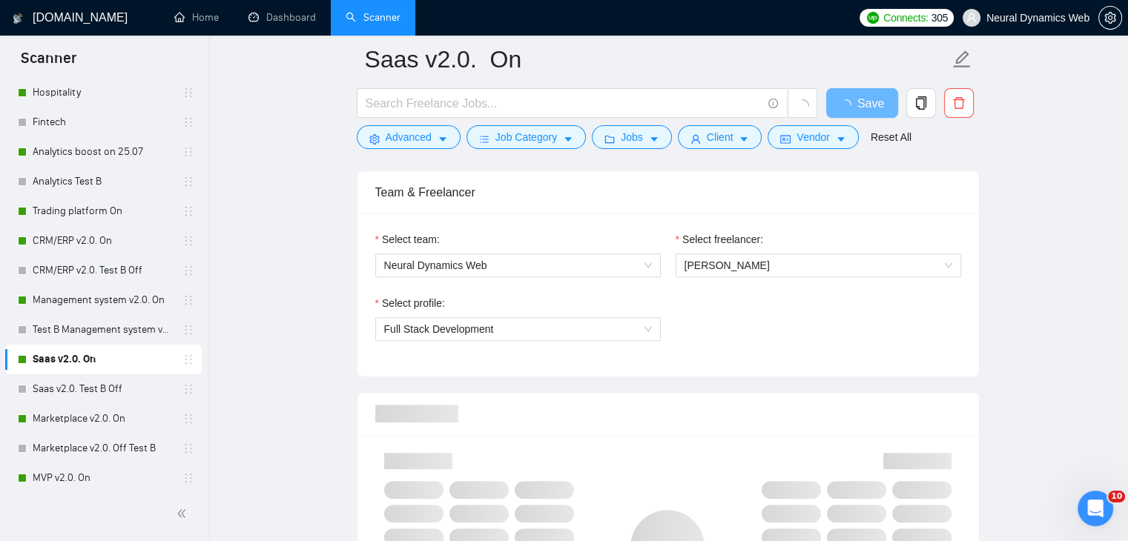
scroll to position [297, 0]
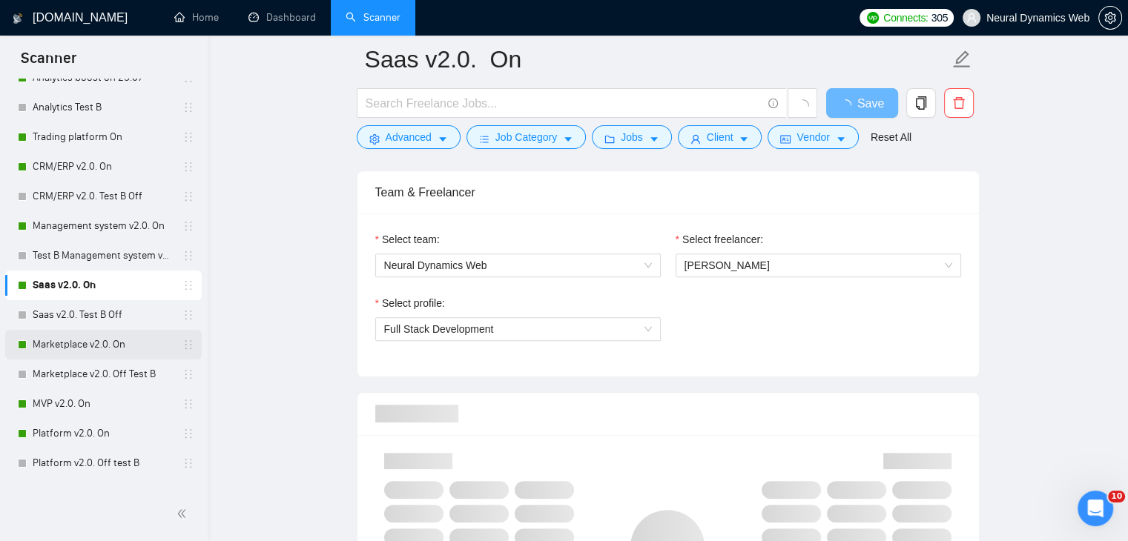
click at [93, 346] on link "Marketplace v2.0. On" at bounding box center [103, 345] width 141 height 30
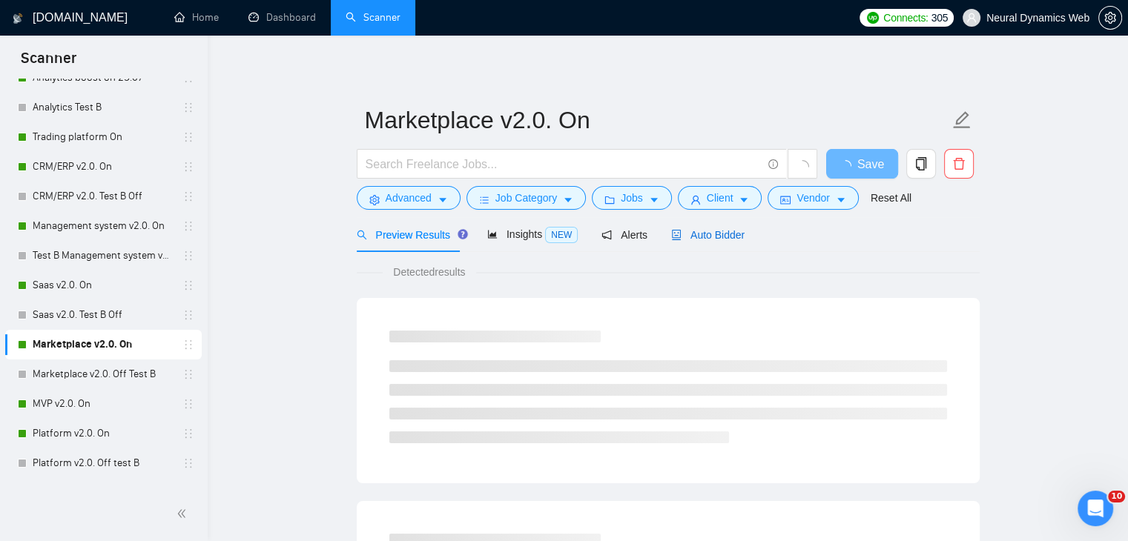
click at [710, 241] on div "Auto Bidder" at bounding box center [707, 235] width 73 height 16
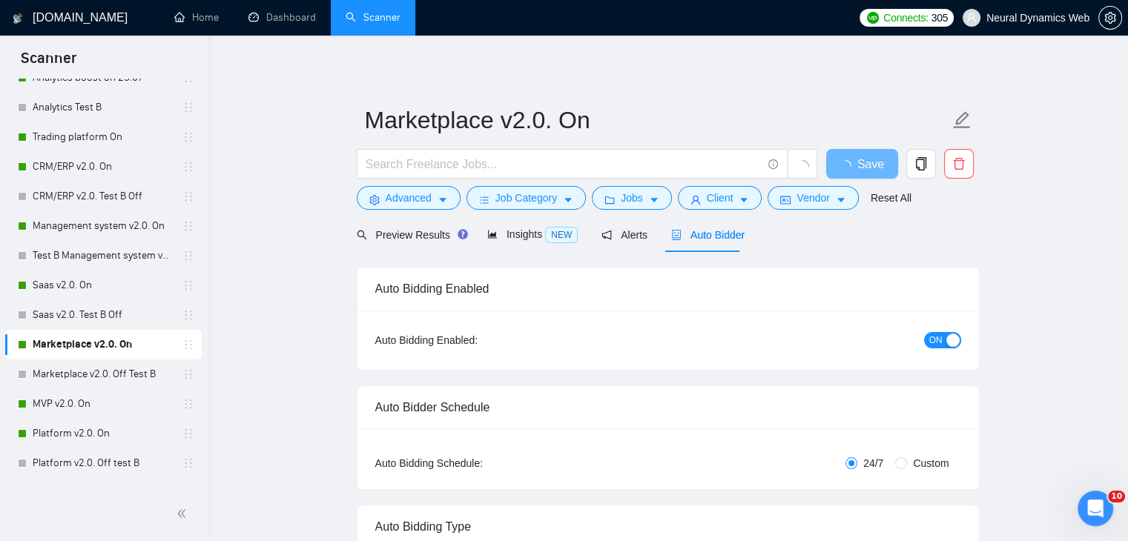
checkbox input "true"
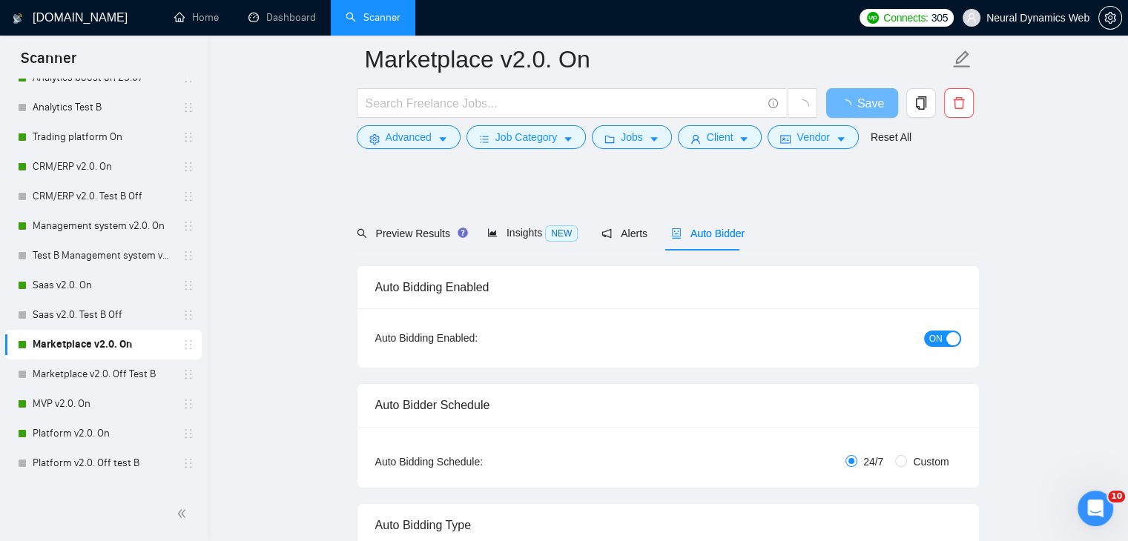
scroll to position [816, 0]
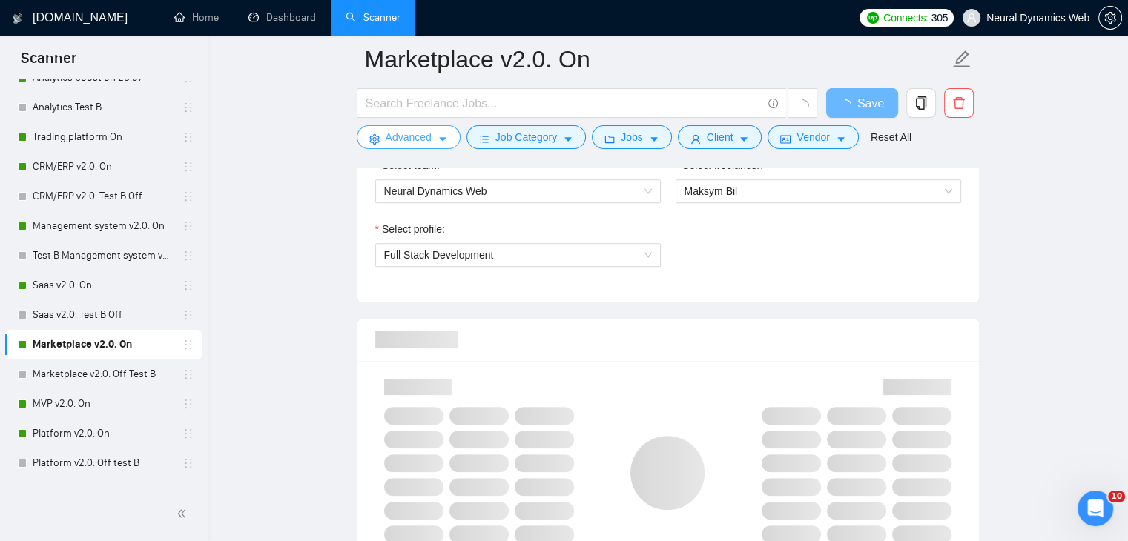
click at [424, 141] on span "Advanced" at bounding box center [409, 137] width 46 height 16
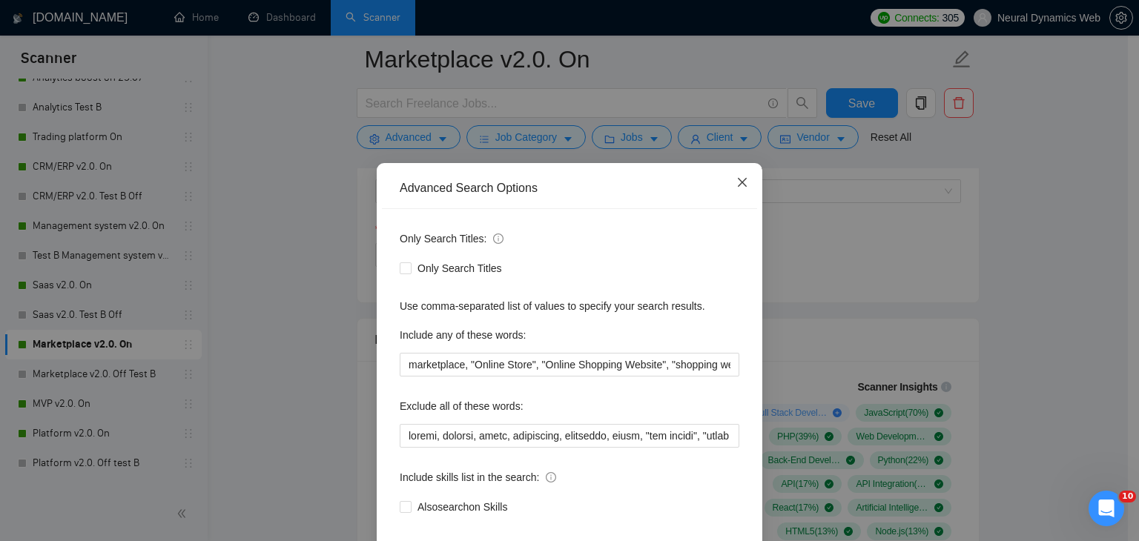
click at [736, 182] on icon "close" at bounding box center [742, 182] width 12 height 12
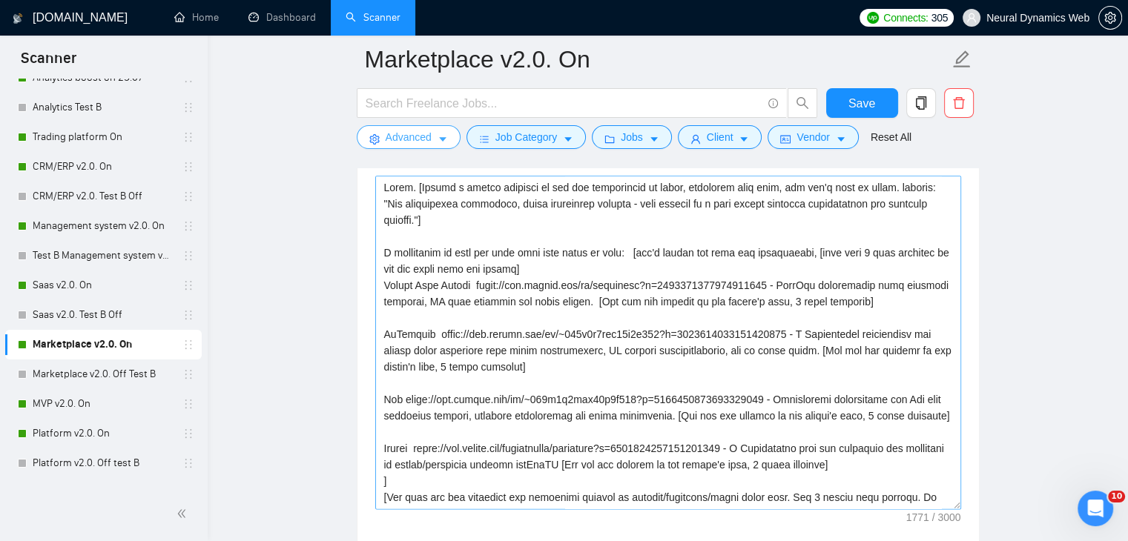
scroll to position [1631, 0]
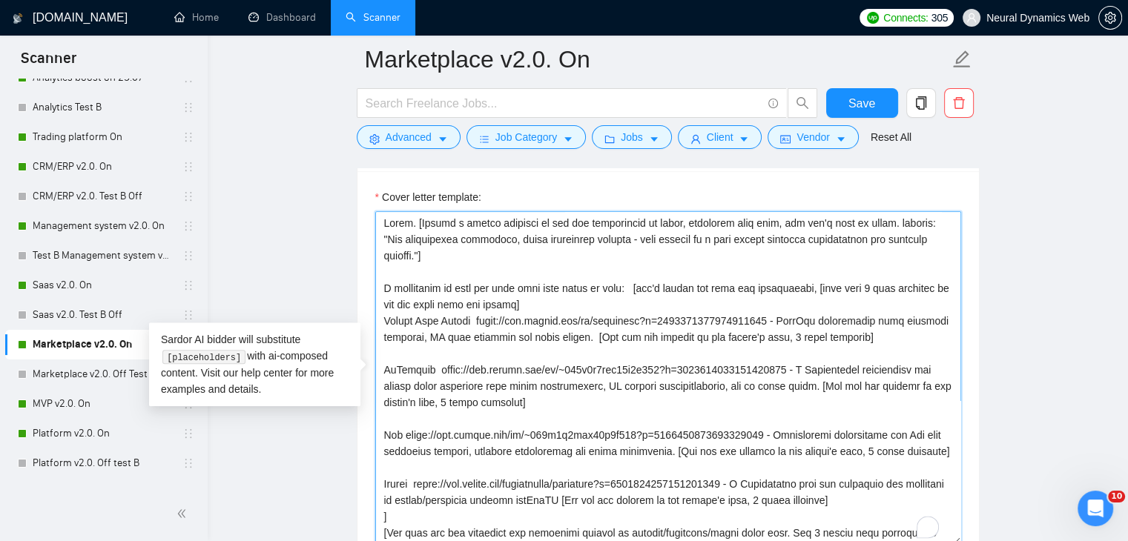
drag, startPoint x: 489, startPoint y: 318, endPoint x: 790, endPoint y: 317, distance: 301.1
click at [790, 317] on textarea "Cover letter template:" at bounding box center [668, 378] width 586 height 334
paste textarea "reelancers/~01233fa30bcc59530b?p=1963817938920808448"
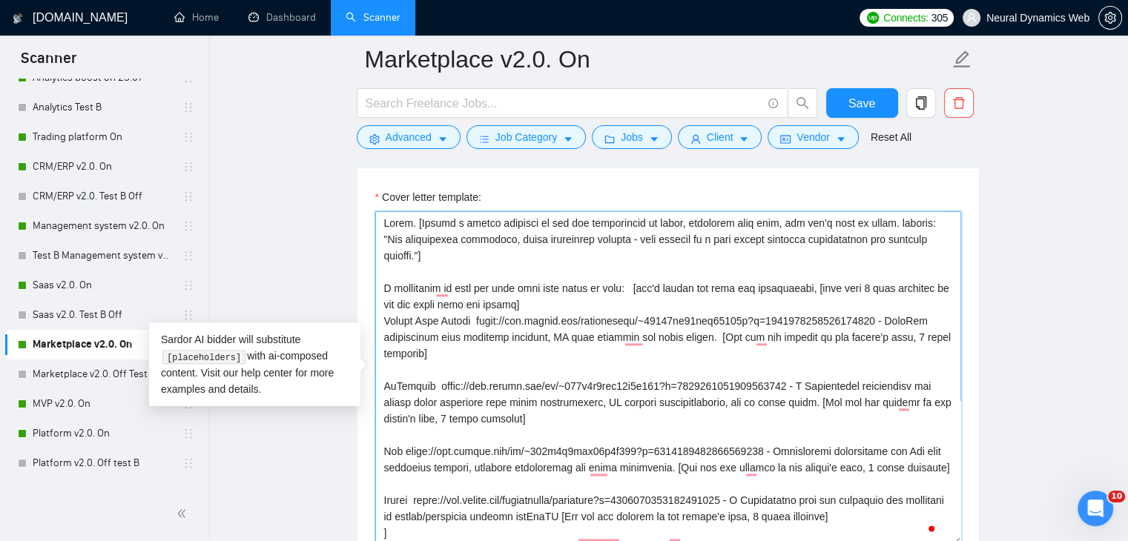
scroll to position [74, 0]
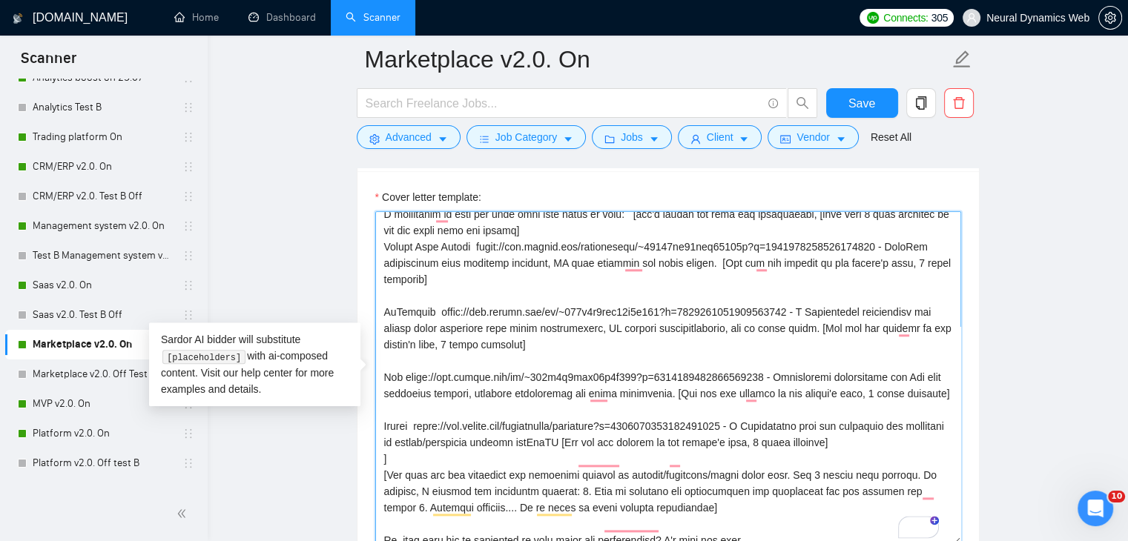
drag, startPoint x: 446, startPoint y: 309, endPoint x: 800, endPoint y: 313, distance: 353.7
click at [800, 313] on textarea "Cover letter template:" at bounding box center [668, 378] width 586 height 334
paste textarea "reelancers/~01233fa30bcc59530b?p=168424422393939558"
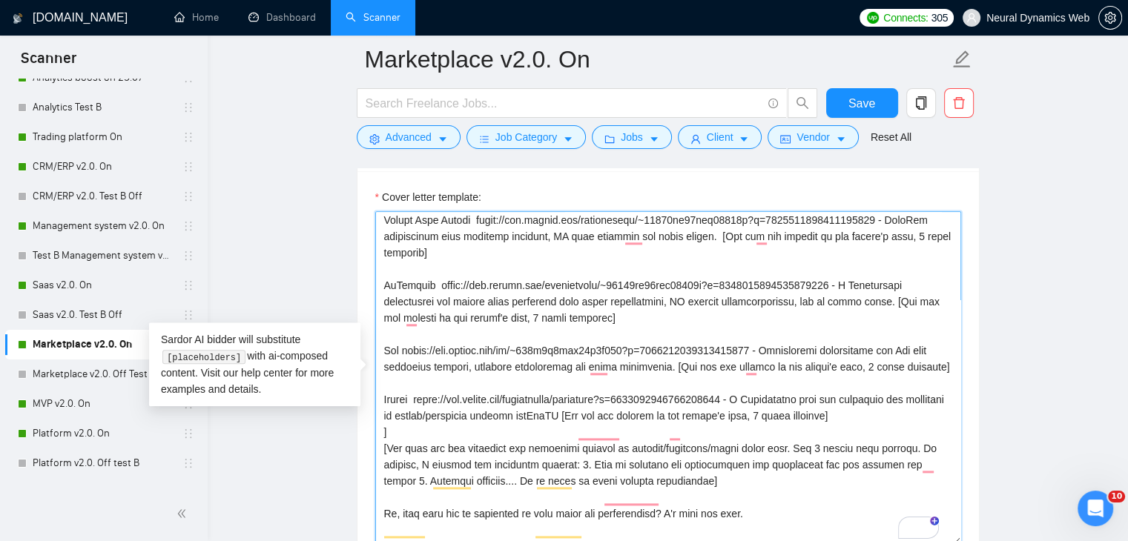
scroll to position [148, 0]
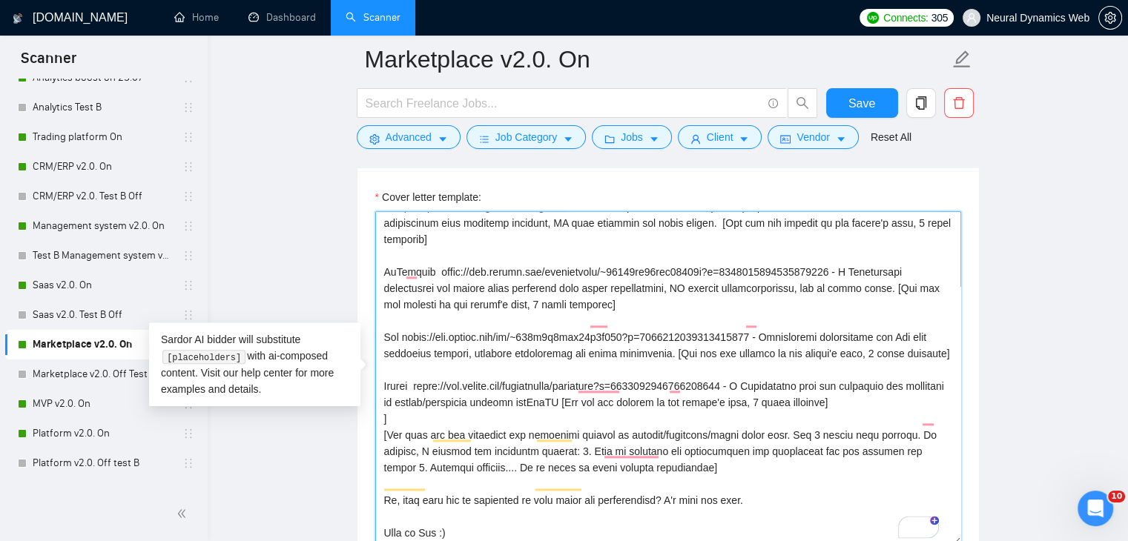
drag, startPoint x: 383, startPoint y: 300, endPoint x: 931, endPoint y: 377, distance: 553.4
click at [931, 377] on textarea "Cover letter template:" at bounding box center [668, 378] width 586 height 334
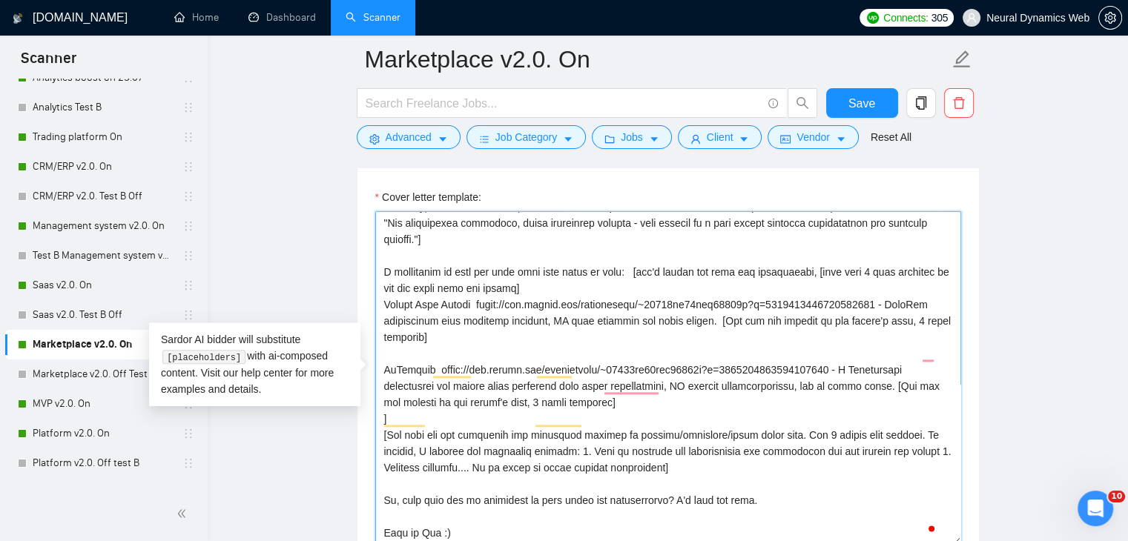
scroll to position [81, 0]
drag, startPoint x: 442, startPoint y: 463, endPoint x: 409, endPoint y: 463, distance: 32.6
click at [421, 466] on textarea "Cover letter template:" at bounding box center [668, 378] width 586 height 334
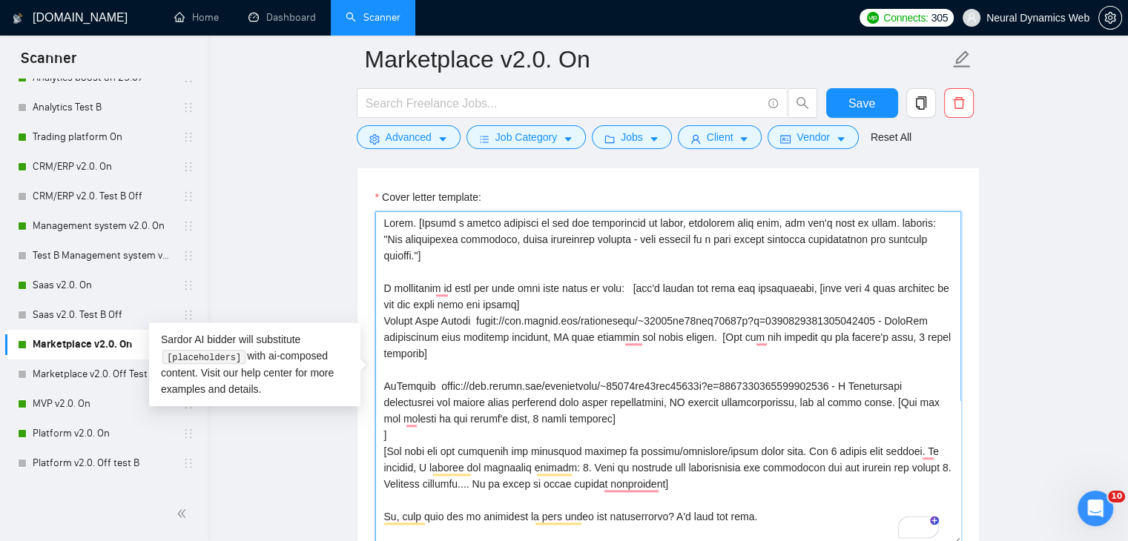
click at [822, 288] on textarea "Cover letter template:" at bounding box center [668, 378] width 586 height 334
click at [383, 321] on textarea "Cover letter template:" at bounding box center [668, 378] width 586 height 334
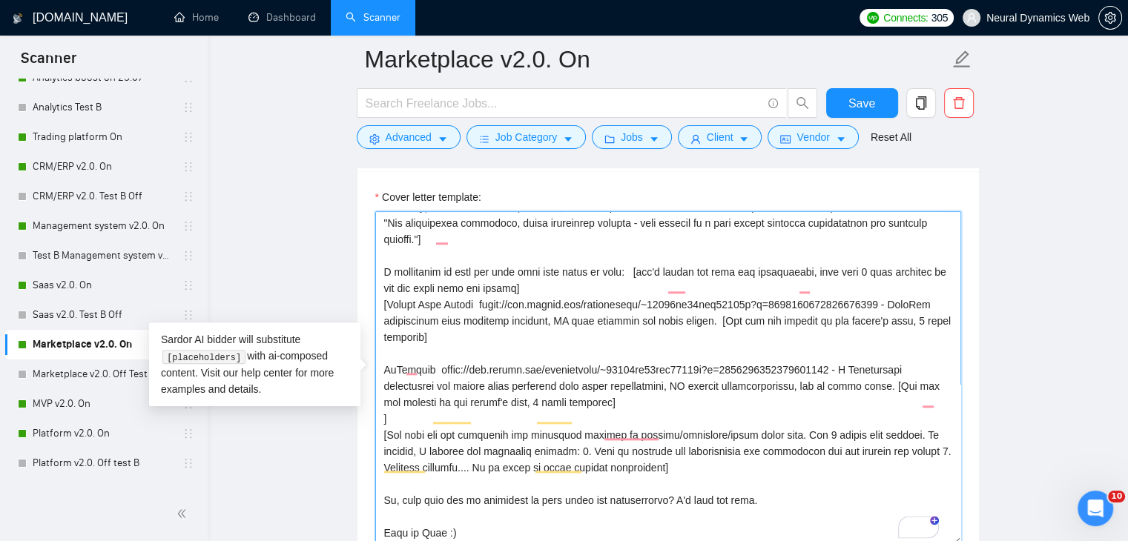
scroll to position [74, 0]
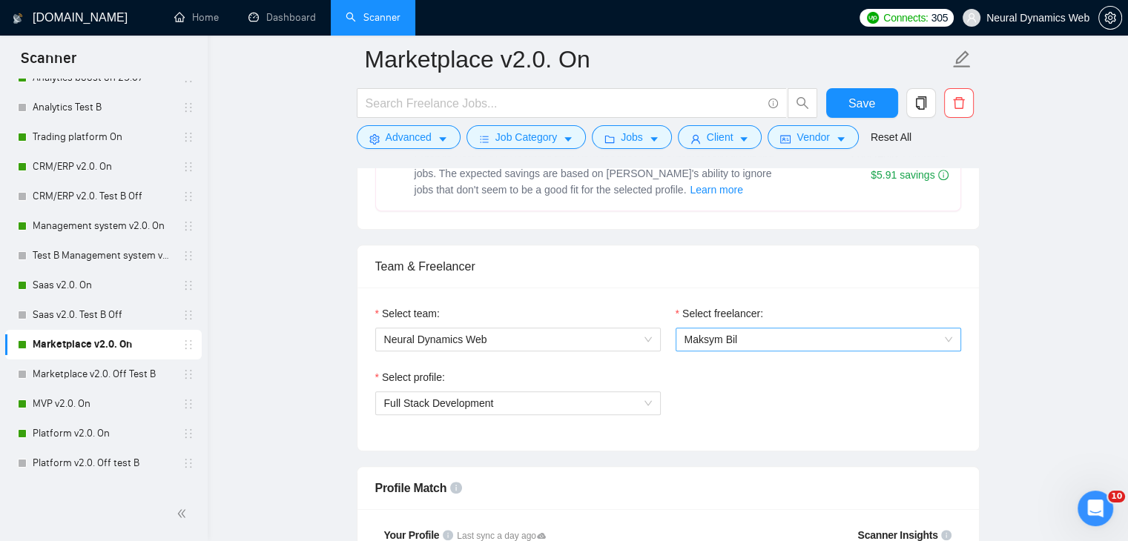
click at [723, 334] on span "Maksym Bil" at bounding box center [710, 340] width 53 height 12
type textarea "Hello. [Create a phrase tailored to the job description or title, something lik…"
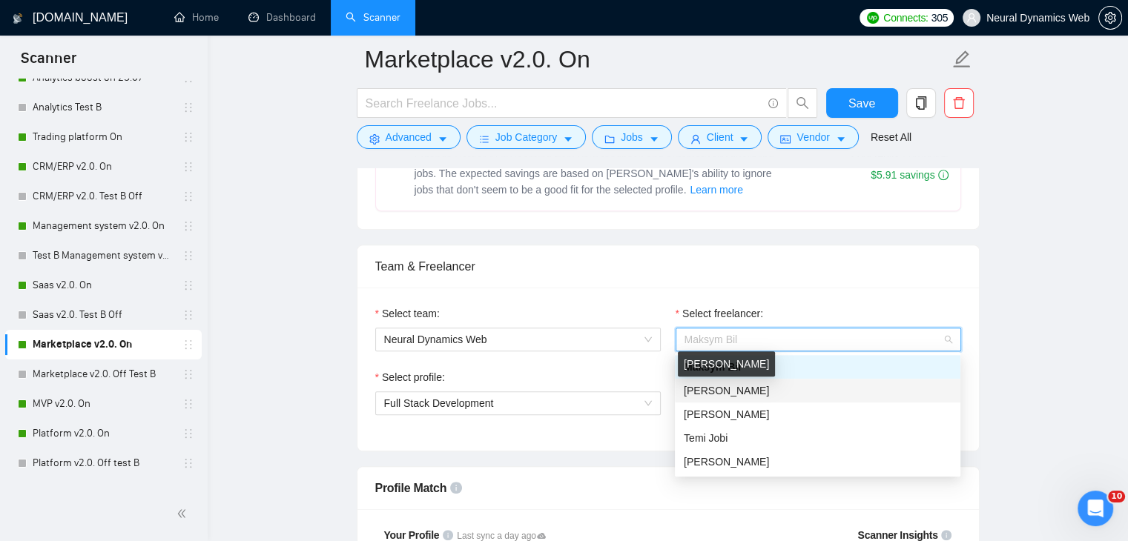
click at [710, 395] on span "[PERSON_NAME]" at bounding box center [726, 391] width 85 height 12
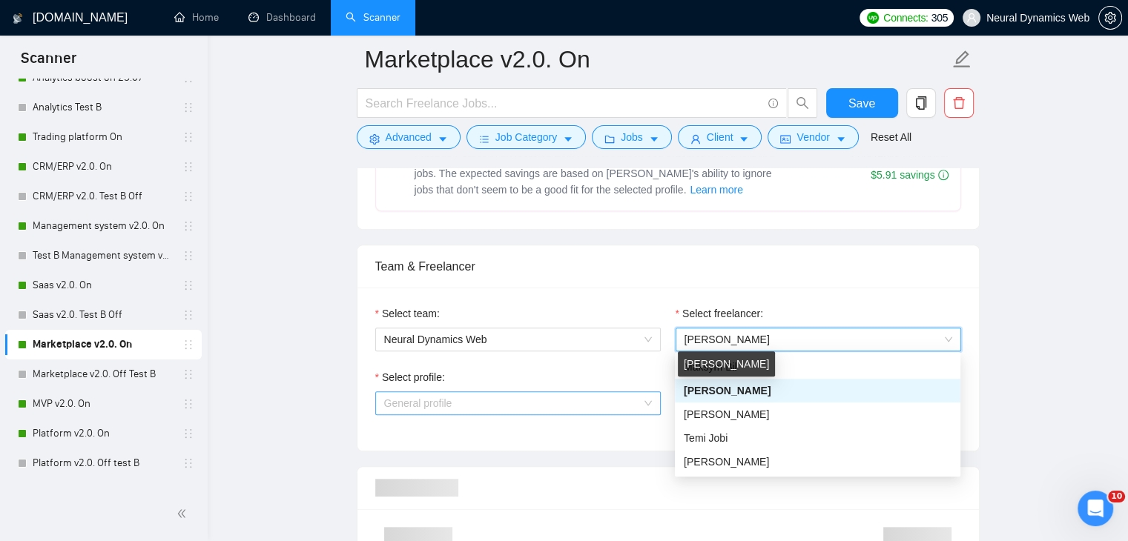
click at [561, 400] on span "General profile" at bounding box center [518, 403] width 268 height 22
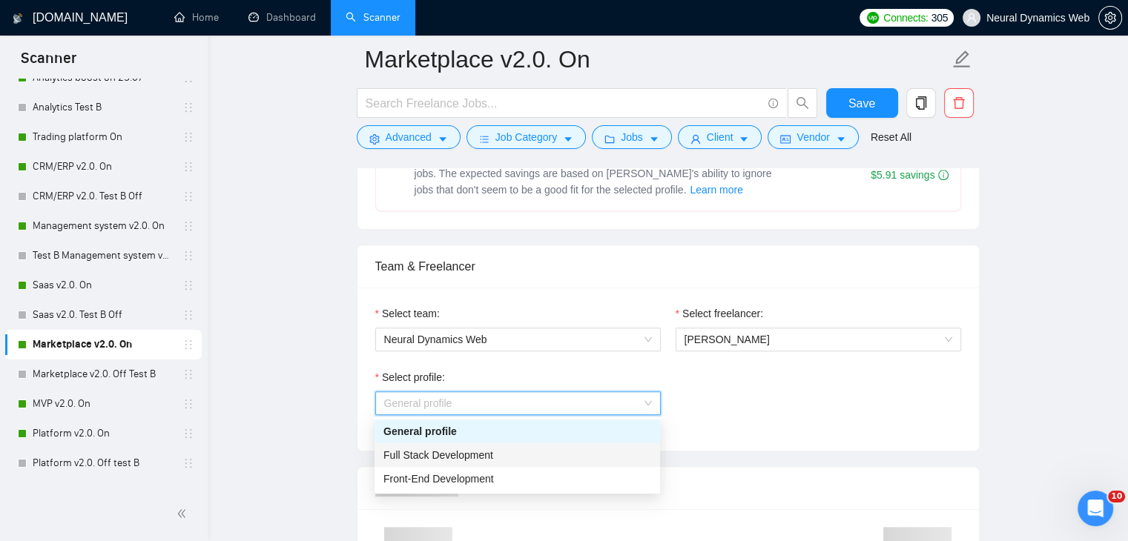
click at [472, 455] on span "Full Stack Development" at bounding box center [438, 455] width 110 height 12
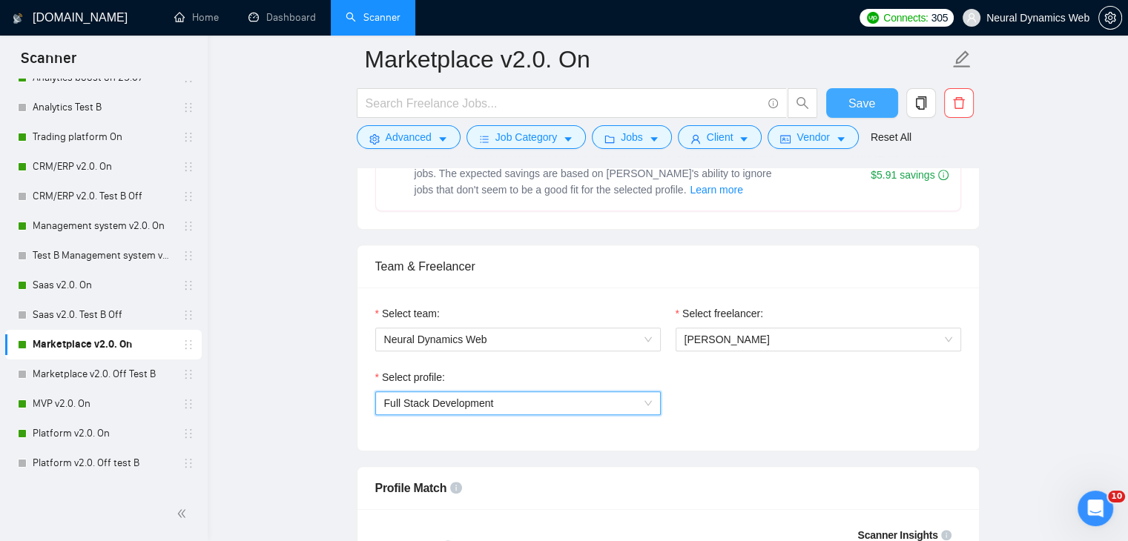
click at [863, 107] on span "Save" at bounding box center [861, 103] width 27 height 19
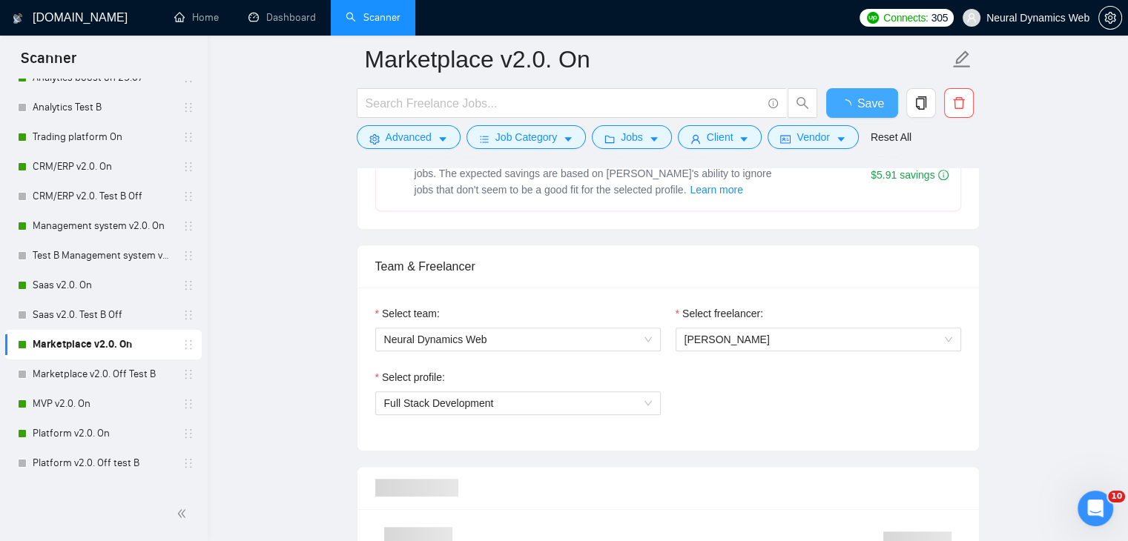
checkbox input "true"
click at [107, 399] on link "MVP v2.0. On" at bounding box center [103, 404] width 141 height 30
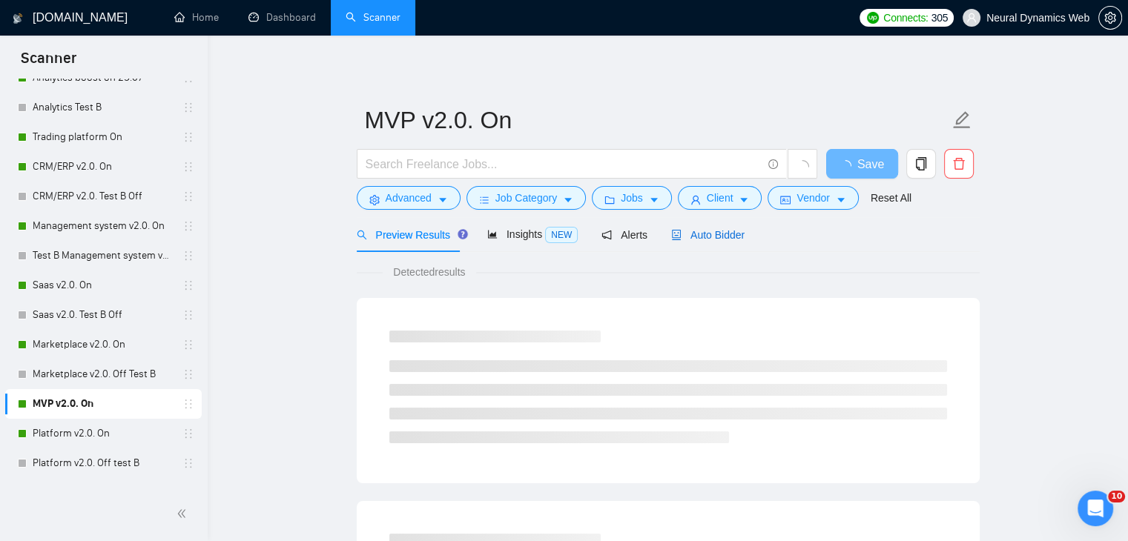
click at [710, 232] on span "Auto Bidder" at bounding box center [707, 235] width 73 height 12
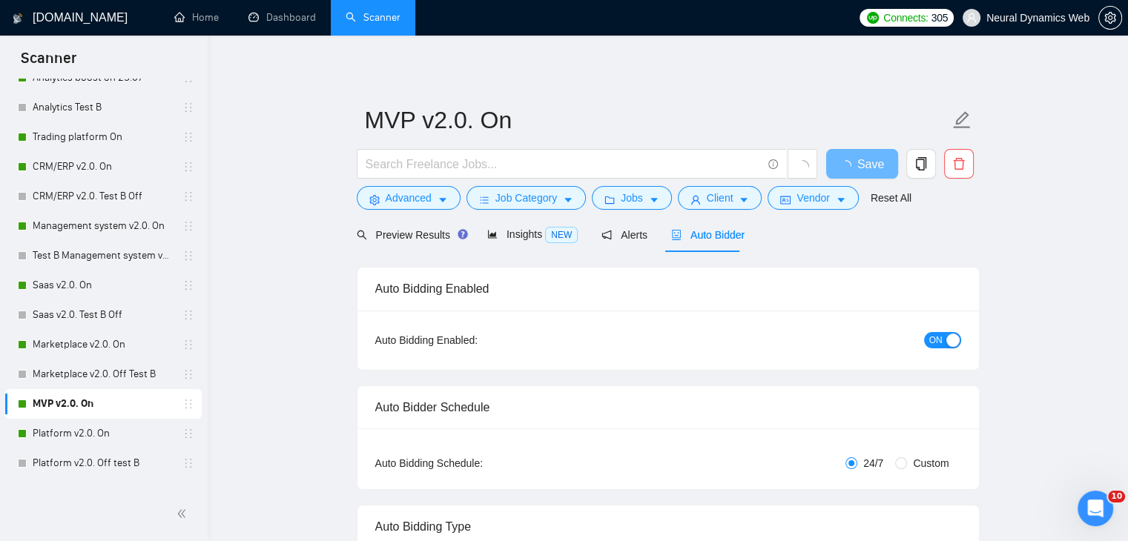
checkbox input "true"
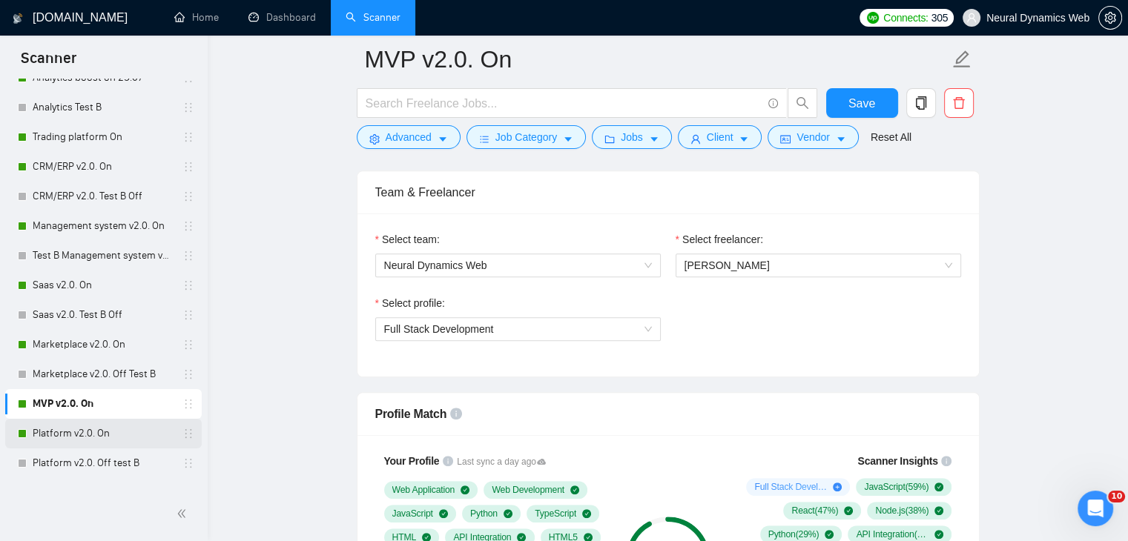
click at [65, 443] on link "Platform v2.0. On" at bounding box center [103, 434] width 141 height 30
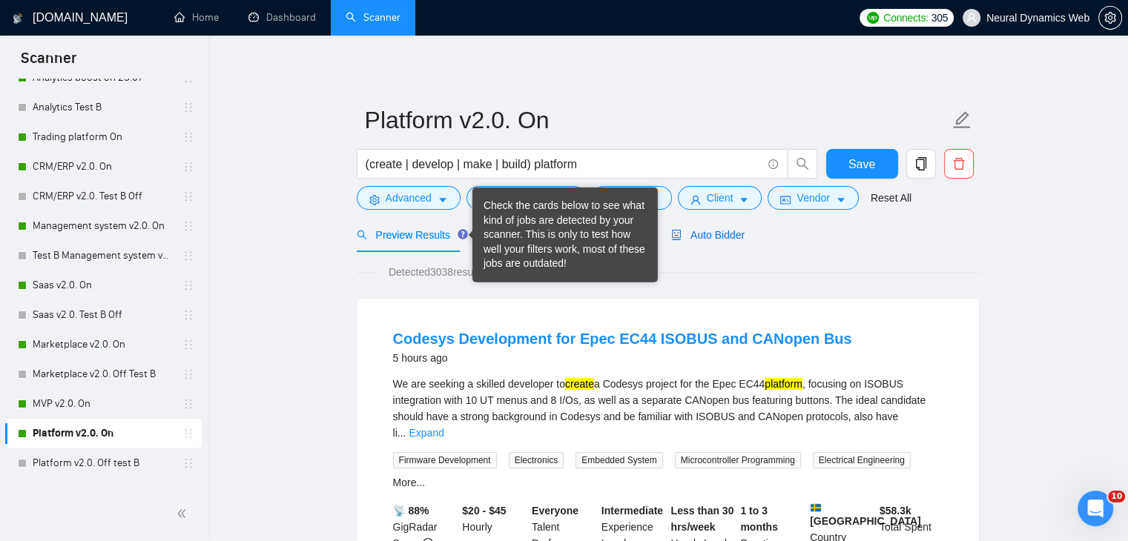
click at [694, 234] on span "Auto Bidder" at bounding box center [707, 235] width 73 height 12
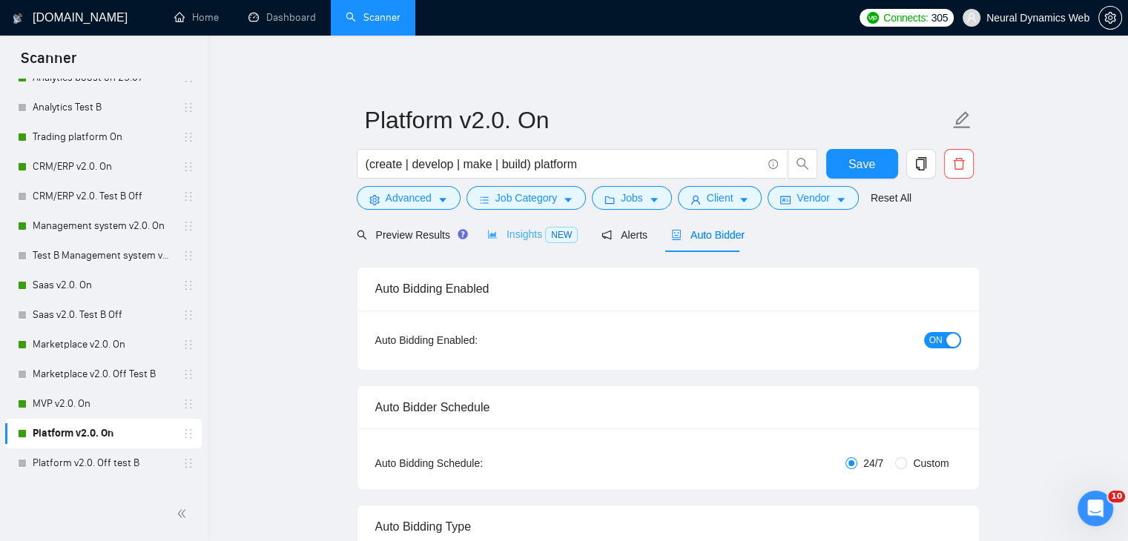
checkbox input "true"
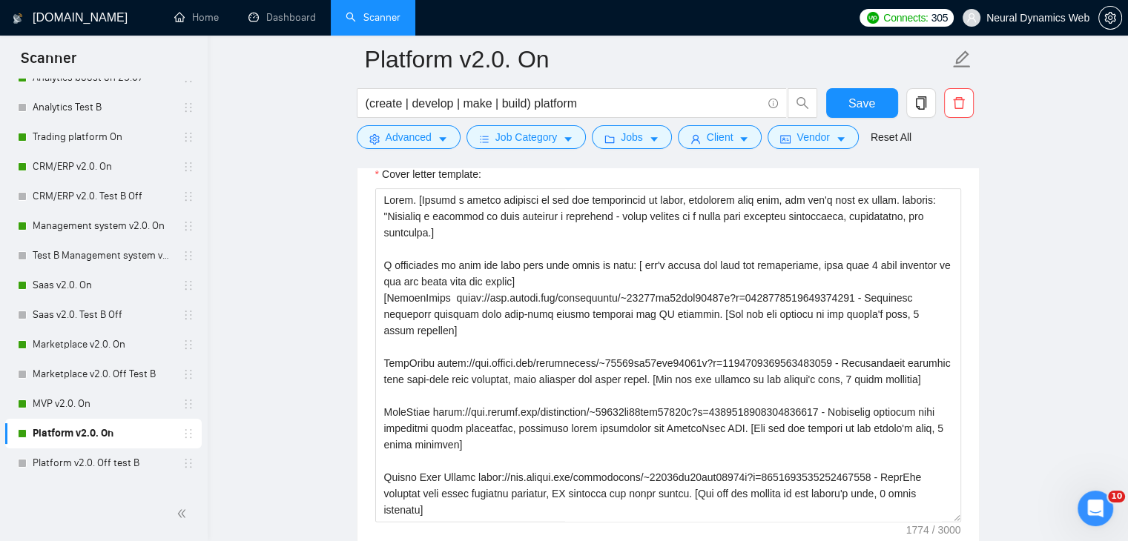
scroll to position [1780, 0]
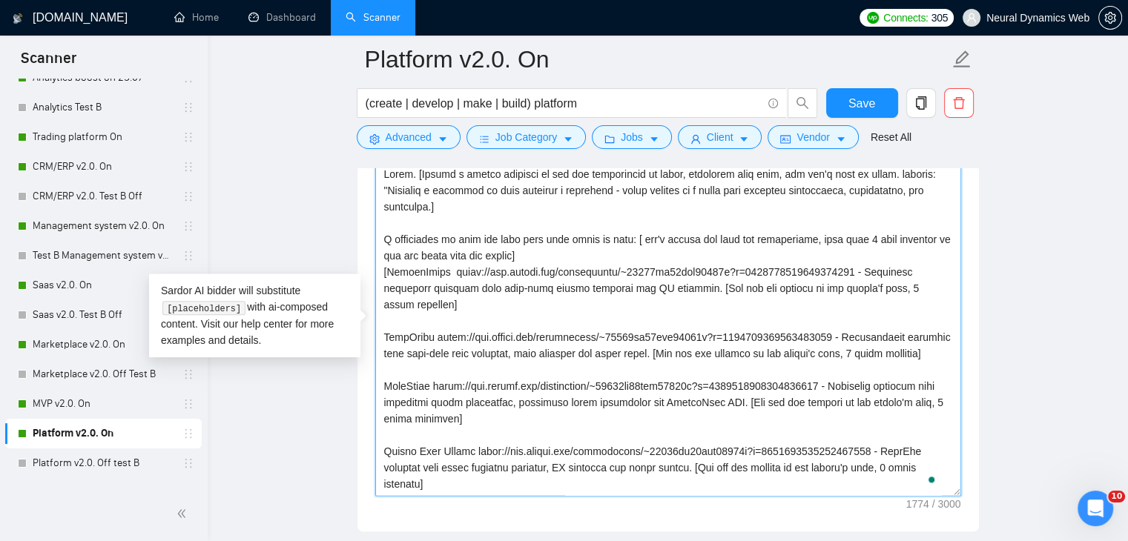
drag, startPoint x: 452, startPoint y: 268, endPoint x: 851, endPoint y: 271, distance: 399.7
click at [851, 271] on textarea "Cover letter template:" at bounding box center [668, 329] width 586 height 334
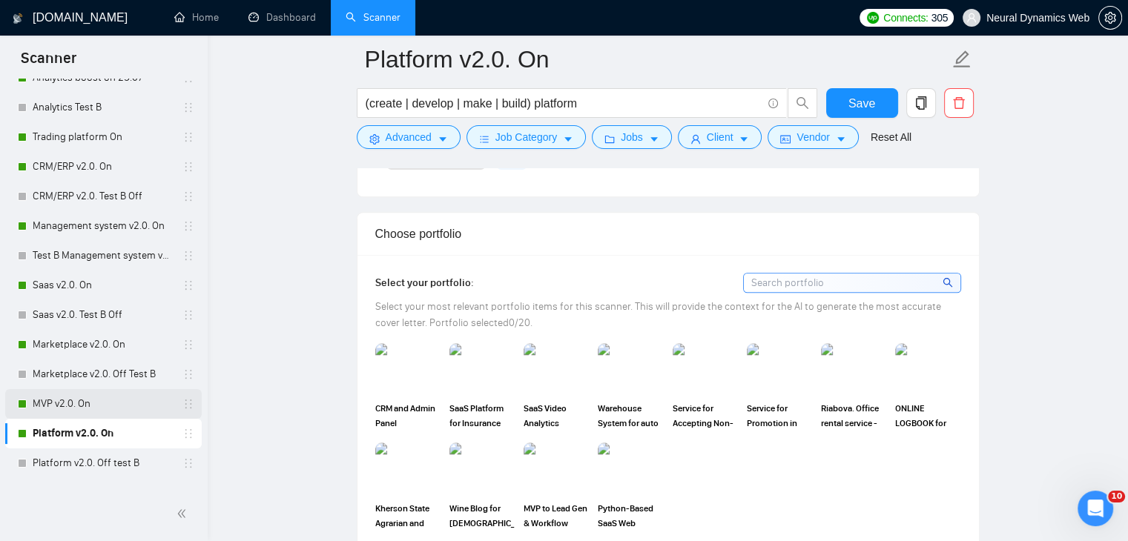
scroll to position [445, 0]
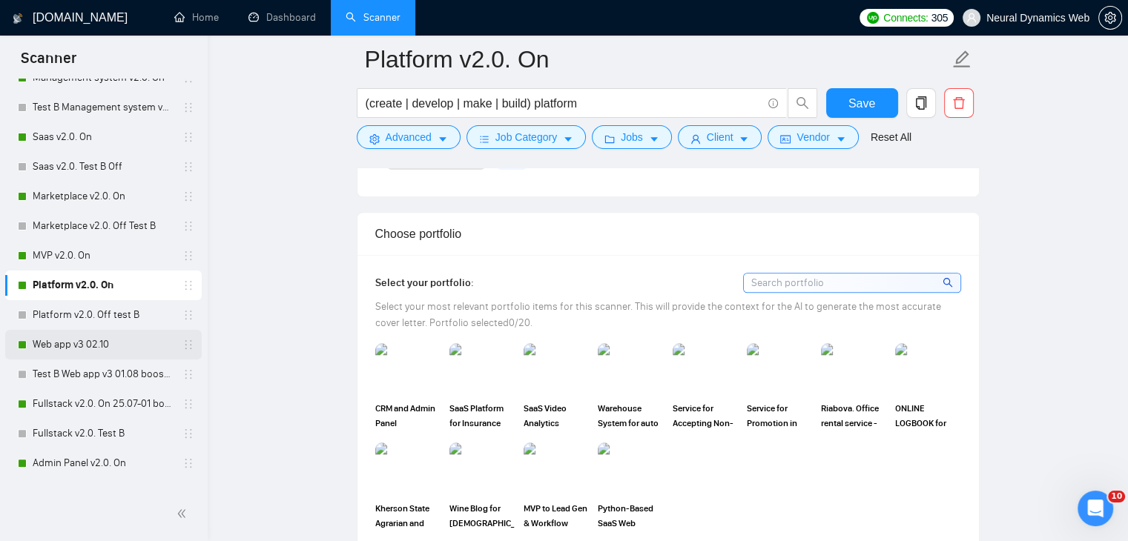
click at [54, 345] on link "Web app v3 02.10" at bounding box center [103, 345] width 141 height 30
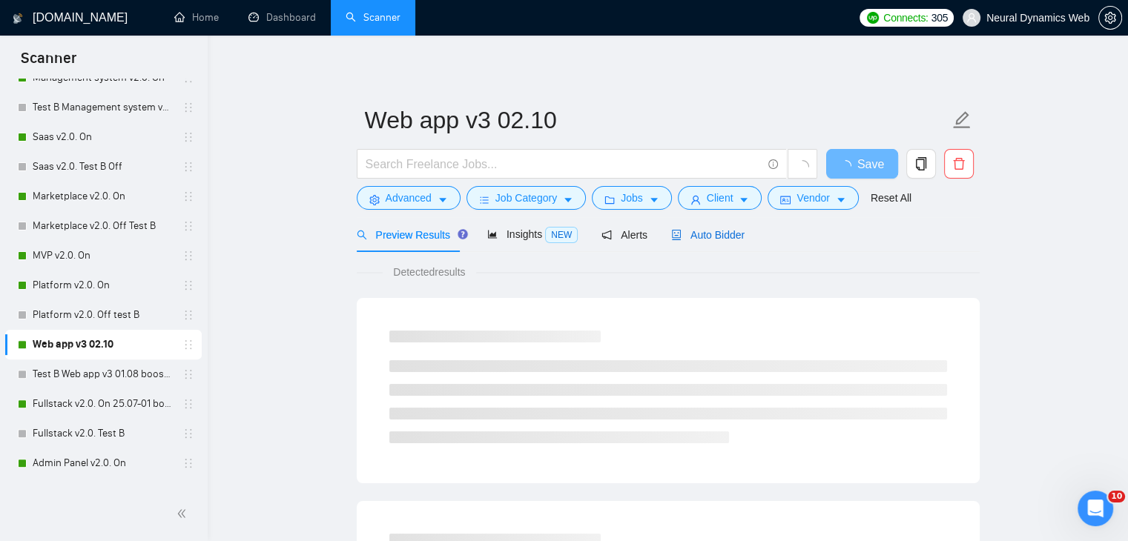
click at [699, 242] on div "Auto Bidder" at bounding box center [707, 235] width 73 height 16
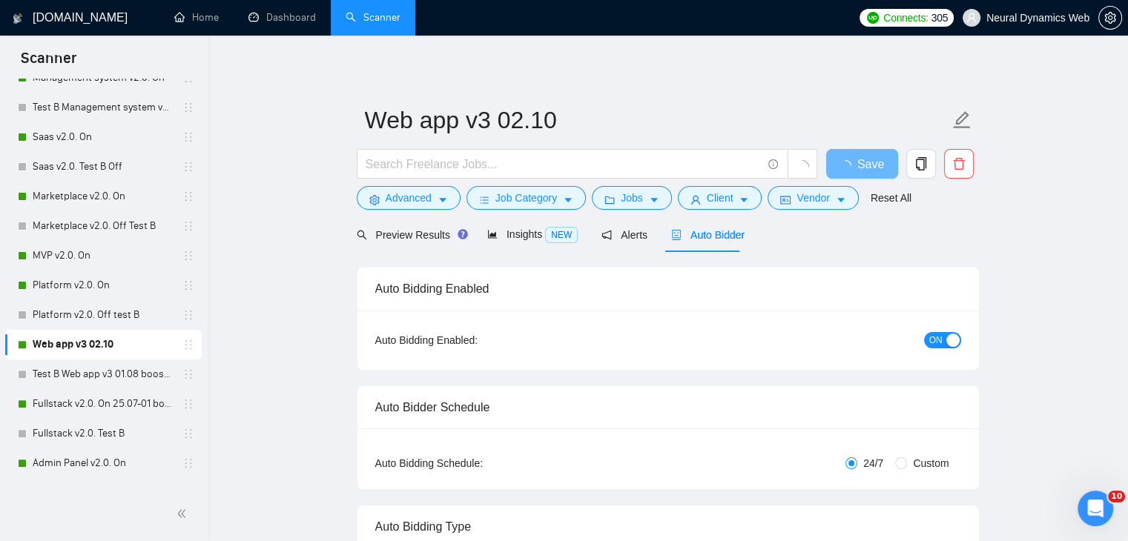
checkbox input "true"
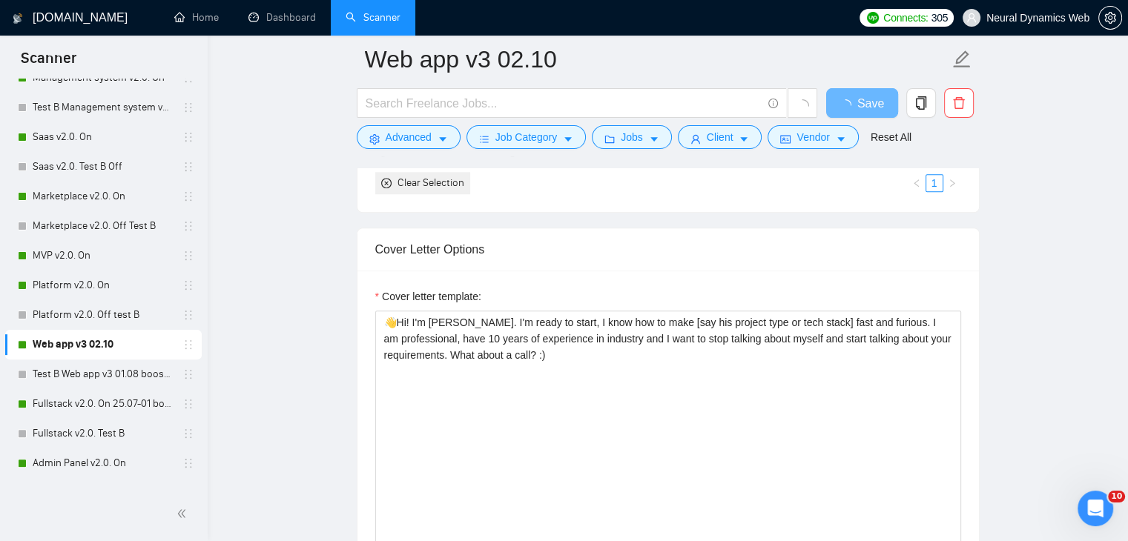
scroll to position [1706, 0]
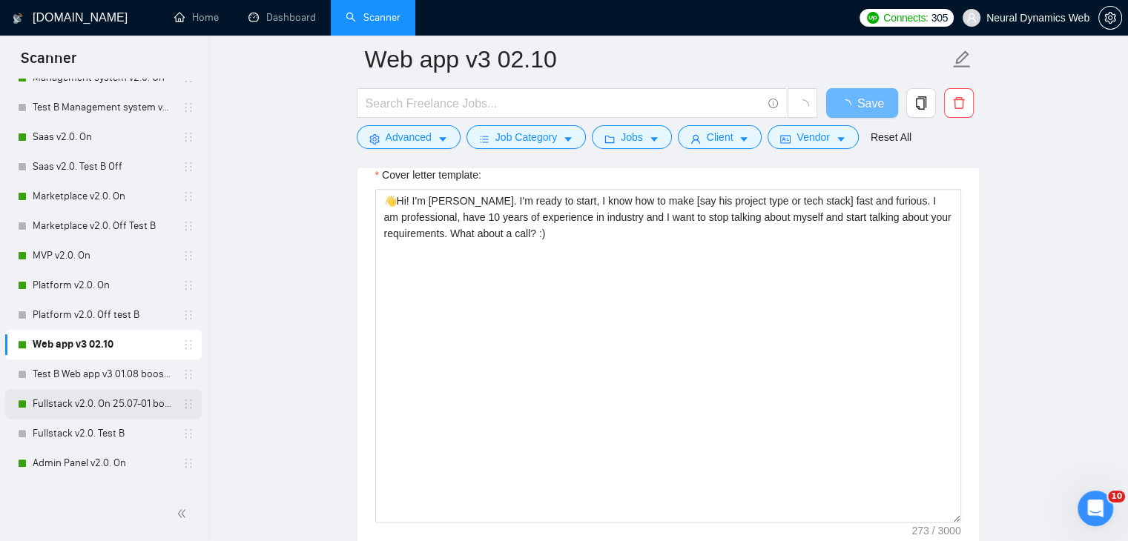
click at [74, 407] on link "Fullstack v2.0. On 25.07-01 boost" at bounding box center [103, 404] width 141 height 30
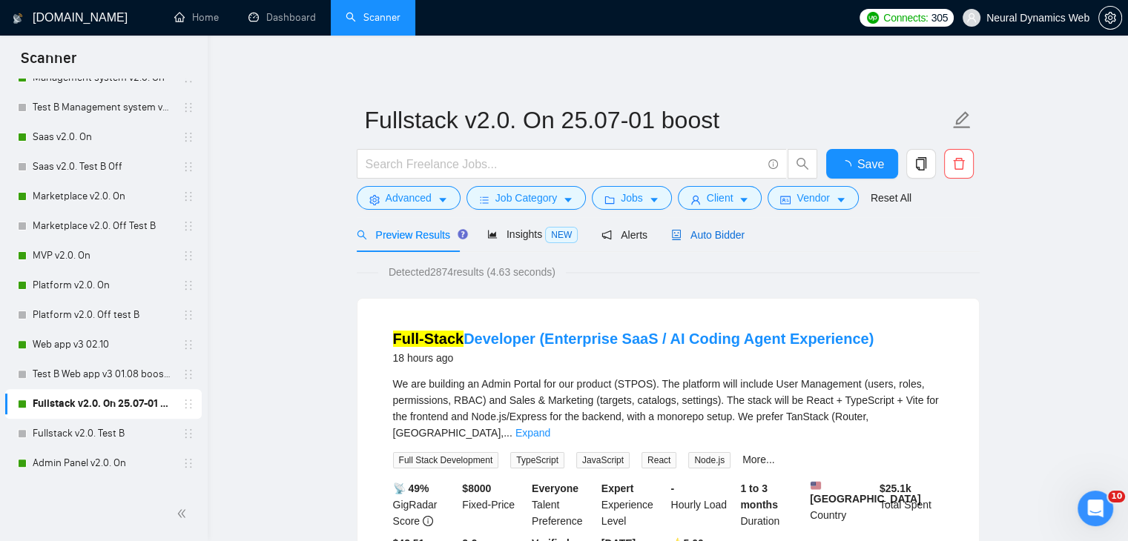
click at [719, 235] on span "Auto Bidder" at bounding box center [707, 235] width 73 height 12
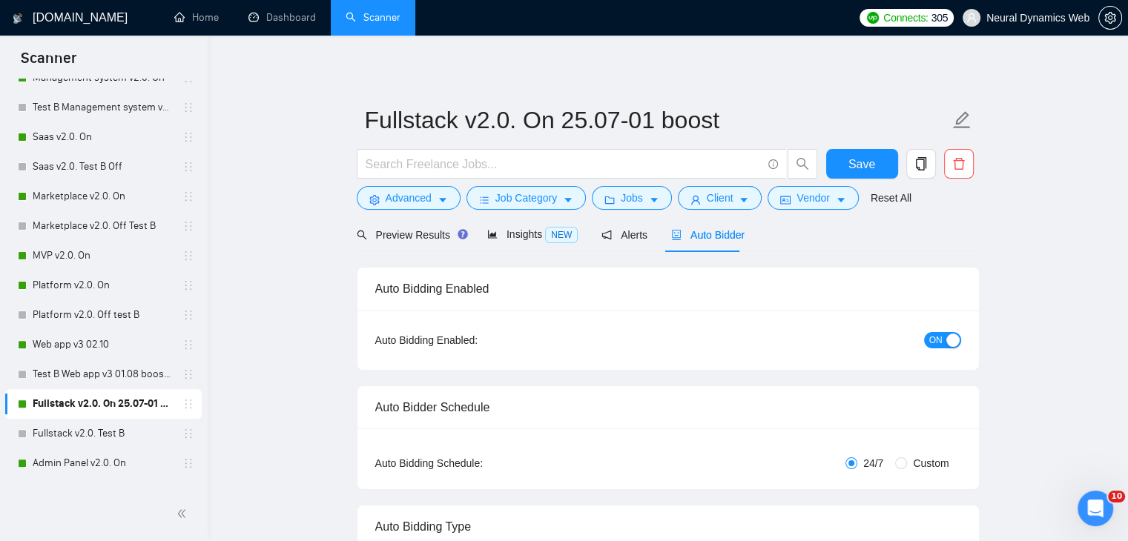
radio input "false"
radio input "true"
checkbox input "true"
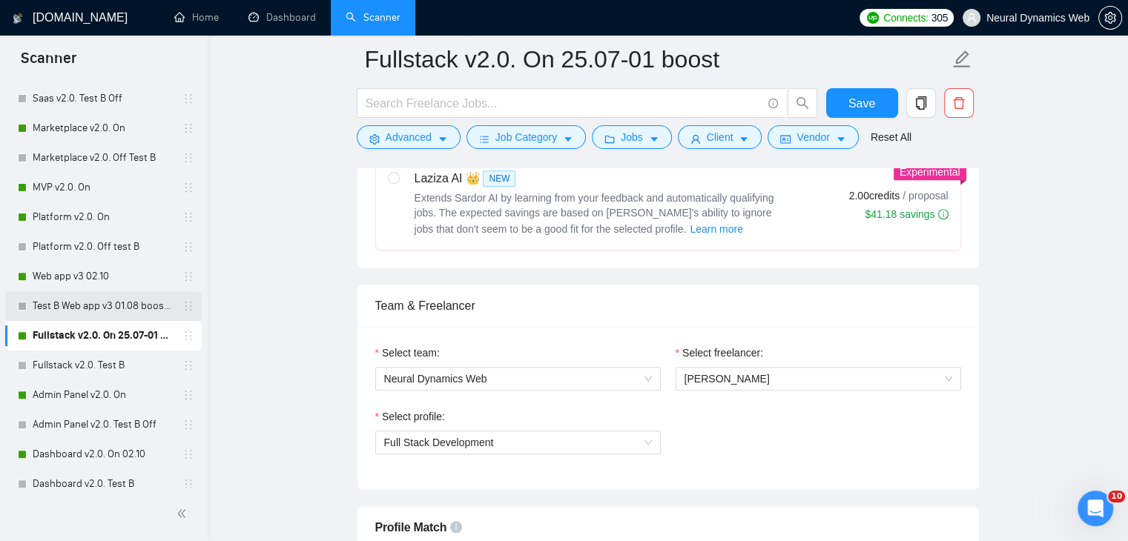
scroll to position [593, 0]
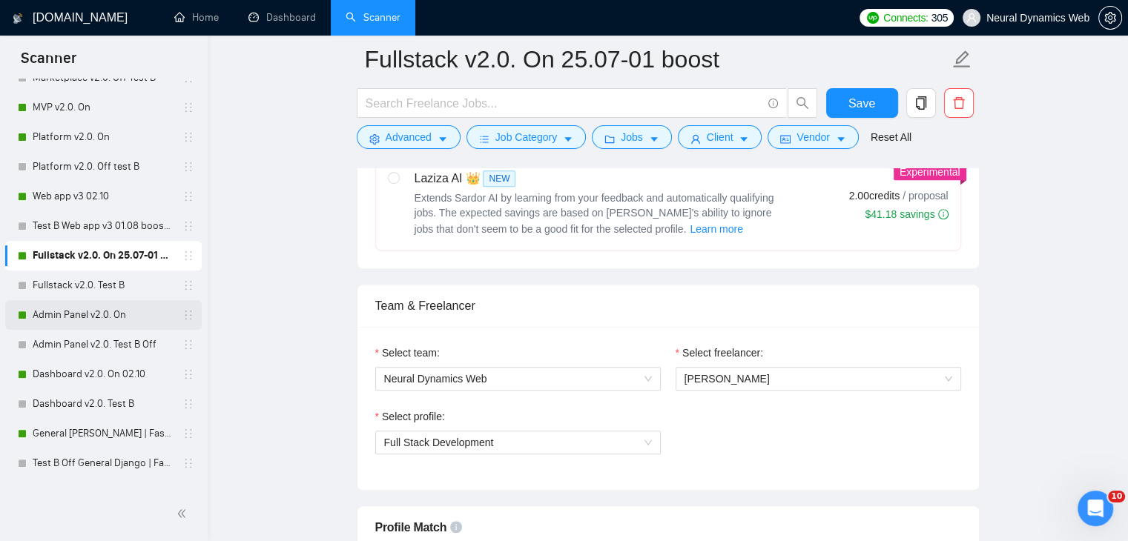
click at [56, 309] on link "Admin Panel v2.0. On" at bounding box center [103, 315] width 141 height 30
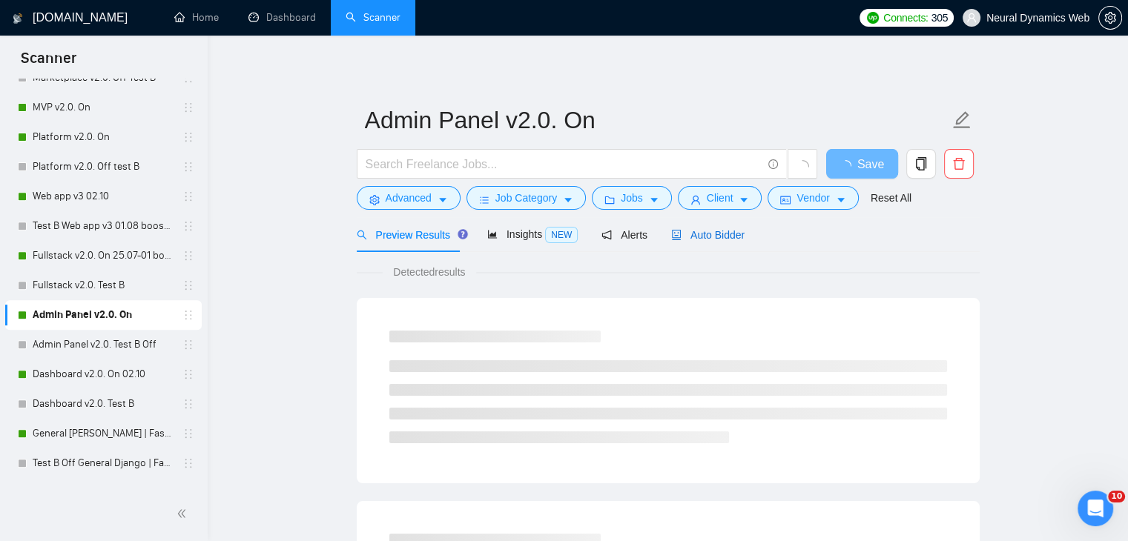
click at [701, 235] on span "Auto Bidder" at bounding box center [707, 235] width 73 height 12
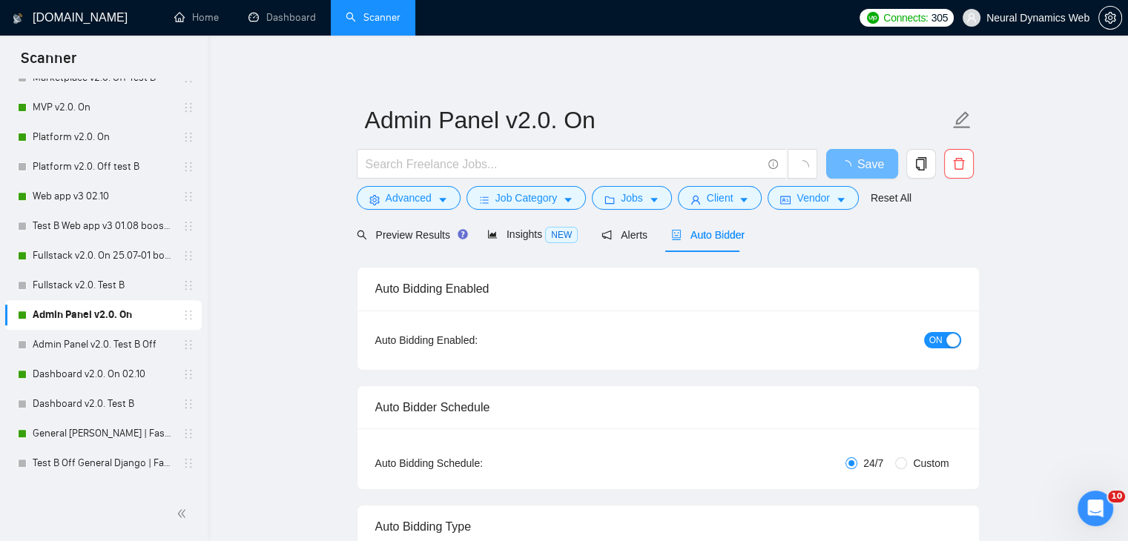
checkbox input "true"
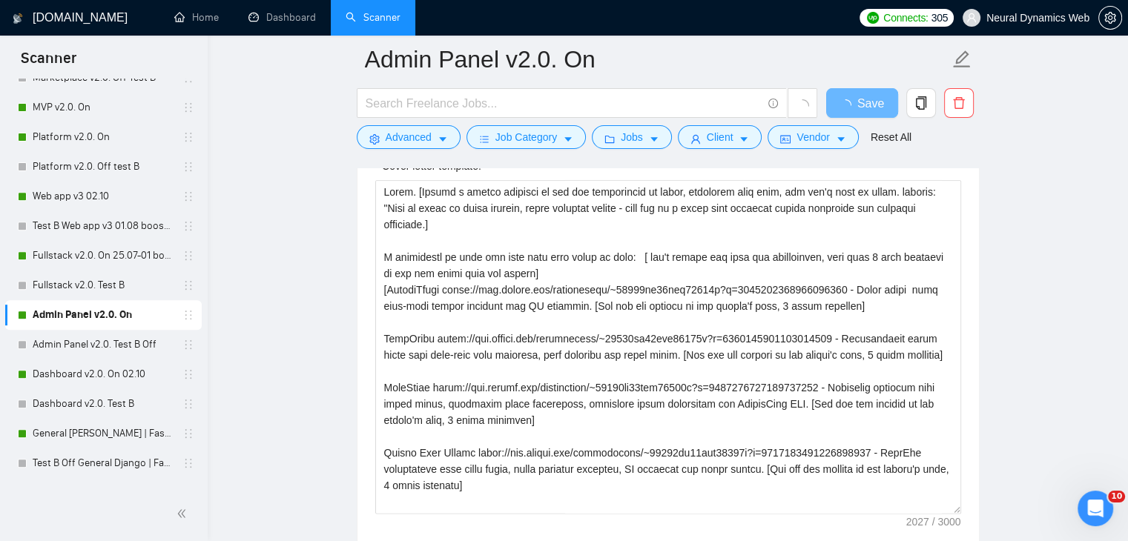
scroll to position [1631, 0]
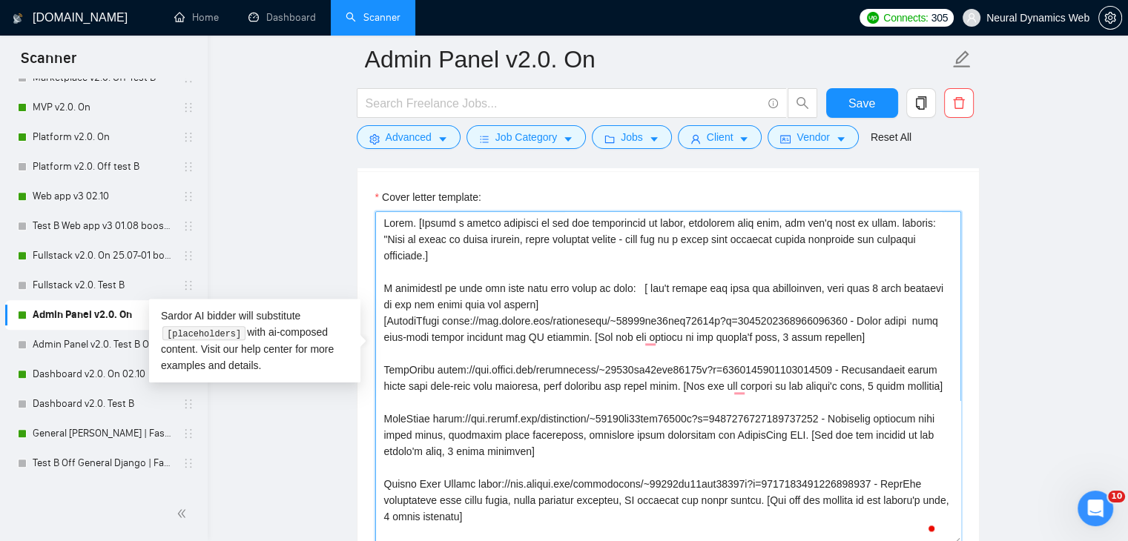
drag, startPoint x: 489, startPoint y: 289, endPoint x: 847, endPoint y: 290, distance: 358.2
click at [847, 290] on textarea "Cover letter template:" at bounding box center [668, 378] width 586 height 334
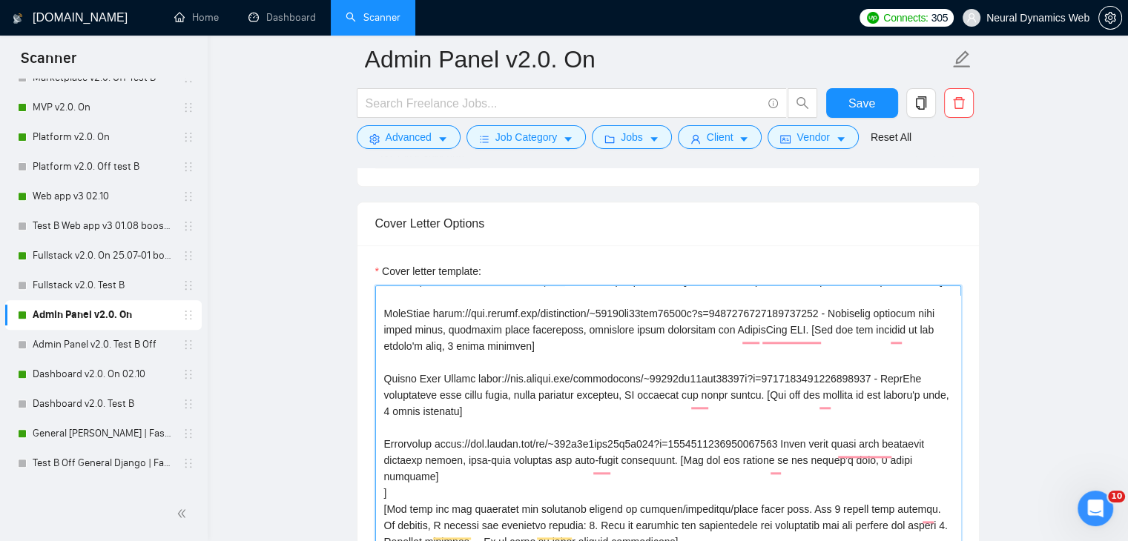
scroll to position [214, 0]
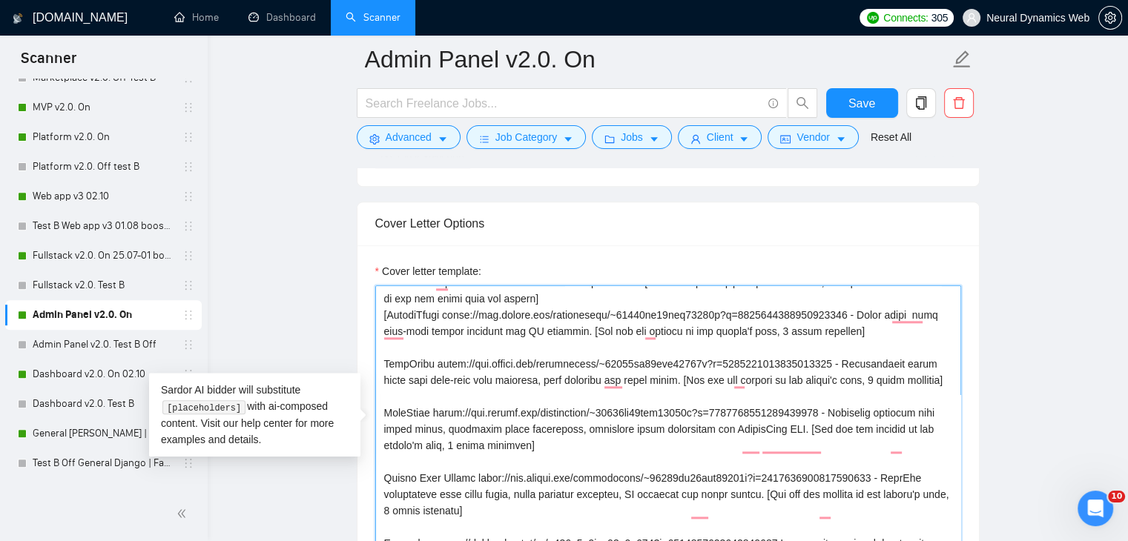
scroll to position [80, 0]
drag, startPoint x: 439, startPoint y: 339, endPoint x: 835, endPoint y: 339, distance: 396.0
click at [835, 339] on textarea "Cover letter template:" at bounding box center [668, 452] width 586 height 334
drag, startPoint x: 431, startPoint y: 402, endPoint x: 831, endPoint y: 395, distance: 399.7
click at [831, 395] on textarea "Cover letter template:" at bounding box center [668, 452] width 586 height 334
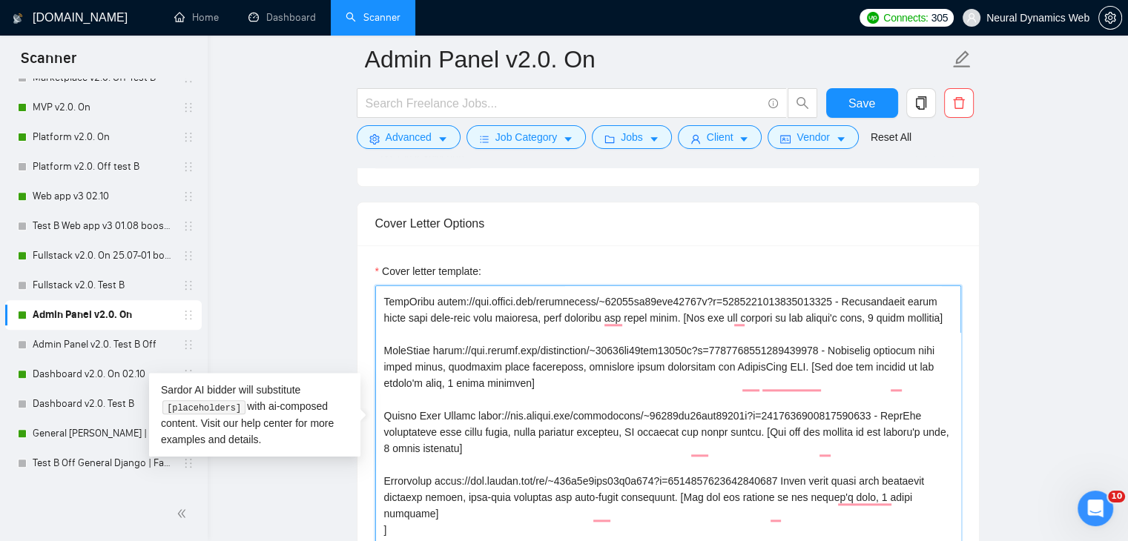
scroll to position [154, 0]
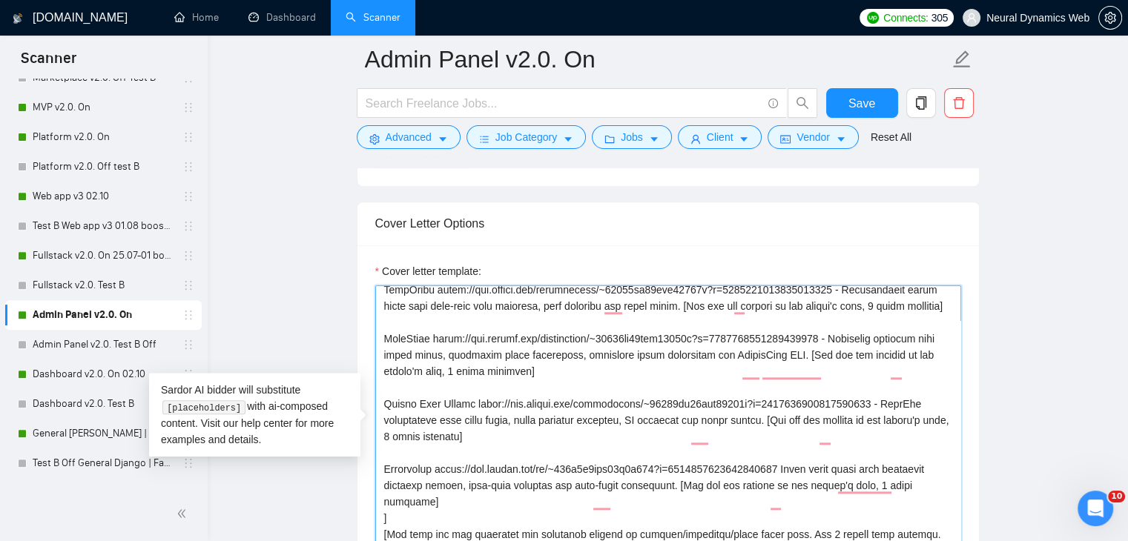
drag, startPoint x: 446, startPoint y: 455, endPoint x: 799, endPoint y: 459, distance: 353.0
click at [799, 459] on textarea "Cover letter template:" at bounding box center [668, 452] width 586 height 334
paste textarea "reelancers/~01233fa30bcc59530b?p=1963913770508169216"
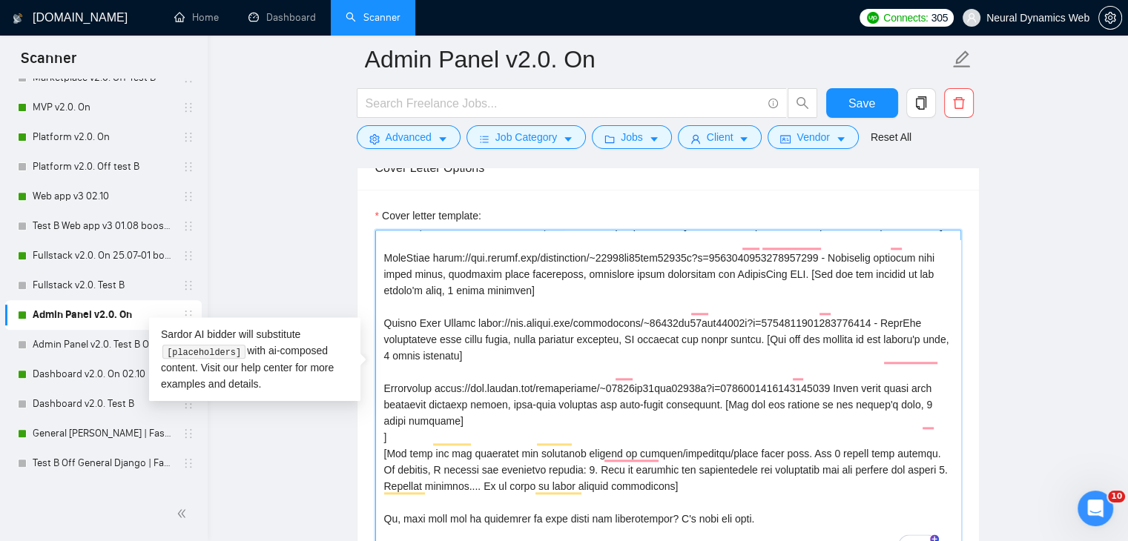
scroll to position [1631, 0]
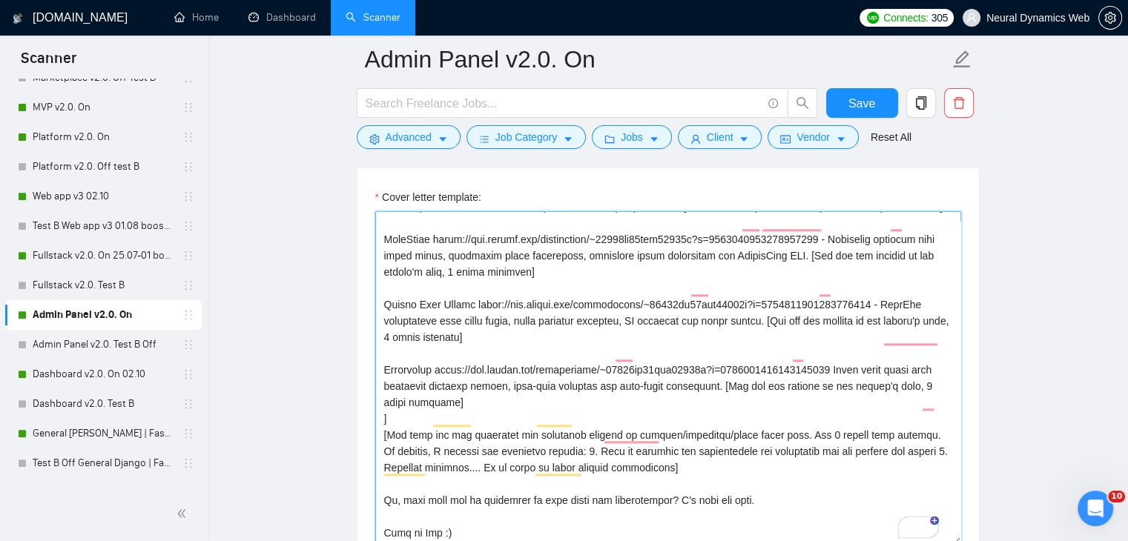
drag, startPoint x: 438, startPoint y: 477, endPoint x: 423, endPoint y: 477, distance: 14.8
click at [423, 477] on textarea "Cover letter template:" at bounding box center [668, 378] width 586 height 334
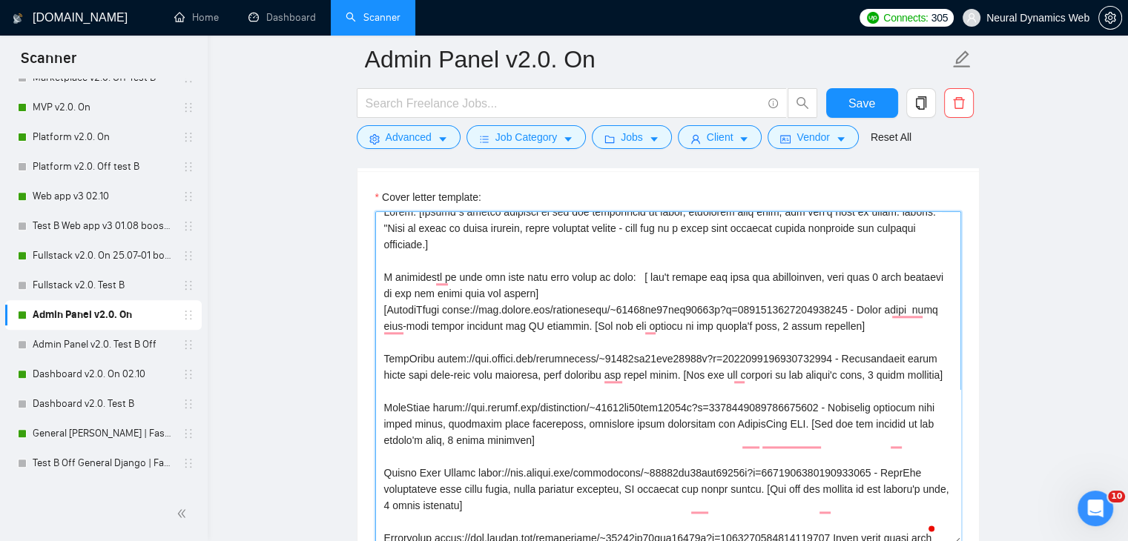
scroll to position [0, 0]
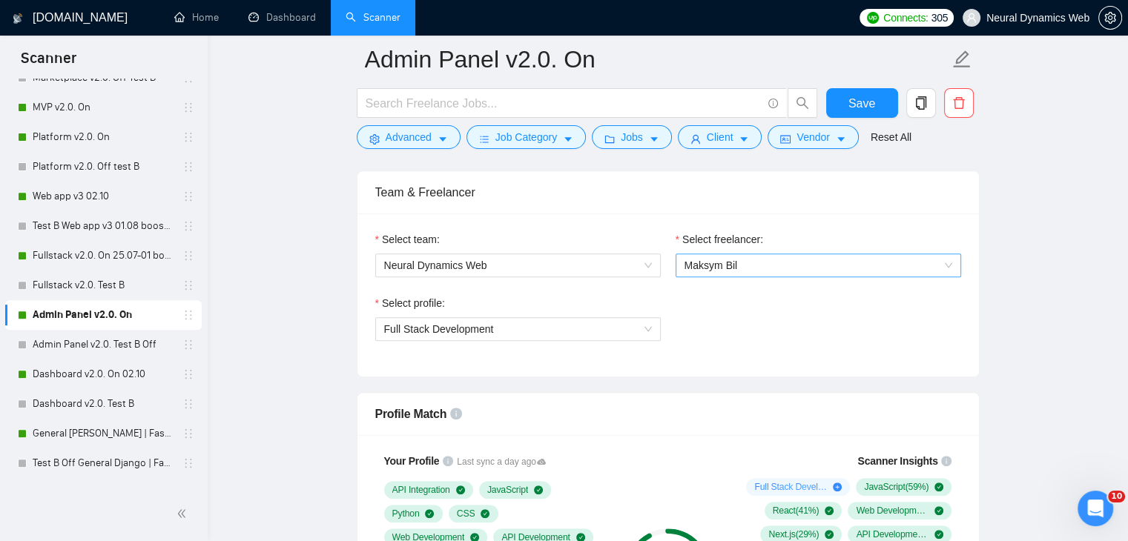
click at [742, 271] on span "Maksym Bil" at bounding box center [818, 265] width 268 height 22
type textarea "Hello. [Create a phrase tailored to the job description or title, something lik…"
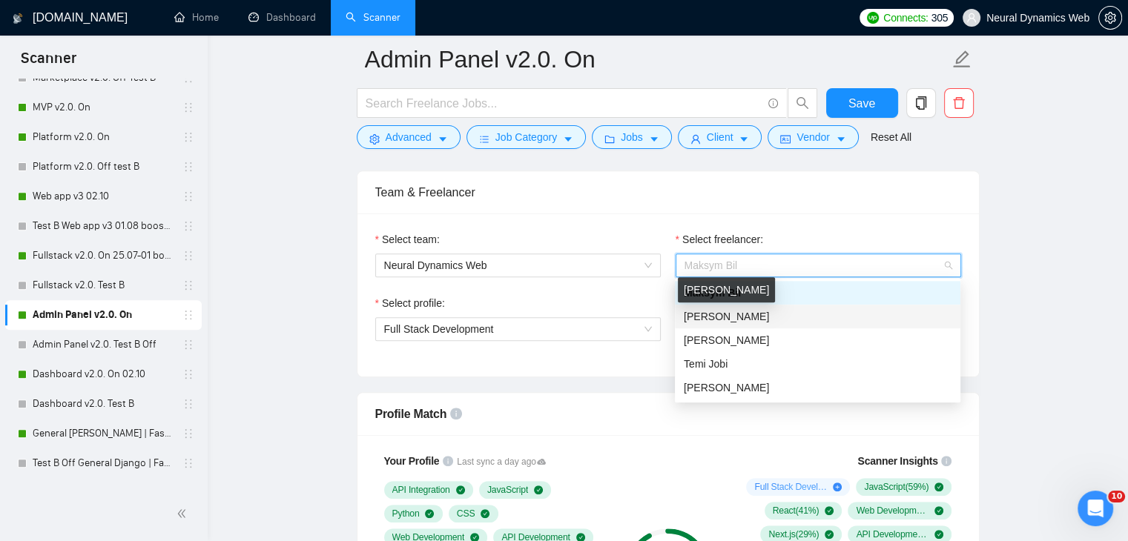
click at [721, 314] on span "[PERSON_NAME]" at bounding box center [726, 317] width 85 height 12
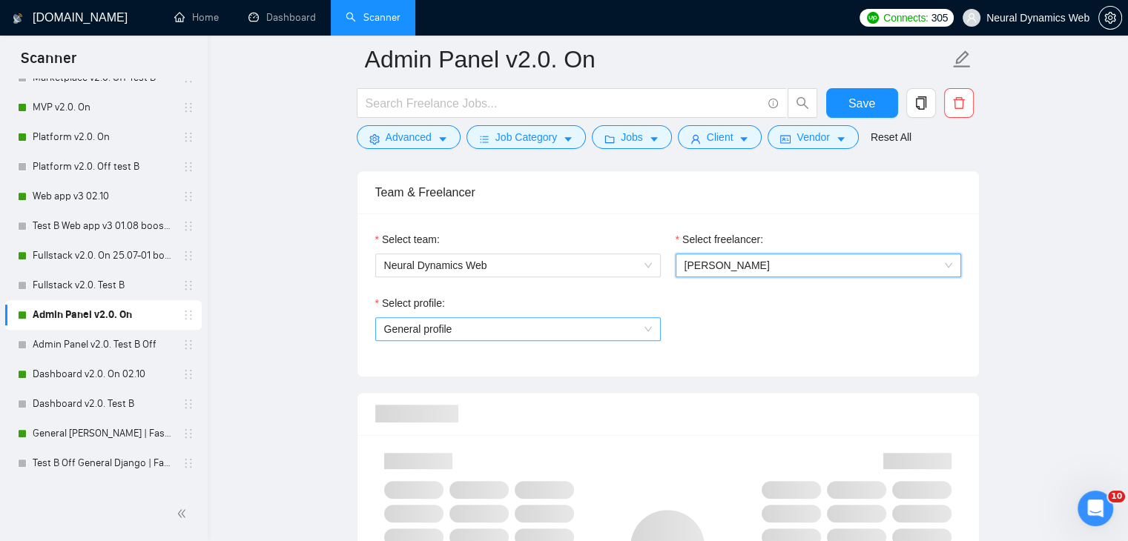
click at [559, 329] on span "General profile" at bounding box center [518, 329] width 268 height 22
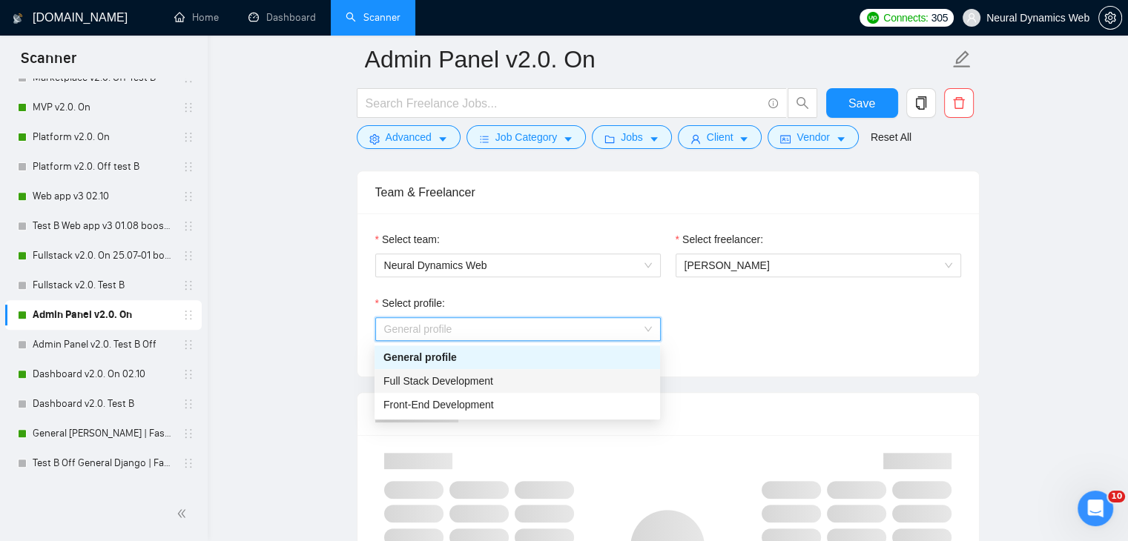
click at [512, 378] on div "Full Stack Development" at bounding box center [517, 381] width 268 height 16
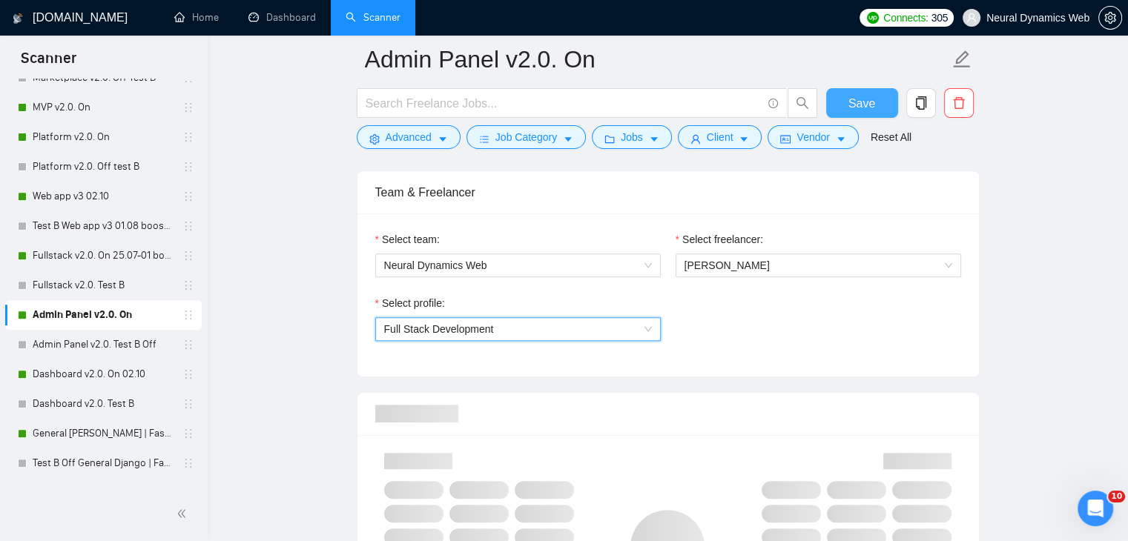
click at [871, 96] on span "Save" at bounding box center [861, 103] width 27 height 19
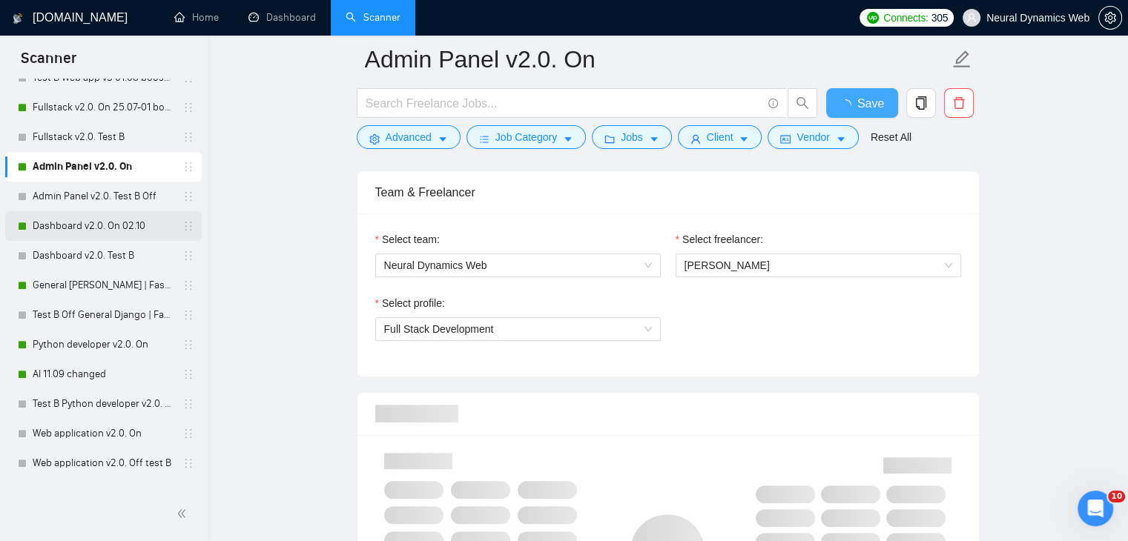
checkbox input "true"
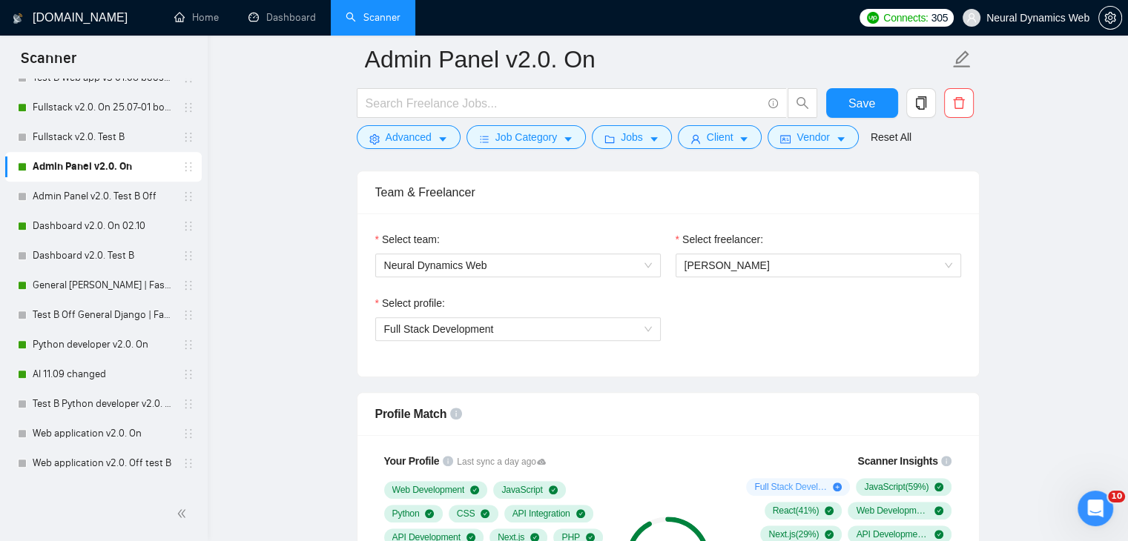
drag, startPoint x: 33, startPoint y: 220, endPoint x: 572, endPoint y: 233, distance: 540.0
click at [33, 220] on link "Dashboard v2.0. On 02.10" at bounding box center [103, 226] width 141 height 30
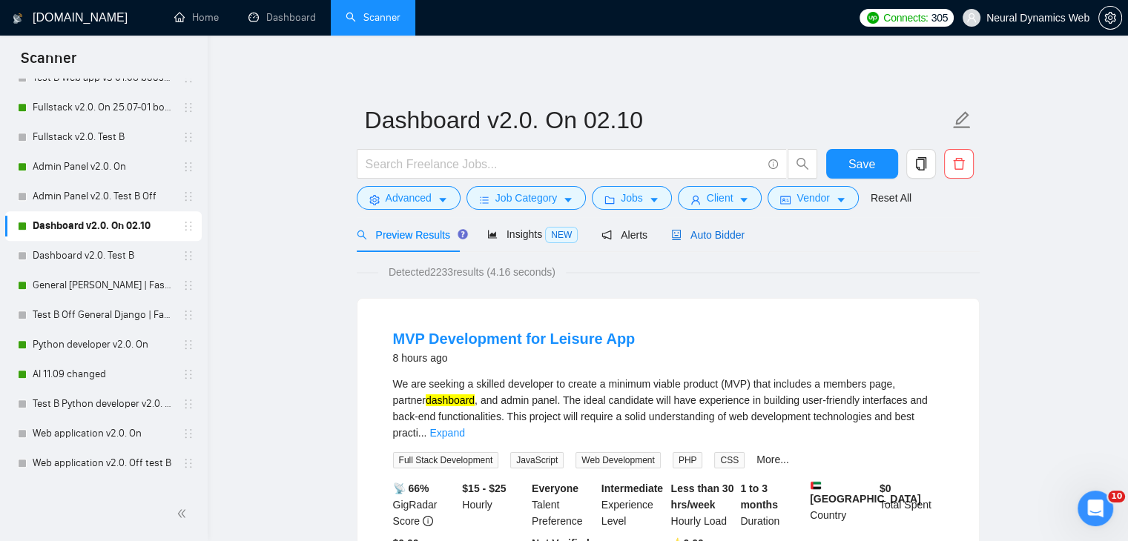
click at [713, 234] on span "Auto Bidder" at bounding box center [707, 235] width 73 height 12
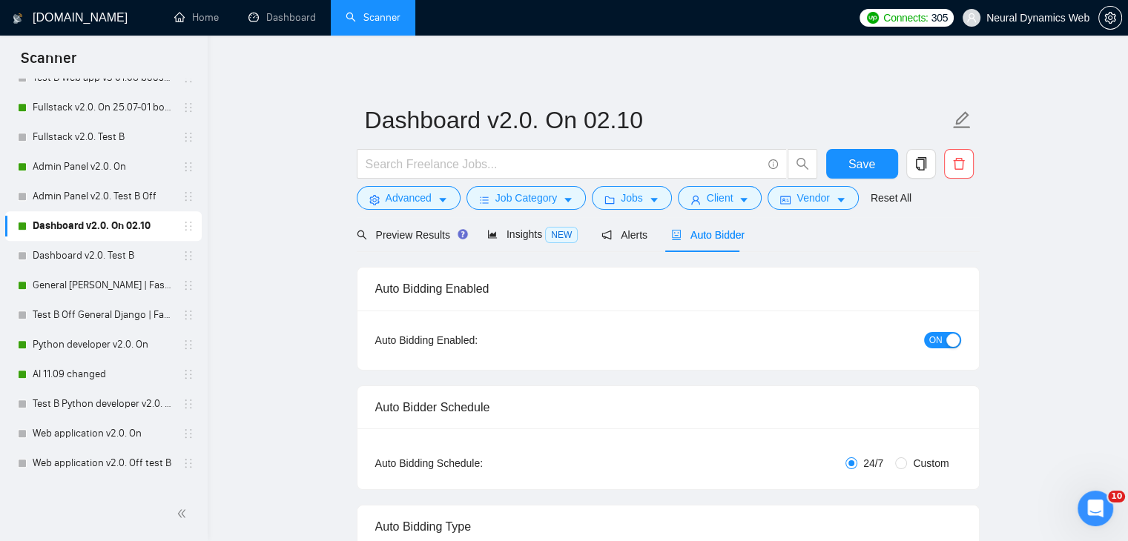
checkbox input "true"
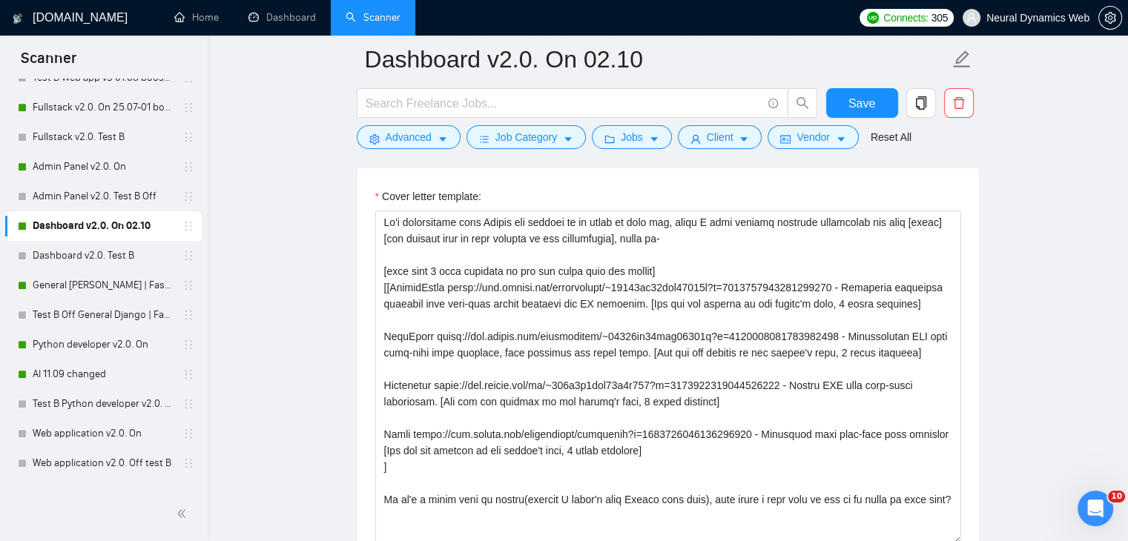
scroll to position [1631, 0]
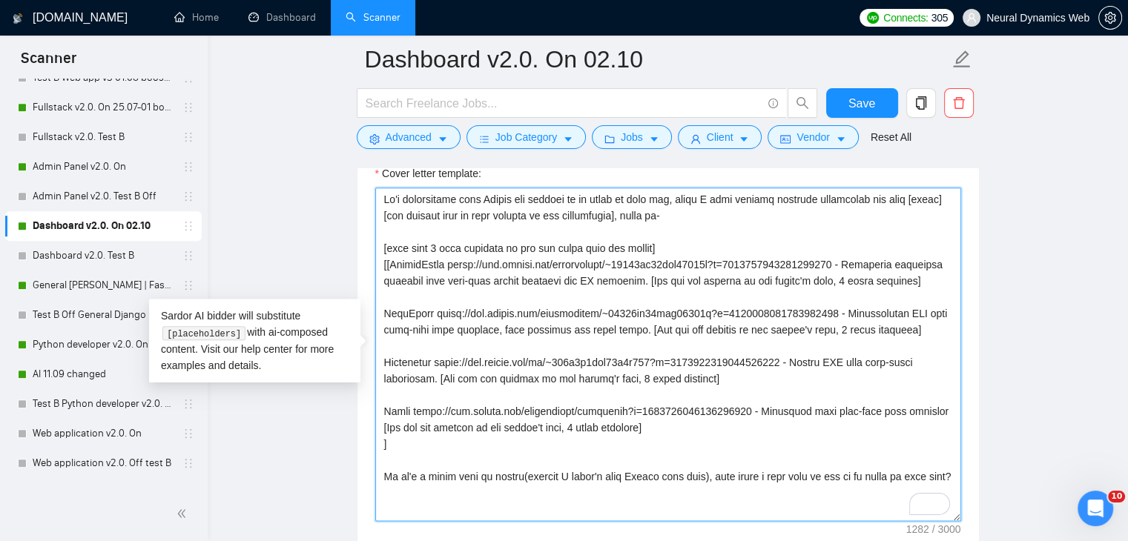
drag, startPoint x: 451, startPoint y: 259, endPoint x: 848, endPoint y: 262, distance: 397.5
click at [848, 262] on textarea "Cover letter template:" at bounding box center [668, 355] width 586 height 334
drag, startPoint x: 439, startPoint y: 309, endPoint x: 839, endPoint y: 309, distance: 399.7
click at [839, 309] on textarea "Cover letter template:" at bounding box center [668, 355] width 586 height 334
drag, startPoint x: 449, startPoint y: 358, endPoint x: 800, endPoint y: 356, distance: 351.5
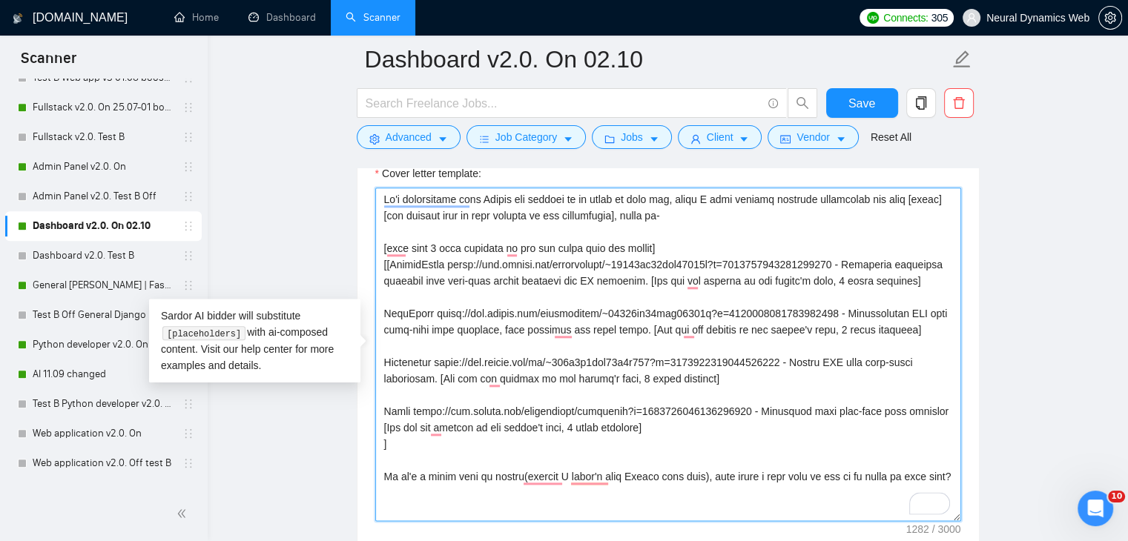
click at [800, 356] on textarea "Cover letter template:" at bounding box center [668, 355] width 586 height 334
paste textarea "reelancers/~01233fa30bcc59530b?p=1963913770508169216"
drag, startPoint x: 416, startPoint y: 407, endPoint x: 762, endPoint y: 402, distance: 345.6
click at [762, 402] on textarea "Cover letter template:" at bounding box center [668, 355] width 586 height 334
paste textarea "~01233fa30bcc59530b?p=1973758163663151104"
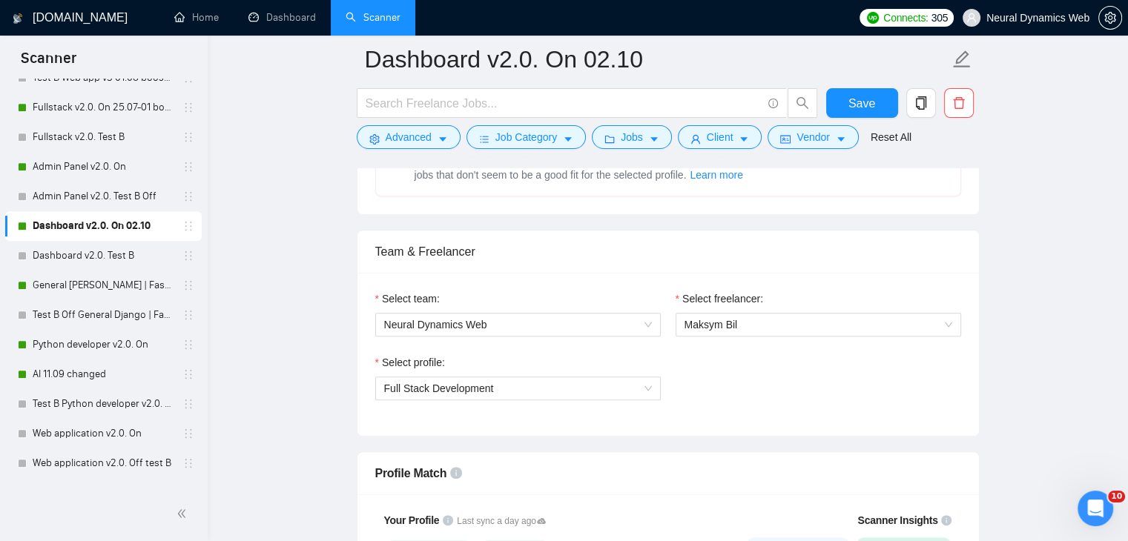
scroll to position [667, 0]
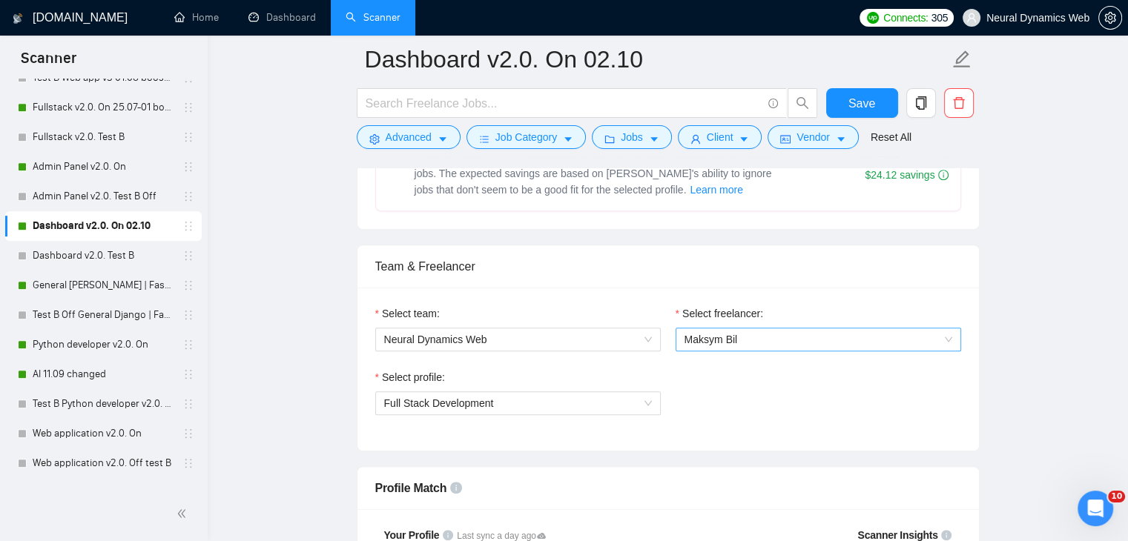
click at [712, 337] on span "Maksym Bil" at bounding box center [710, 340] width 53 height 12
type textarea "It's interesting that Upwork has invited me to apply to your job, since I have …"
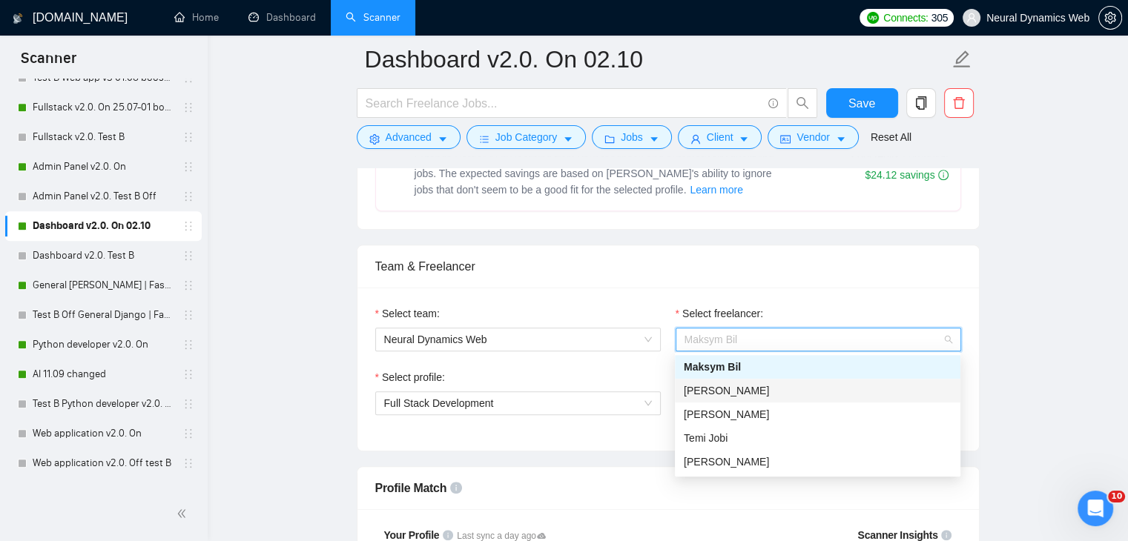
click at [718, 392] on span "[PERSON_NAME]" at bounding box center [726, 391] width 85 height 12
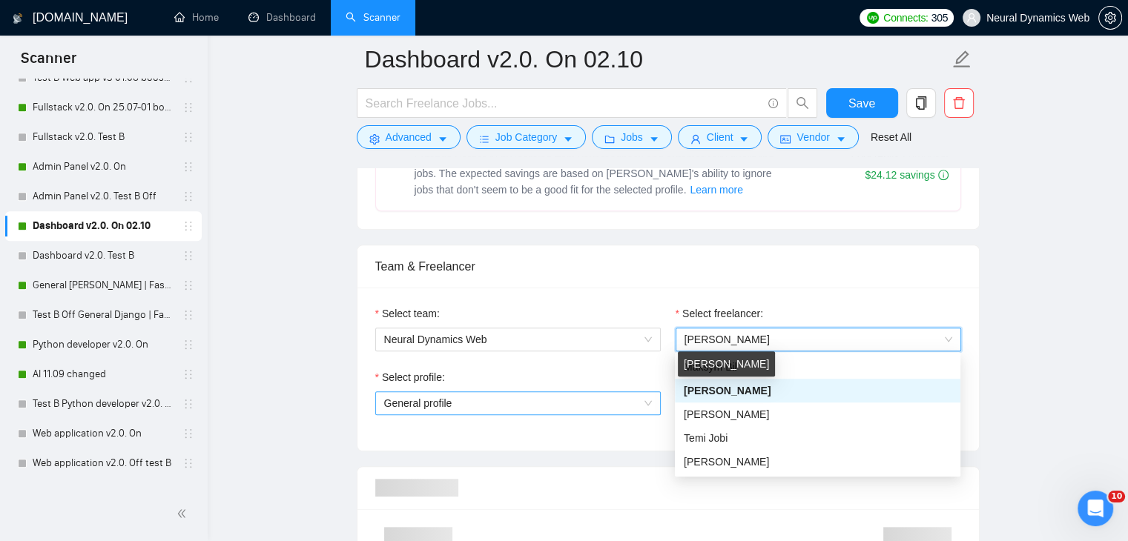
click at [578, 406] on span "General profile" at bounding box center [518, 403] width 268 height 22
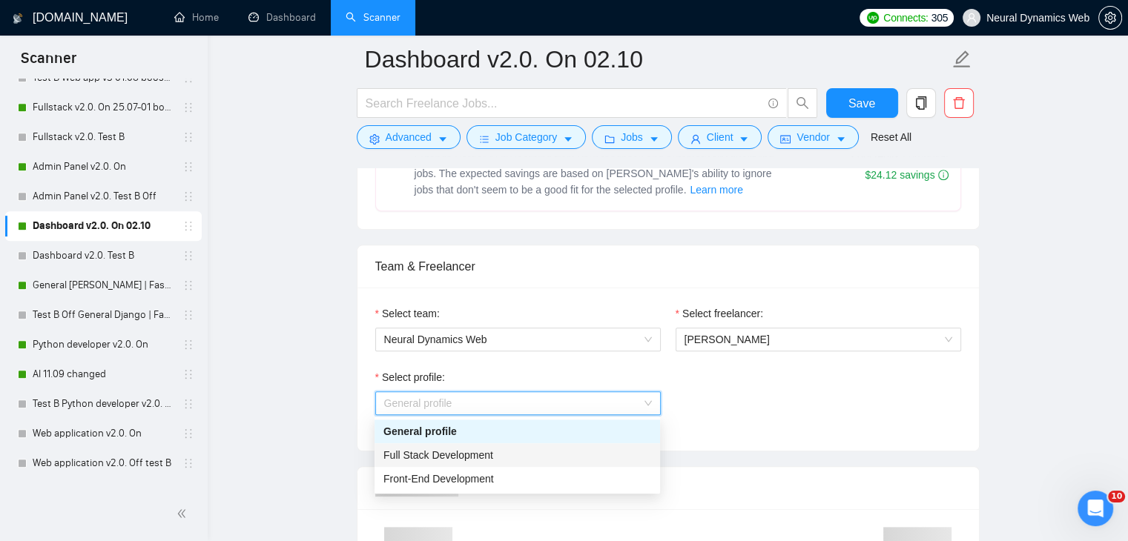
click at [478, 457] on span "Full Stack Development" at bounding box center [438, 455] width 110 height 12
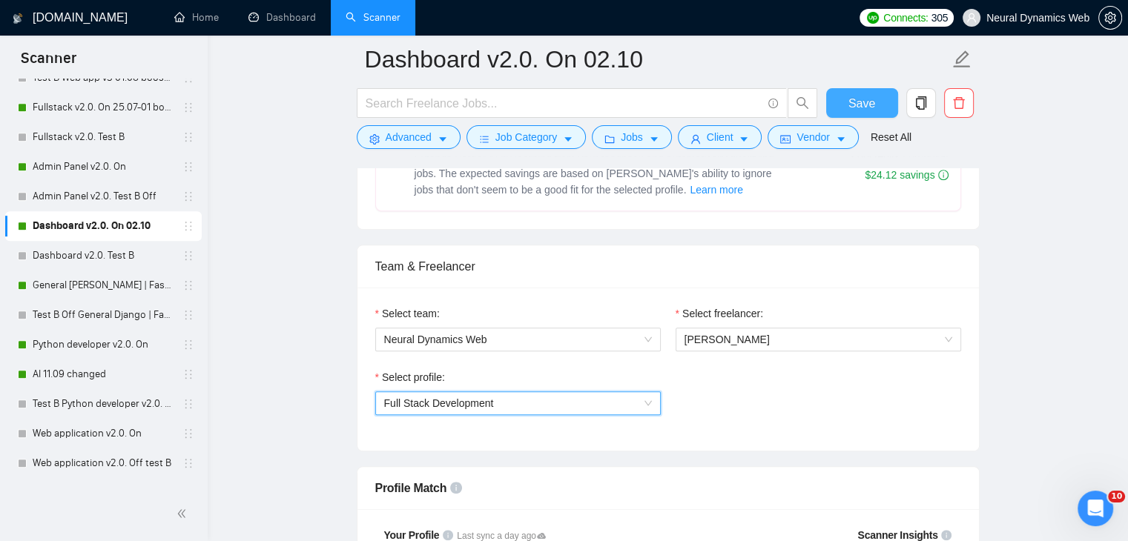
click at [877, 98] on button "Save" at bounding box center [862, 103] width 72 height 30
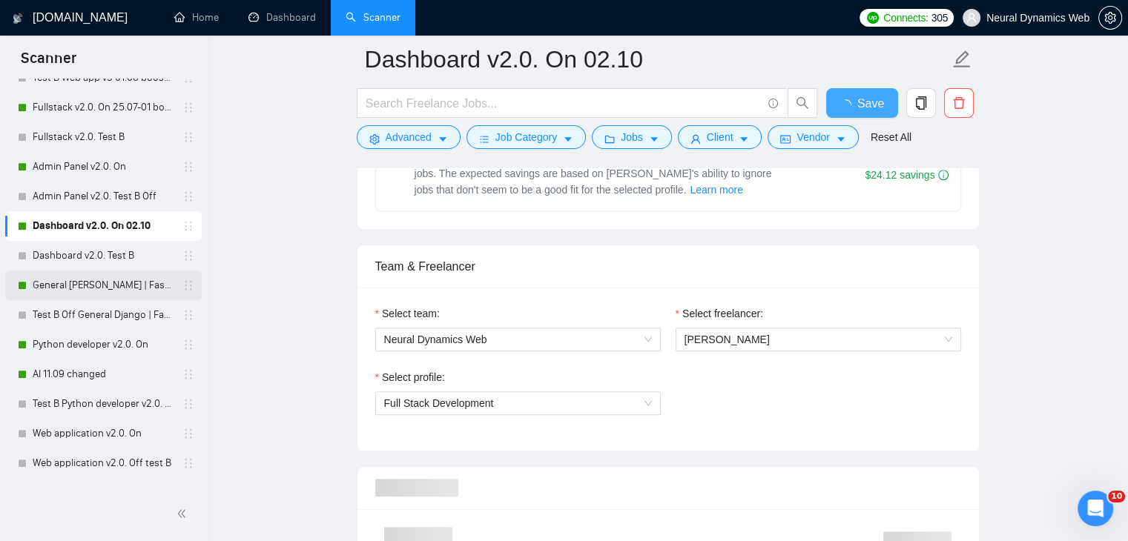
checkbox input "true"
click at [54, 288] on link "General [PERSON_NAME] | FastAPI v2.0. On" at bounding box center [103, 286] width 141 height 30
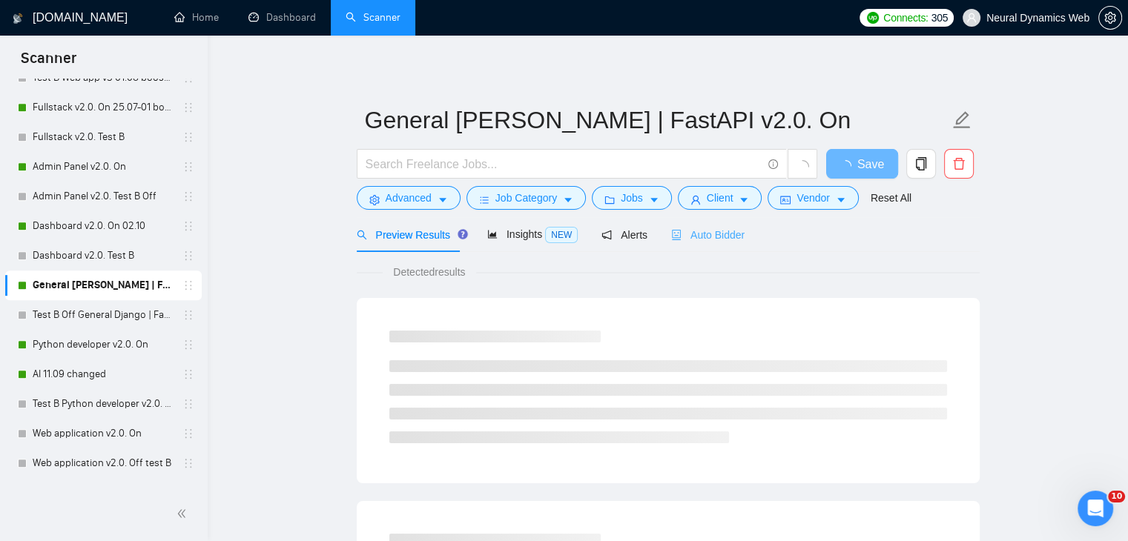
click at [716, 242] on div "Auto Bidder" at bounding box center [707, 234] width 73 height 35
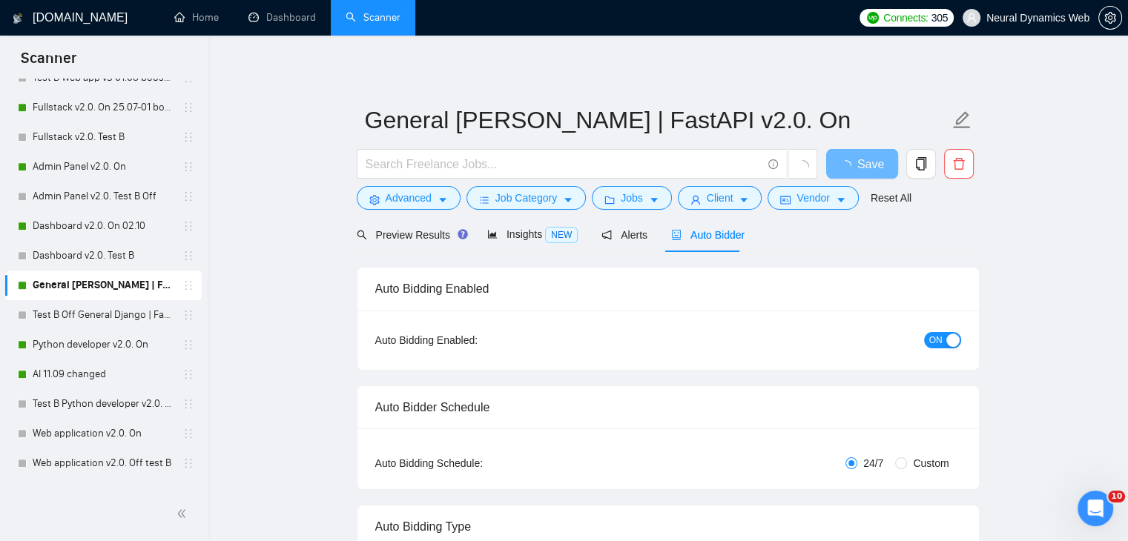
checkbox input "true"
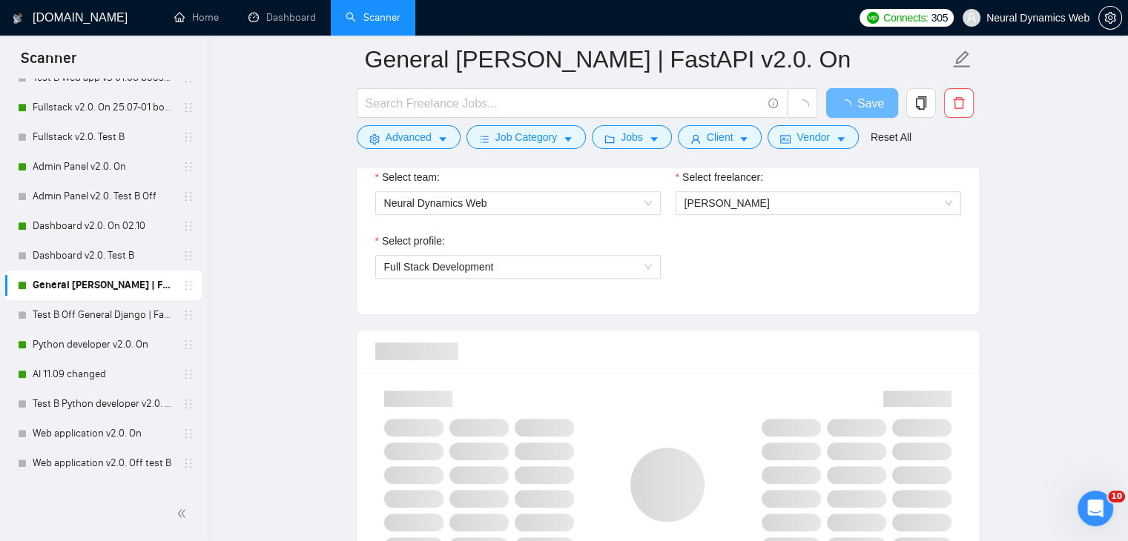
scroll to position [816, 0]
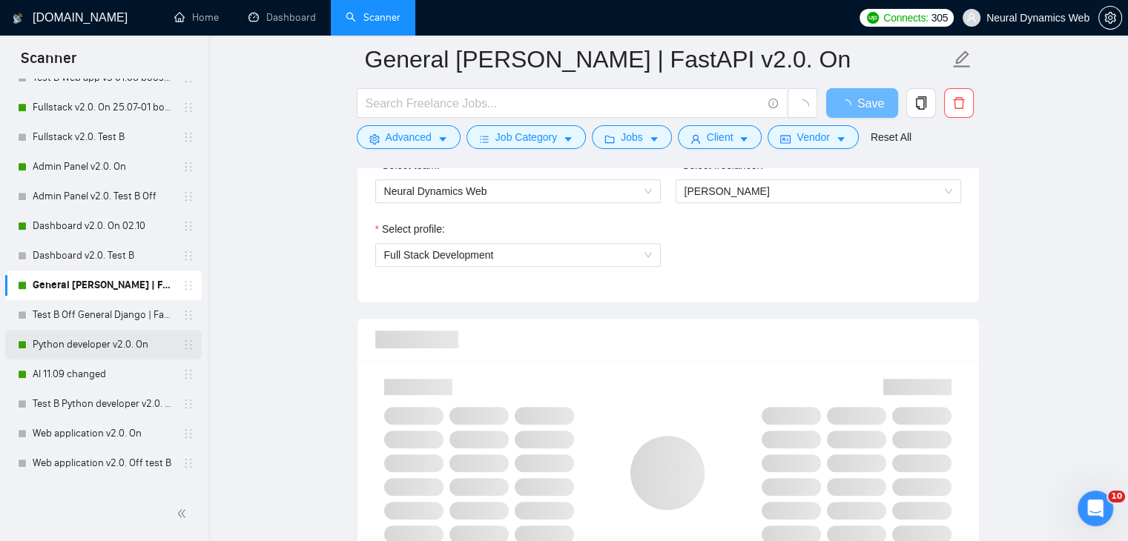
click at [86, 339] on link "Python developer v2.0. On" at bounding box center [103, 345] width 141 height 30
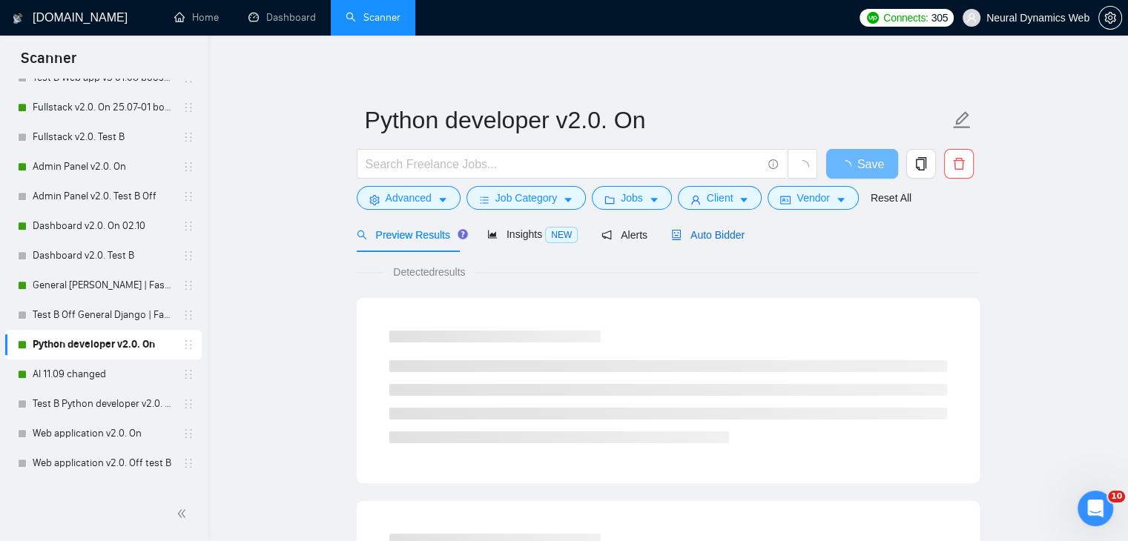
click at [698, 229] on span "Auto Bidder" at bounding box center [707, 235] width 73 height 12
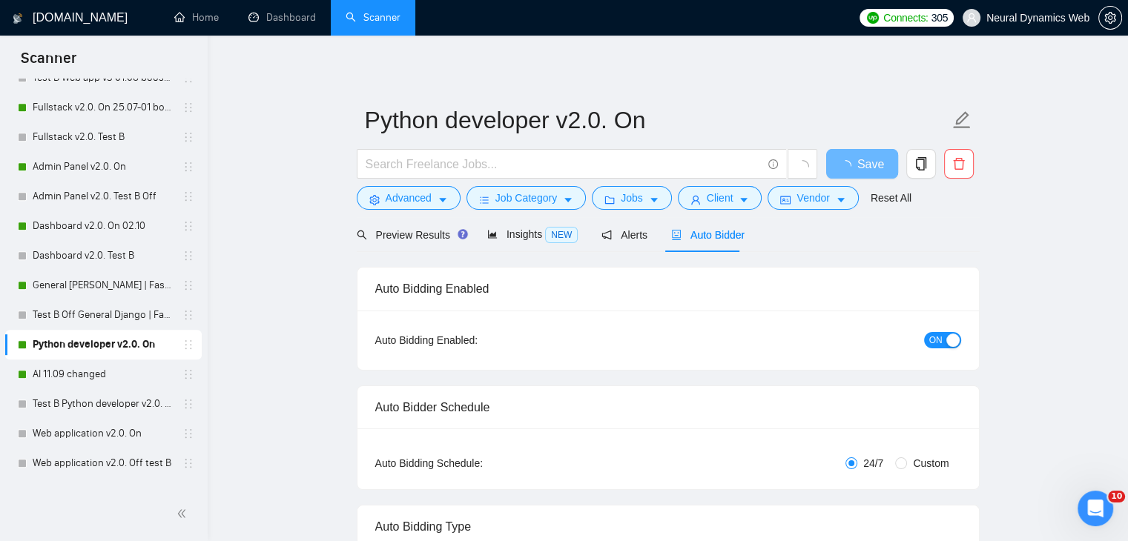
checkbox input "true"
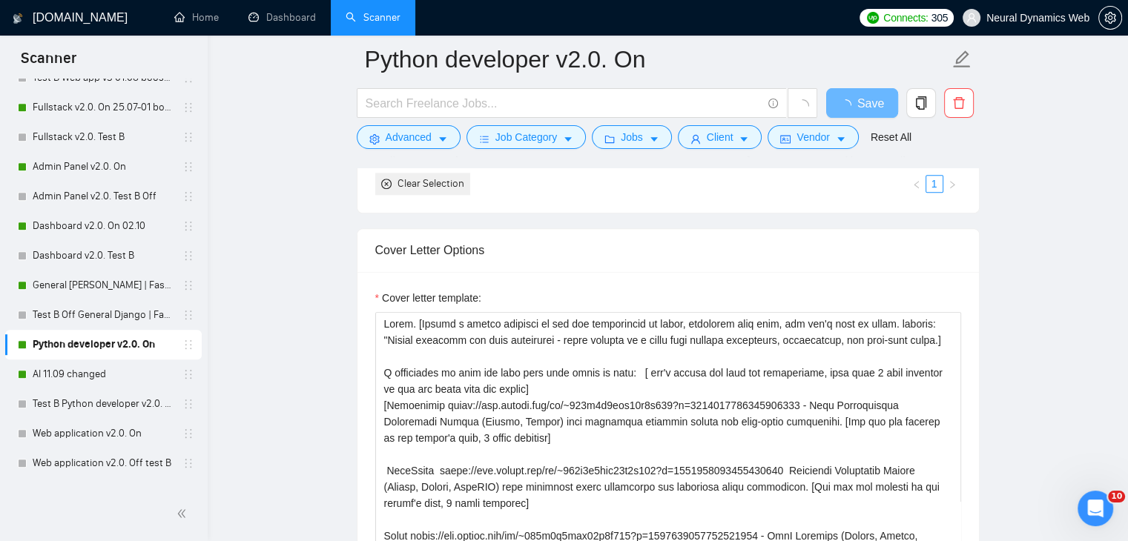
scroll to position [1557, 0]
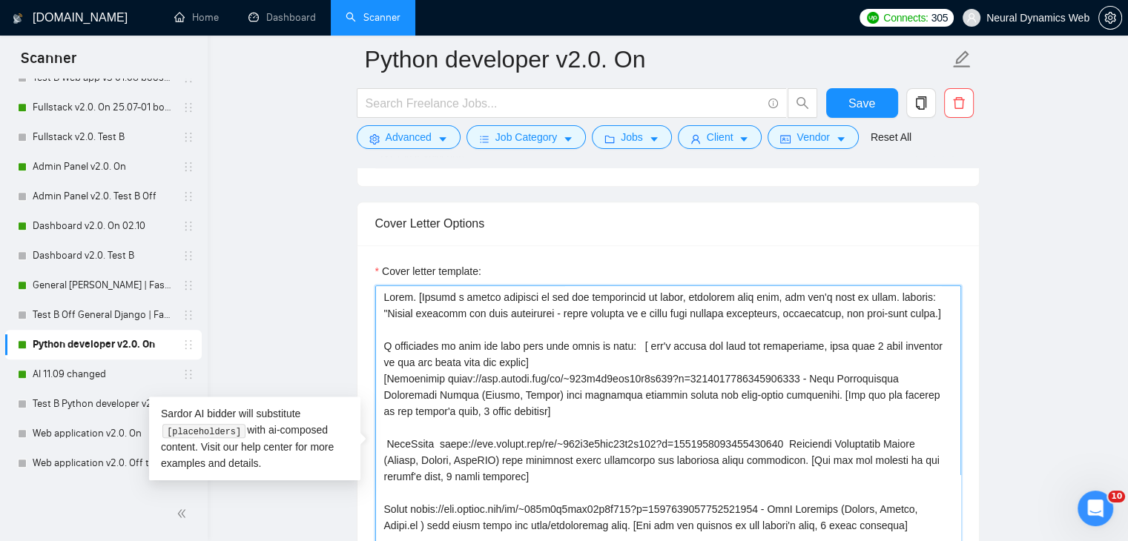
drag, startPoint x: 451, startPoint y: 377, endPoint x: 805, endPoint y: 381, distance: 354.5
click at [805, 381] on textarea "Cover letter template:" at bounding box center [668, 452] width 586 height 334
paste textarea "reelancers/~01233fa30bcc59530b?p=1963913770508169216"
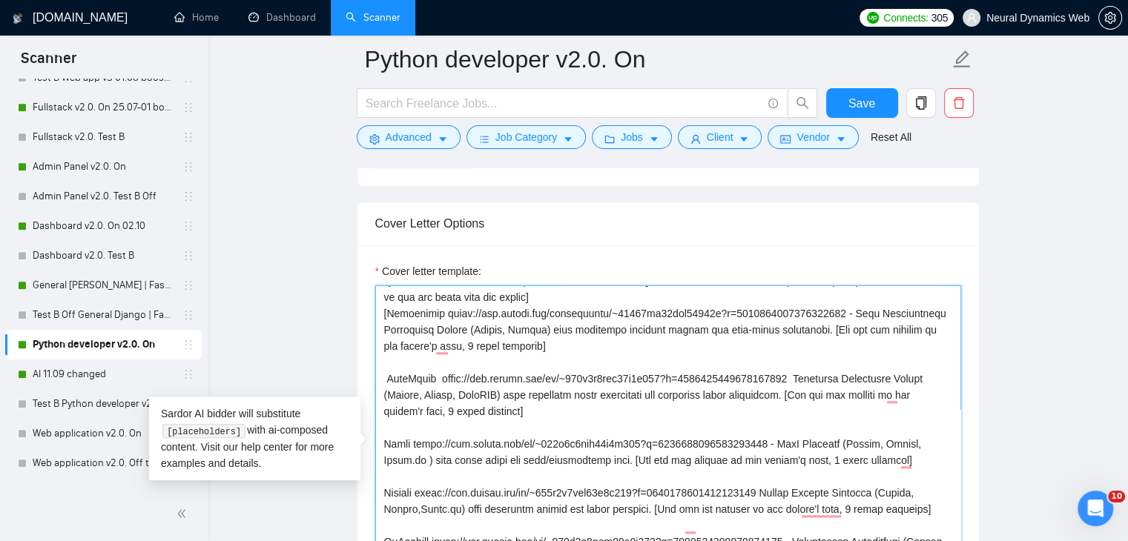
scroll to position [74, 0]
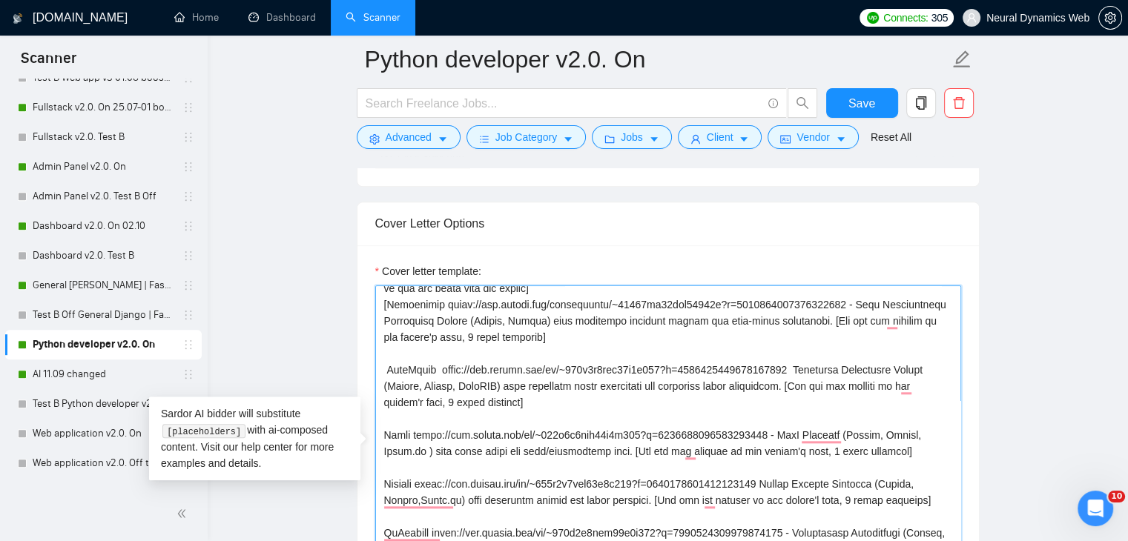
drag, startPoint x: 437, startPoint y: 369, endPoint x: 792, endPoint y: 372, distance: 355.2
click at [792, 372] on textarea "Cover letter template:" at bounding box center [668, 452] width 586 height 334
paste textarea "reelancers/~01233fa30bcc59530b?p=1684241276592996352"
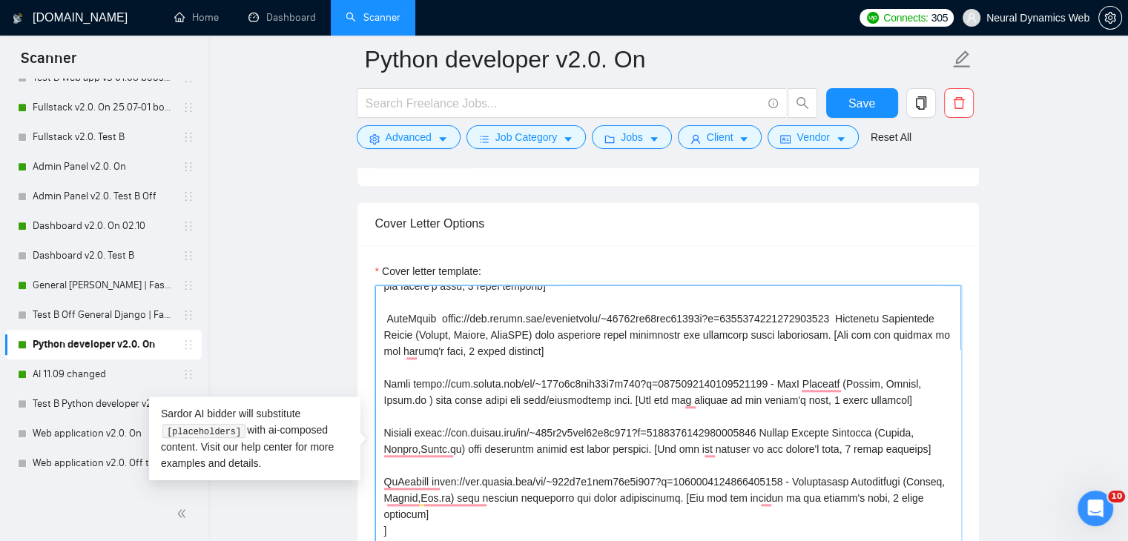
scroll to position [148, 0]
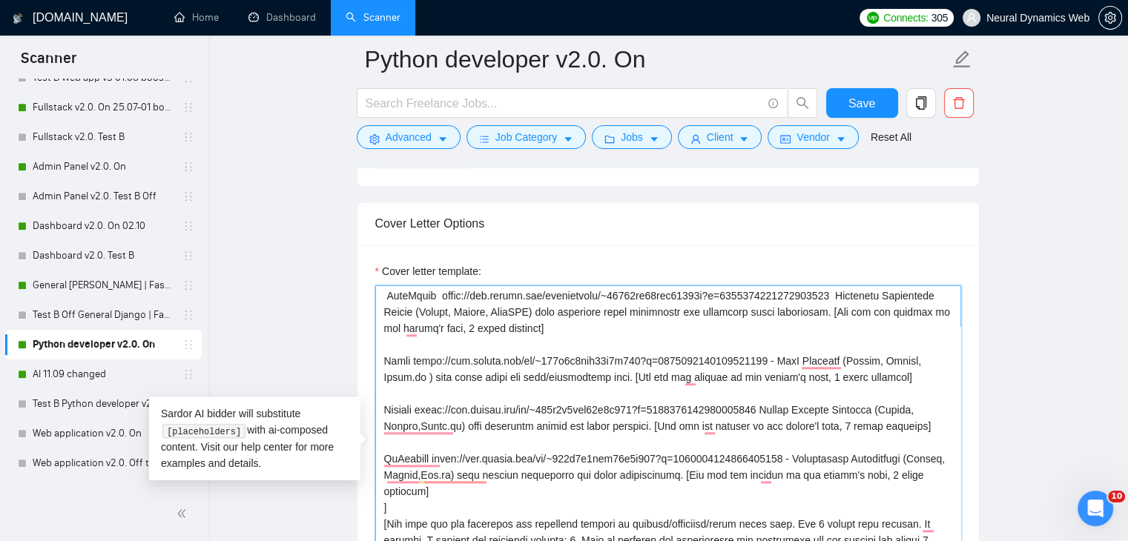
drag, startPoint x: 413, startPoint y: 357, endPoint x: 766, endPoint y: 363, distance: 353.0
click at [766, 363] on textarea "Cover letter template:" at bounding box center [668, 452] width 586 height 334
paste textarea "reelancers/~01233fa30bcc59530b?p=1684247834774179840"
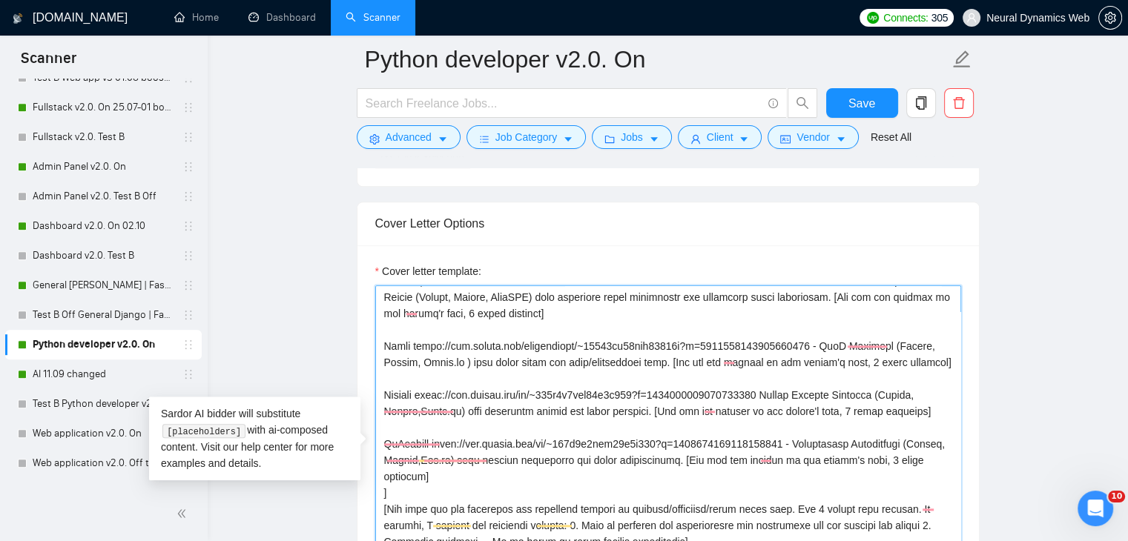
scroll to position [179, 0]
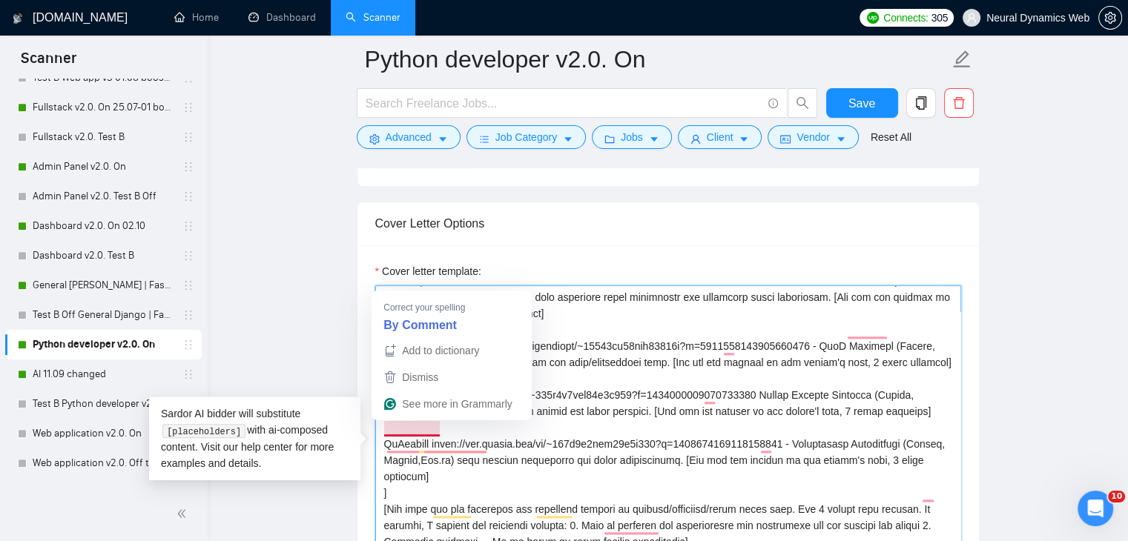
click at [596, 383] on textarea "Cover letter template:" at bounding box center [668, 452] width 586 height 334
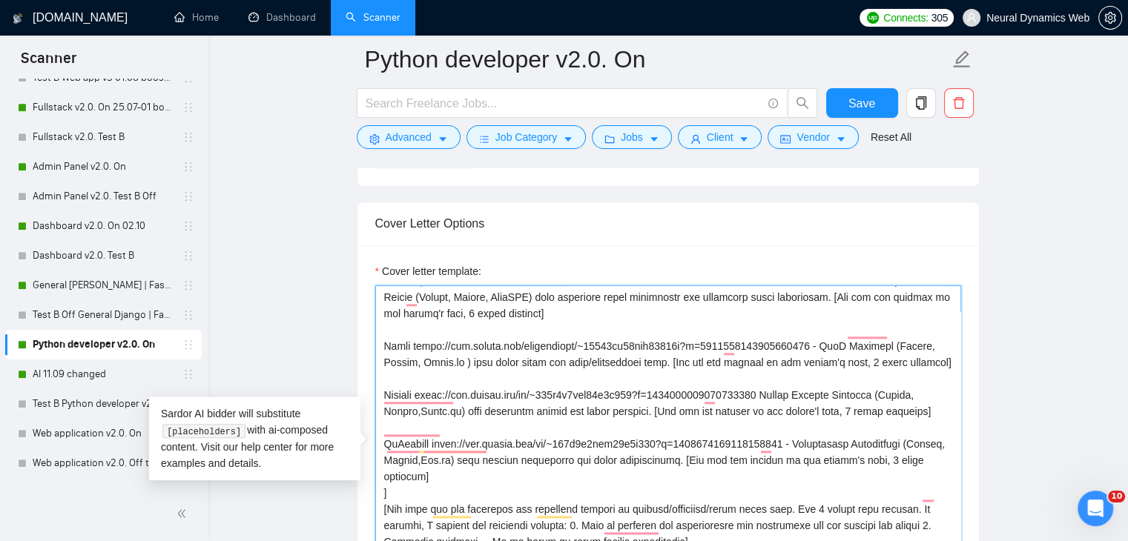
drag, startPoint x: 421, startPoint y: 377, endPoint x: 775, endPoint y: 383, distance: 353.8
click at [775, 383] on textarea "Cover letter template:" at bounding box center [668, 452] width 586 height 334
paste textarea "reelancers/~01233fa30bcc59530b?p=1684261454216138752"
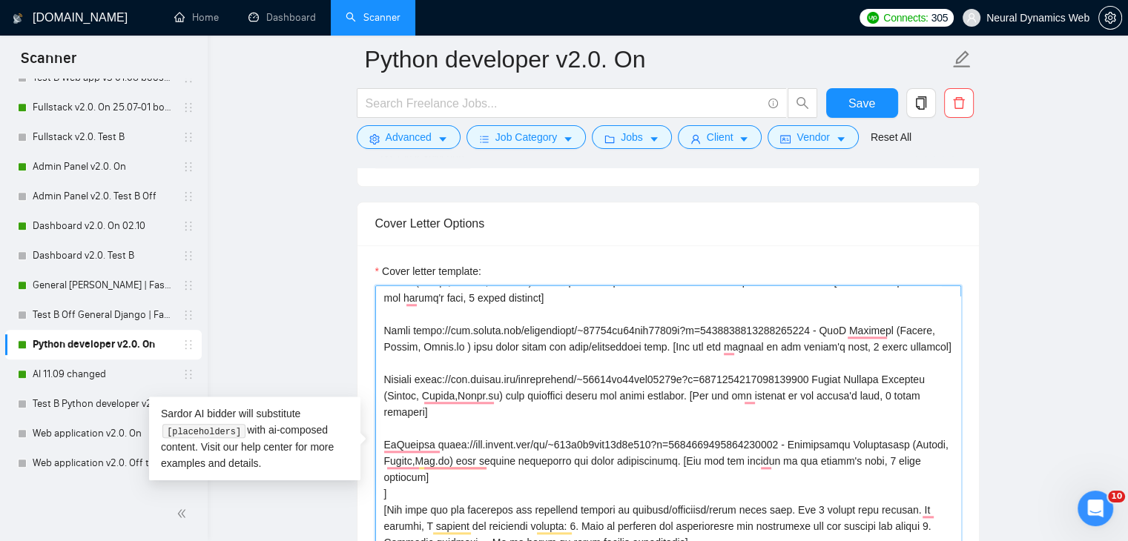
scroll to position [196, 0]
type textarea "Hello. [Create a phrase tailored to the job description or title, something lik…"
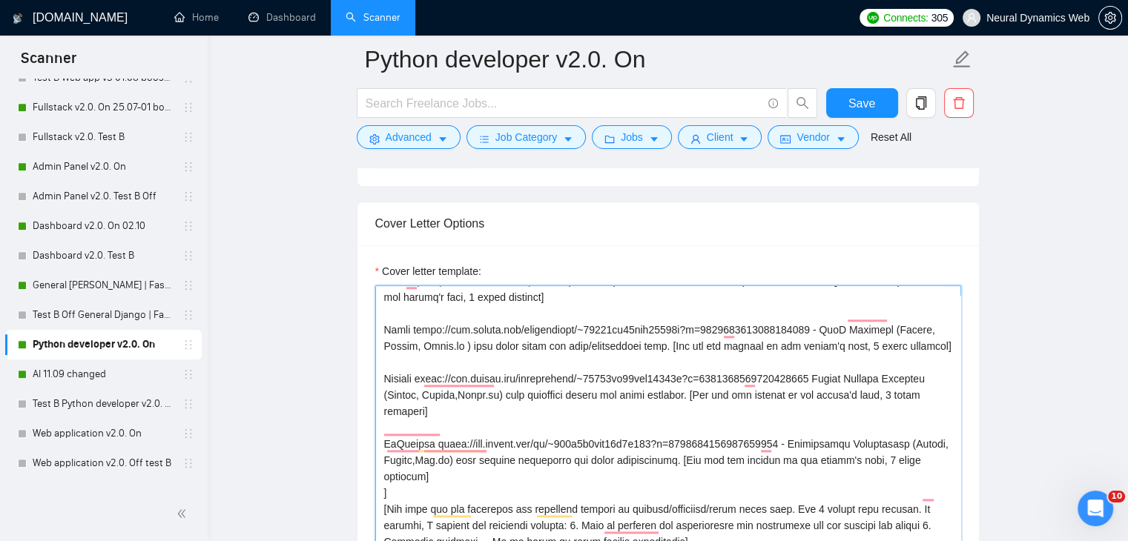
scroll to position [195, 0]
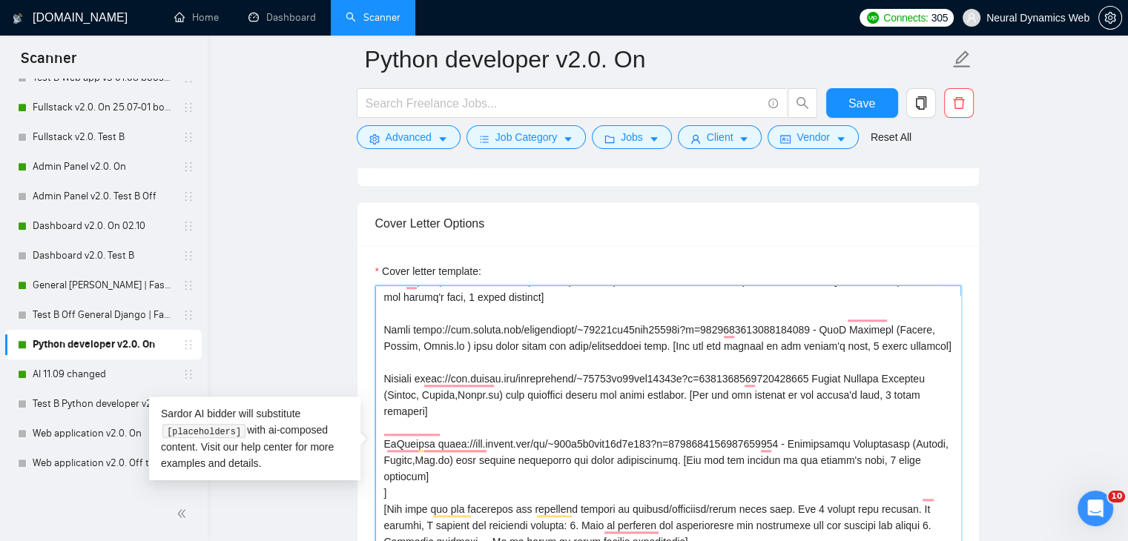
drag, startPoint x: 442, startPoint y: 426, endPoint x: 796, endPoint y: 425, distance: 353.7
click at [796, 425] on textarea "Cover letter template:" at bounding box center [668, 452] width 586 height 334
paste textarea "reelancers/~01233fa30bcc59530b?p=168424422393939558"
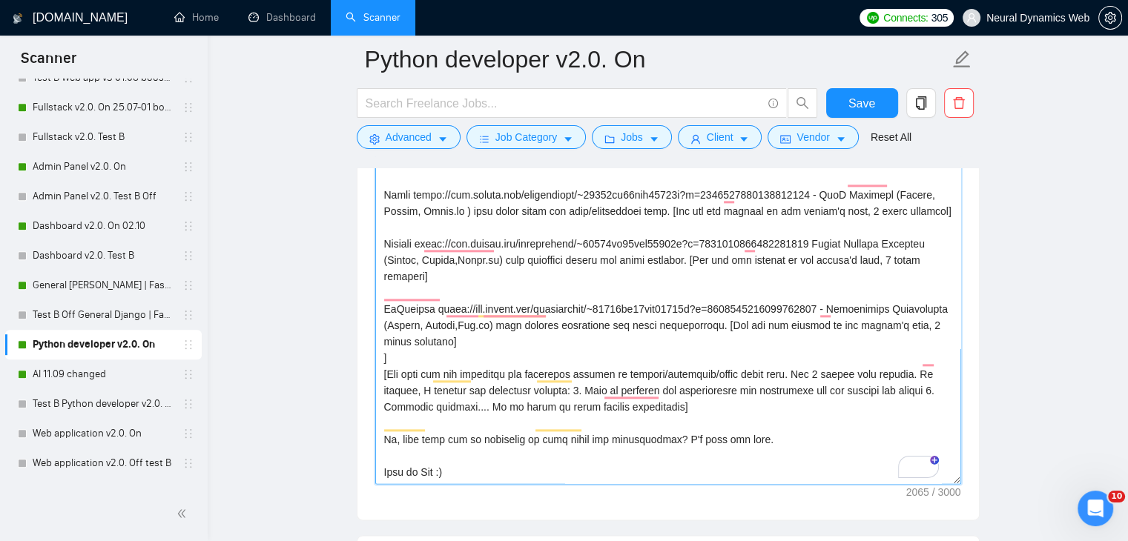
scroll to position [1706, 0]
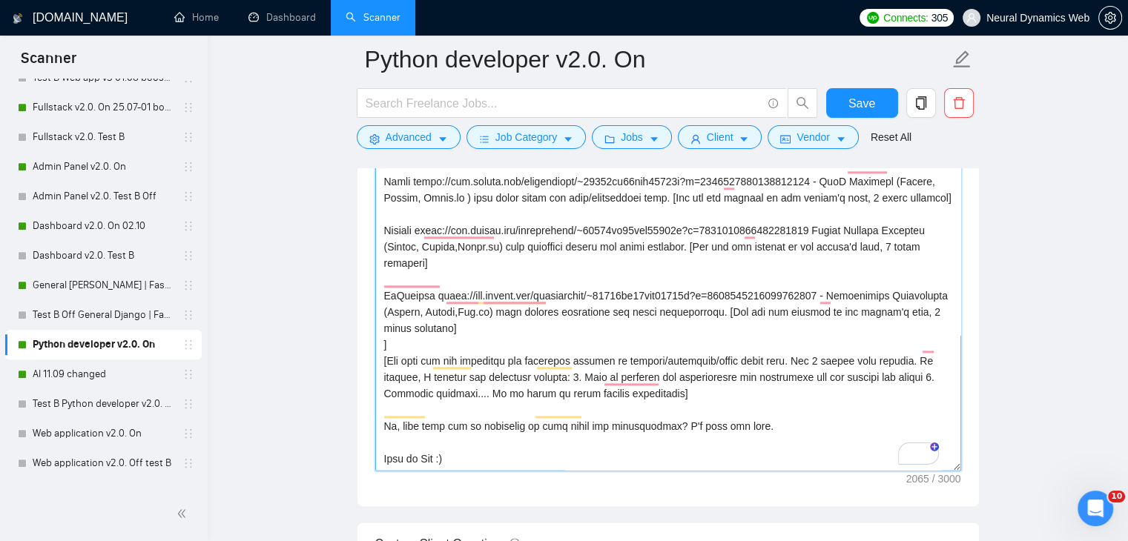
drag, startPoint x: 436, startPoint y: 443, endPoint x: 421, endPoint y: 440, distance: 15.1
click at [421, 440] on textarea "Cover letter template:" at bounding box center [668, 304] width 586 height 334
drag, startPoint x: 439, startPoint y: 440, endPoint x: 423, endPoint y: 441, distance: 15.6
click at [423, 441] on textarea "Cover letter template:" at bounding box center [668, 304] width 586 height 334
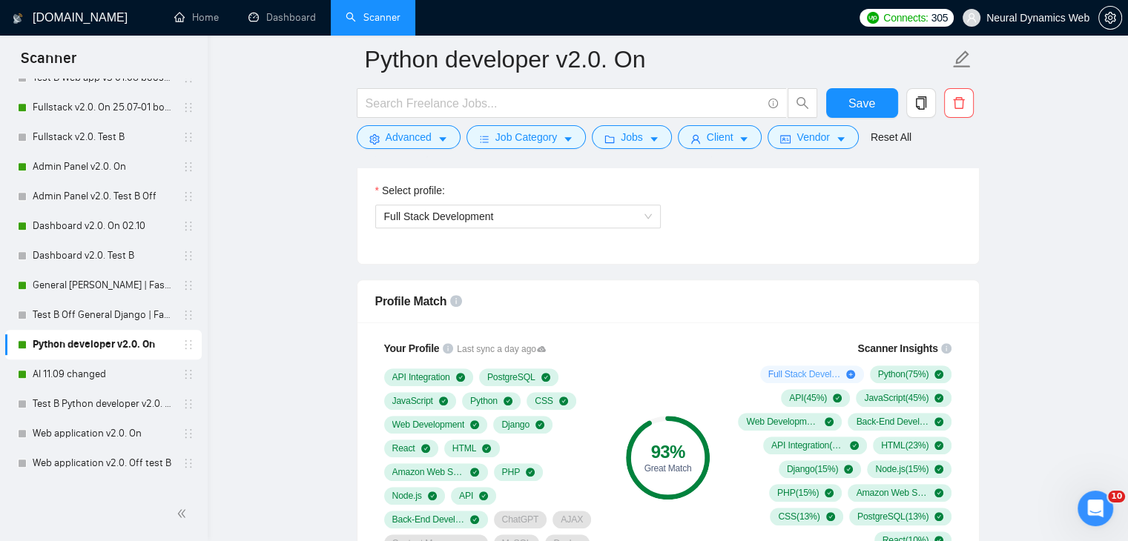
scroll to position [667, 0]
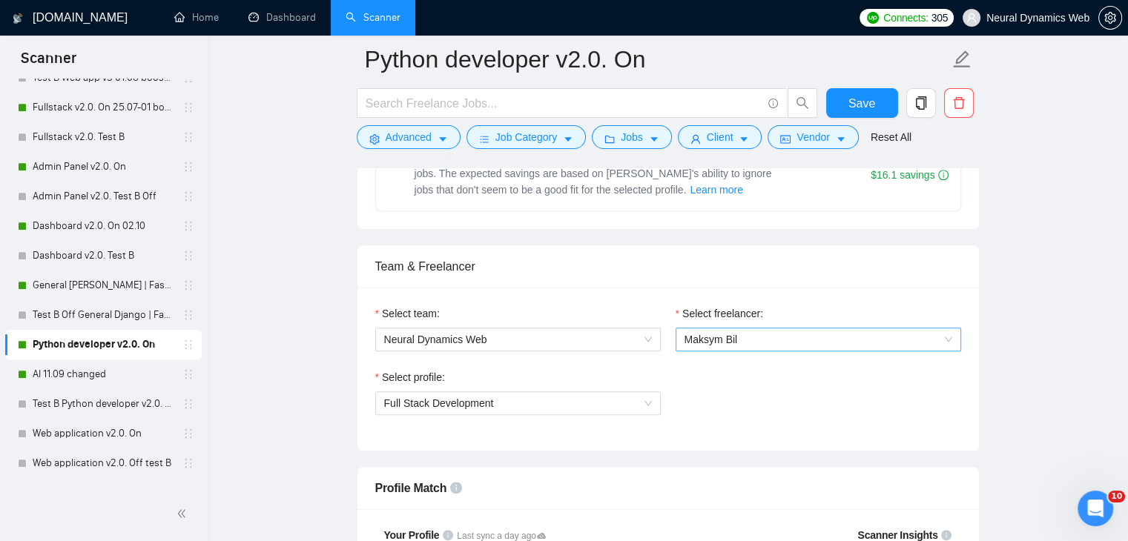
click at [700, 329] on span "Maksym Bil" at bounding box center [818, 340] width 268 height 22
type textarea "Hello. [Create a phrase tailored to the job description or title, something lik…"
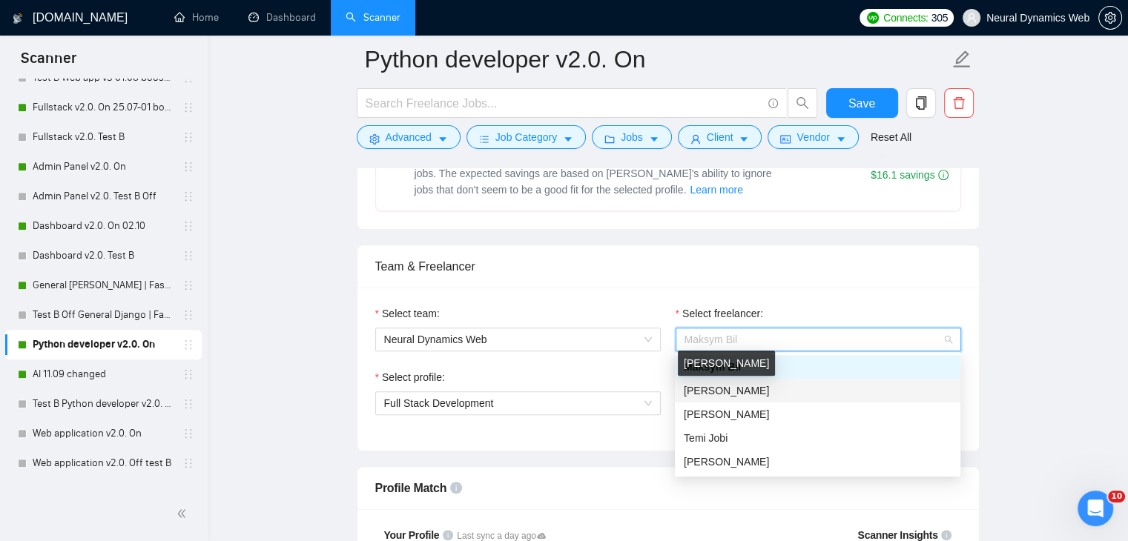
click at [711, 392] on span "[PERSON_NAME]" at bounding box center [726, 391] width 85 height 12
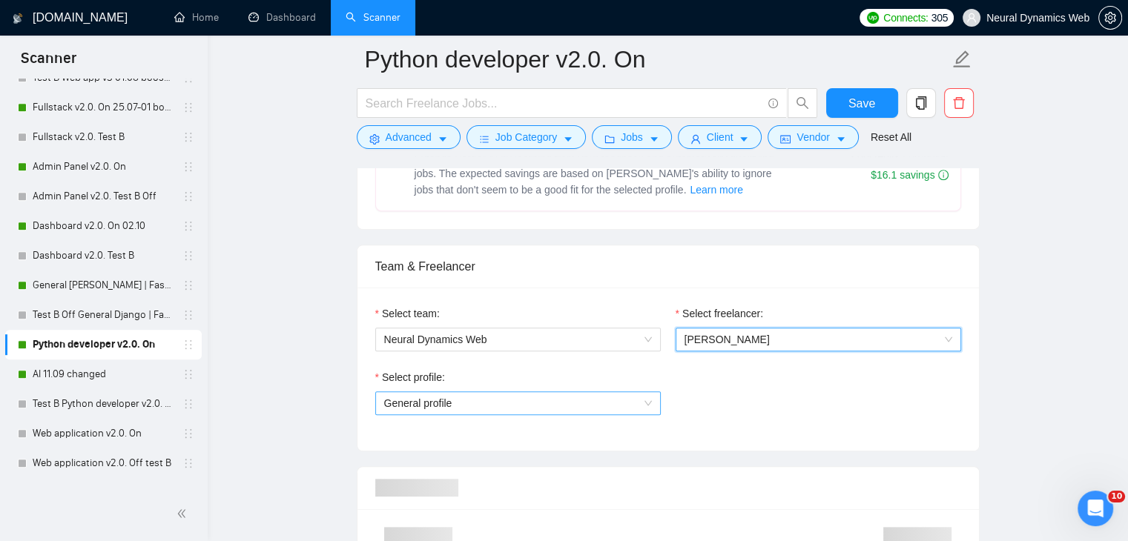
click at [507, 410] on span "General profile" at bounding box center [518, 403] width 268 height 22
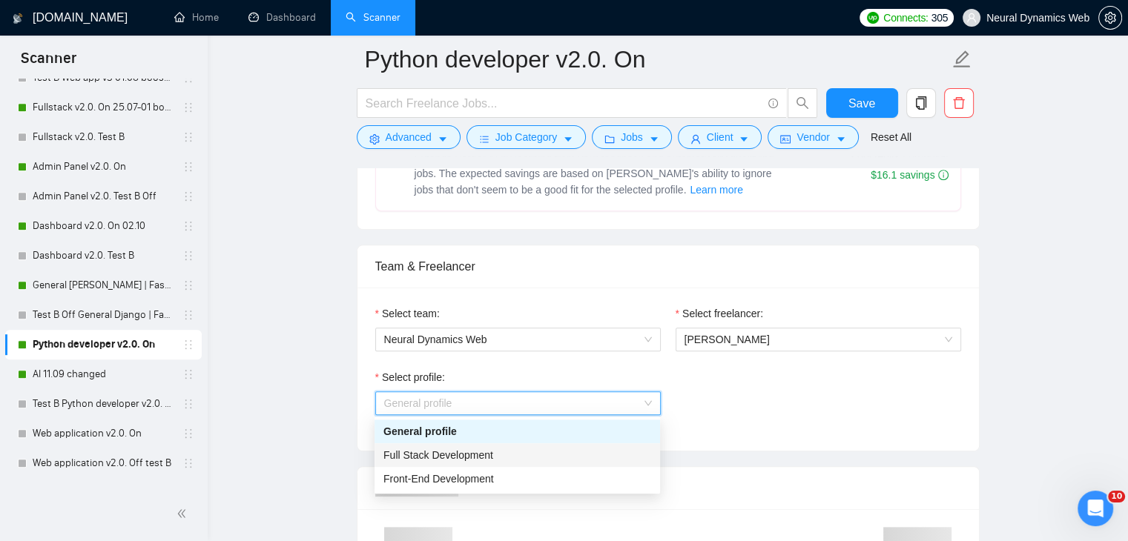
click at [448, 458] on span "Full Stack Development" at bounding box center [438, 455] width 110 height 12
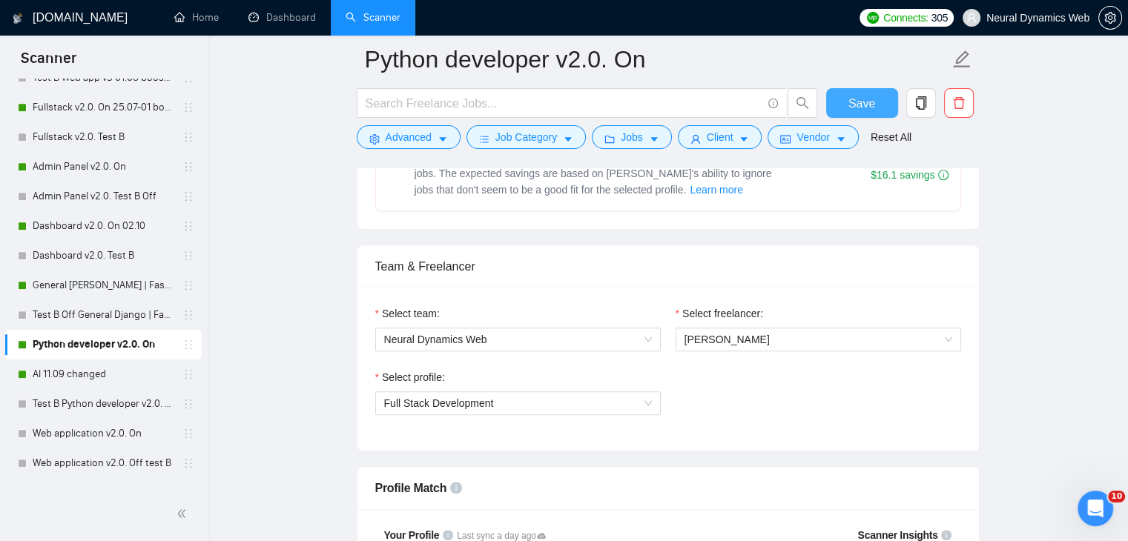
click at [872, 106] on span "Save" at bounding box center [861, 103] width 27 height 19
checkbox input "true"
click at [22, 373] on div at bounding box center [22, 374] width 9 height 9
click at [36, 368] on link "AI 11.09 changed" at bounding box center [103, 375] width 141 height 30
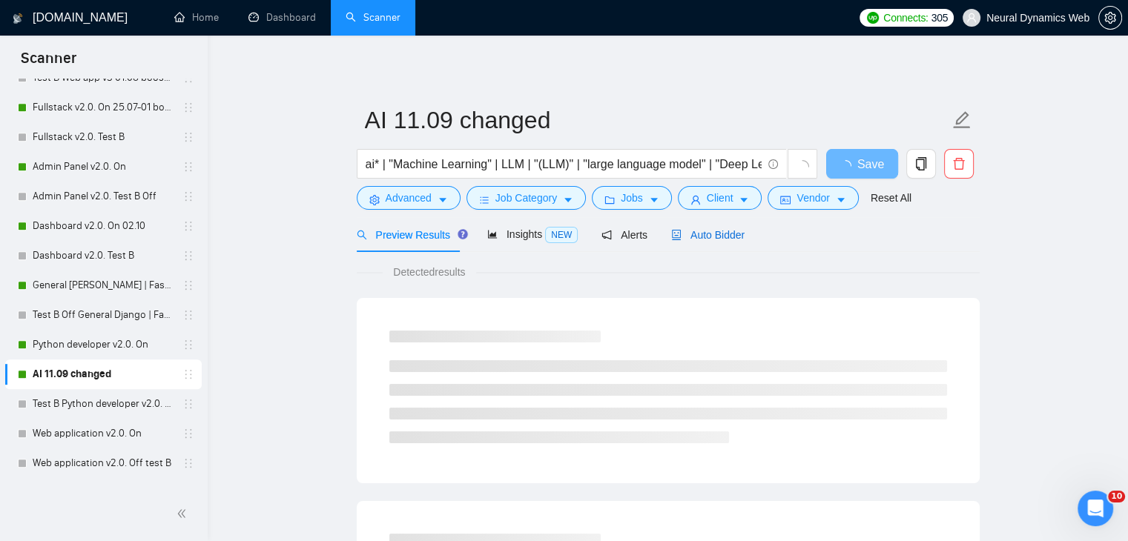
click at [706, 240] on span "Auto Bidder" at bounding box center [707, 235] width 73 height 12
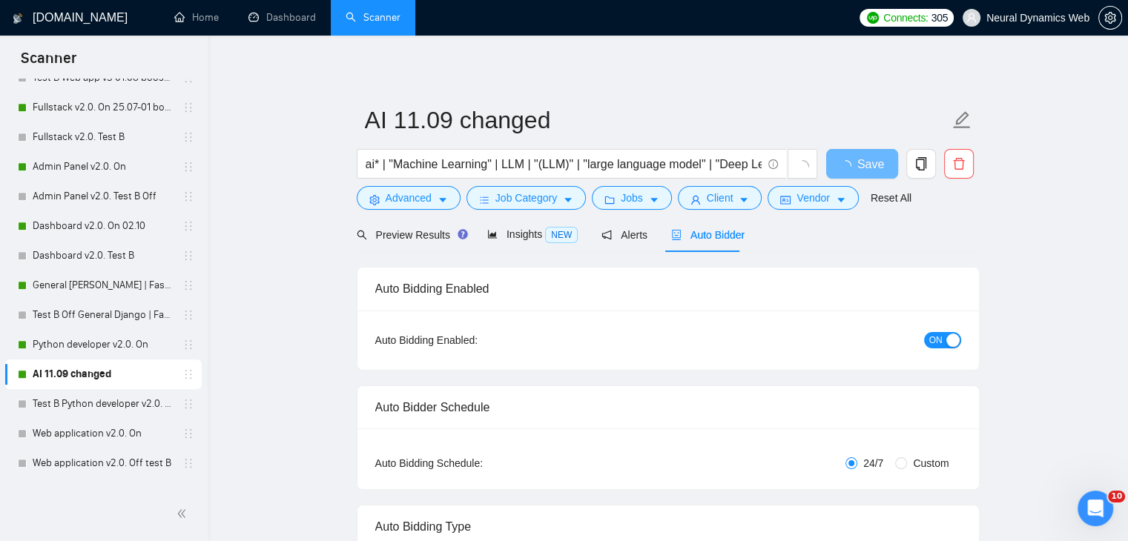
checkbox input "true"
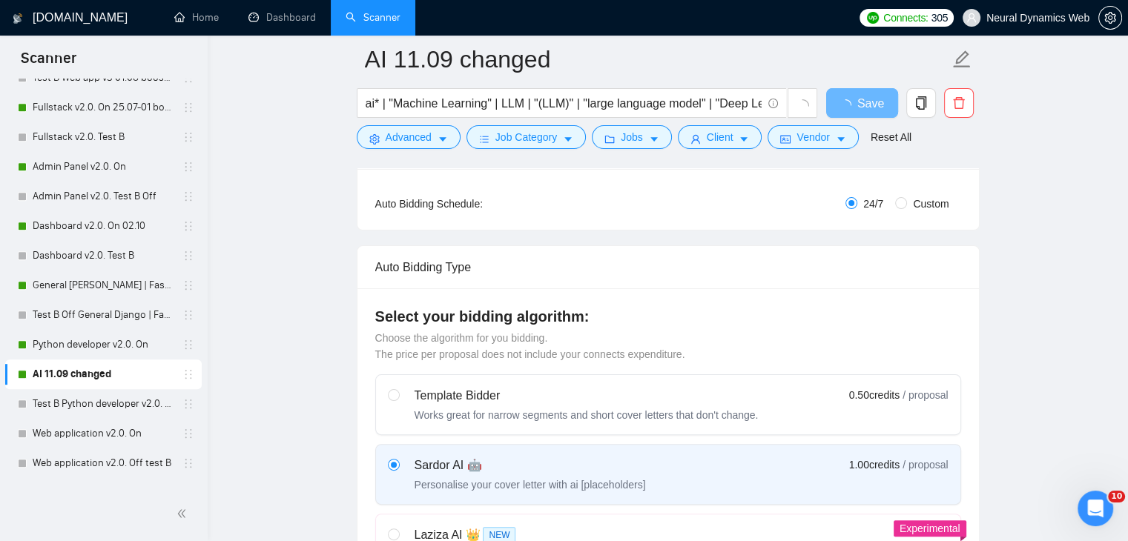
scroll to position [371, 0]
